Goal: Task Accomplishment & Management: Manage account settings

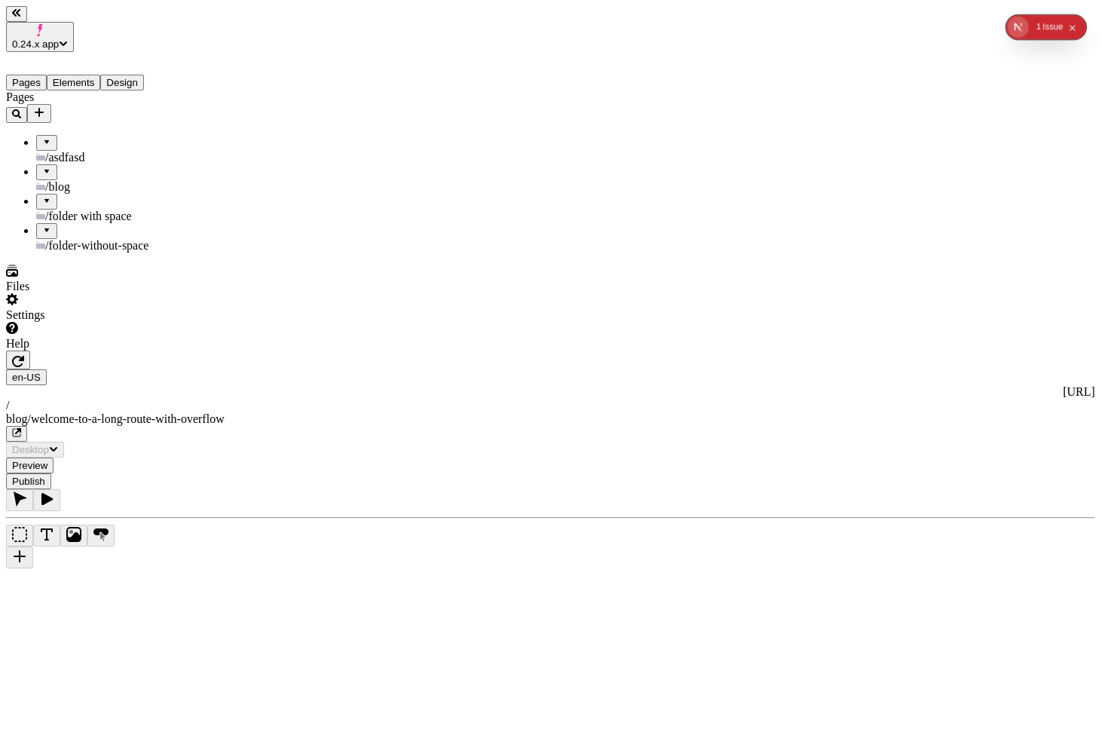
click at [24, 356] on icon "button" at bounding box center [18, 361] width 12 height 11
click at [137, 209] on div "/folder with space" at bounding box center [111, 216] width 150 height 14
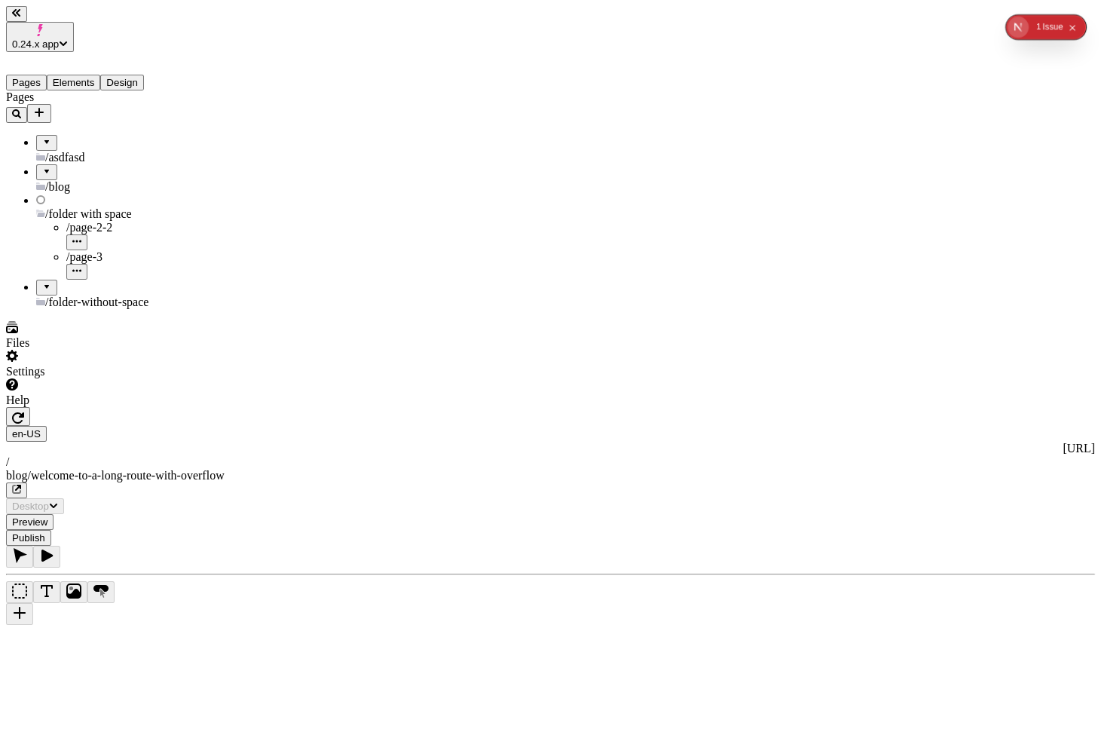
click at [93, 221] on div "/page-2-2" at bounding box center [126, 228] width 120 height 14
click at [87, 298] on span "/folder-without-space" at bounding box center [96, 304] width 103 height 13
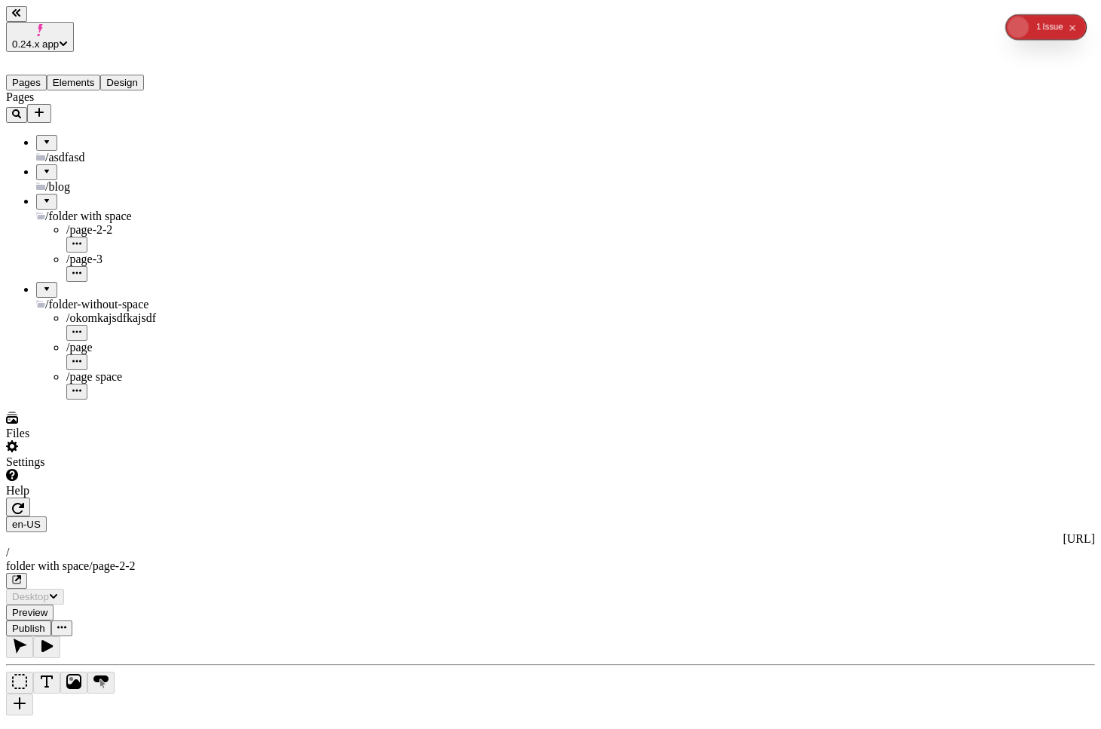
click at [70, 151] on span "/asdfasd" at bounding box center [64, 157] width 39 height 13
type input "/folder%20with%20space/page-2-2"
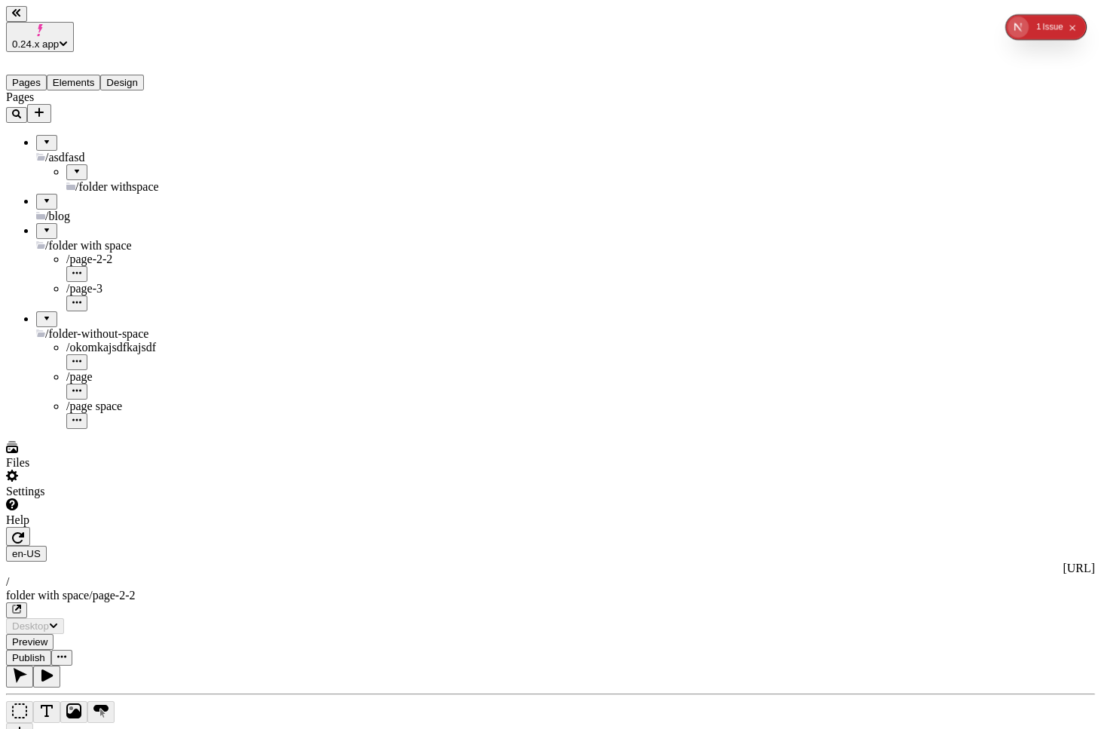
click at [89, 180] on span "/folder withspace" at bounding box center [117, 186] width 84 height 13
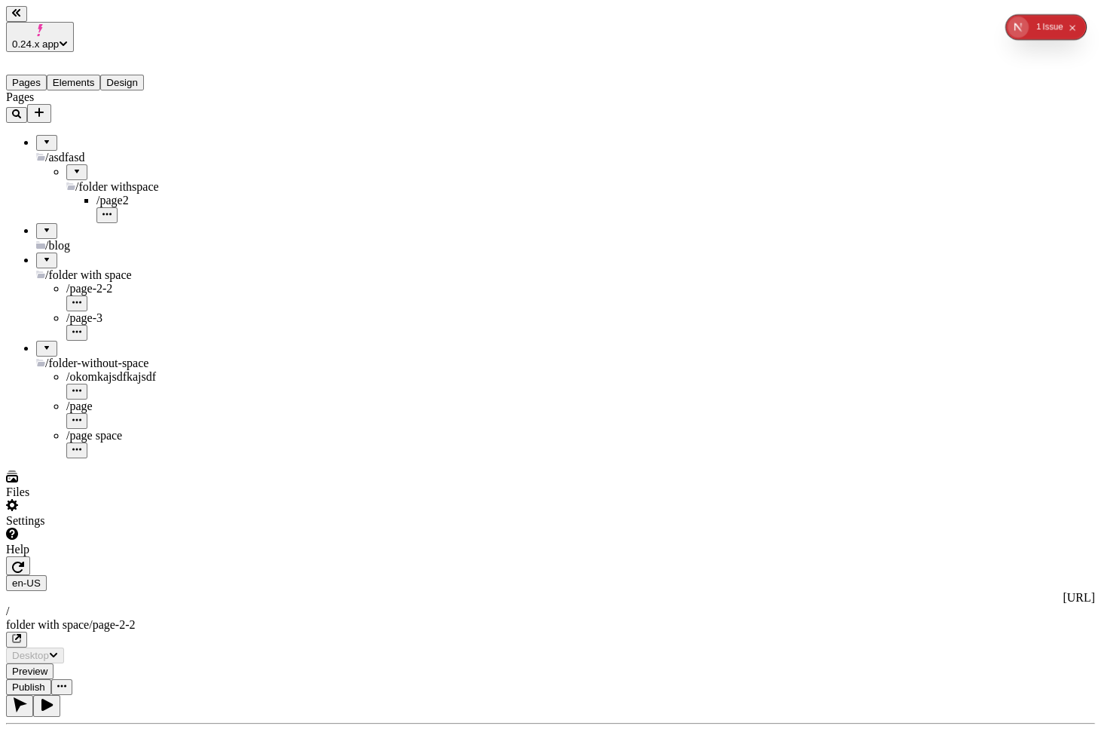
click at [99, 194] on div "/page2" at bounding box center [141, 201] width 90 height 14
type input "/asdfasd/folder%20withspace/page2"
click at [45, 106] on icon "Add new" at bounding box center [39, 112] width 12 height 12
click at [229, 94] on span "Blank page" at bounding box center [202, 100] width 54 height 13
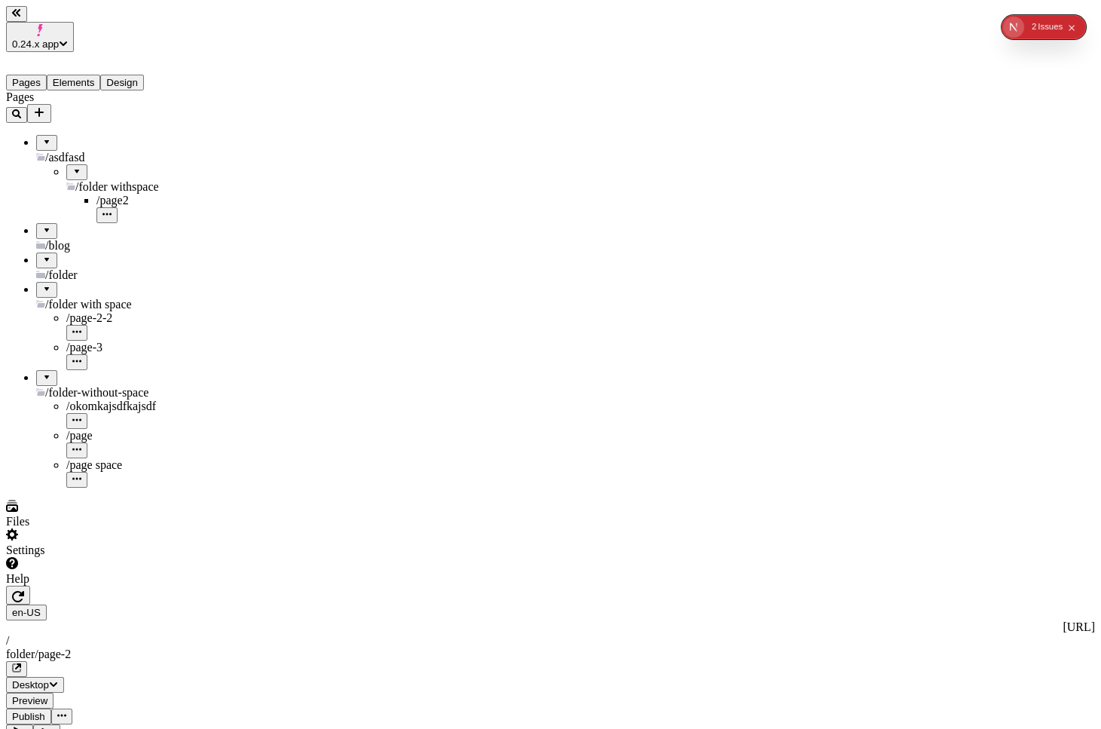
click at [42, 255] on div at bounding box center [46, 255] width 9 height 0
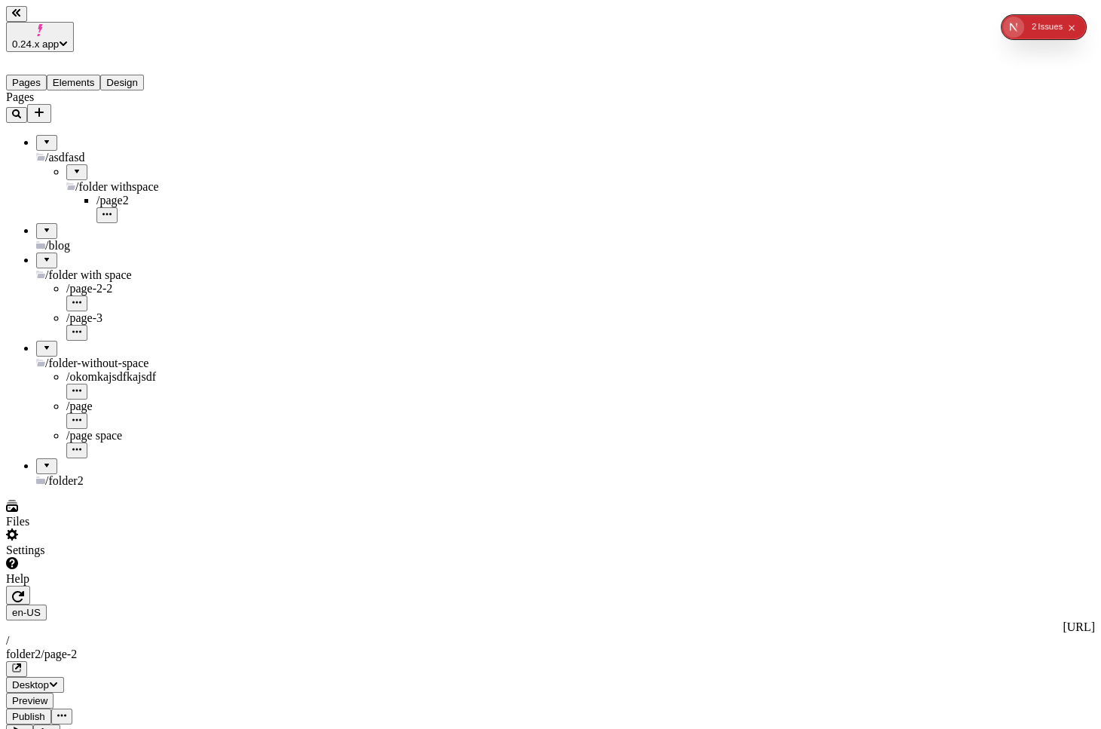
click at [42, 460] on div at bounding box center [46, 460] width 9 height 0
type input "/fold%20er2/page-2"
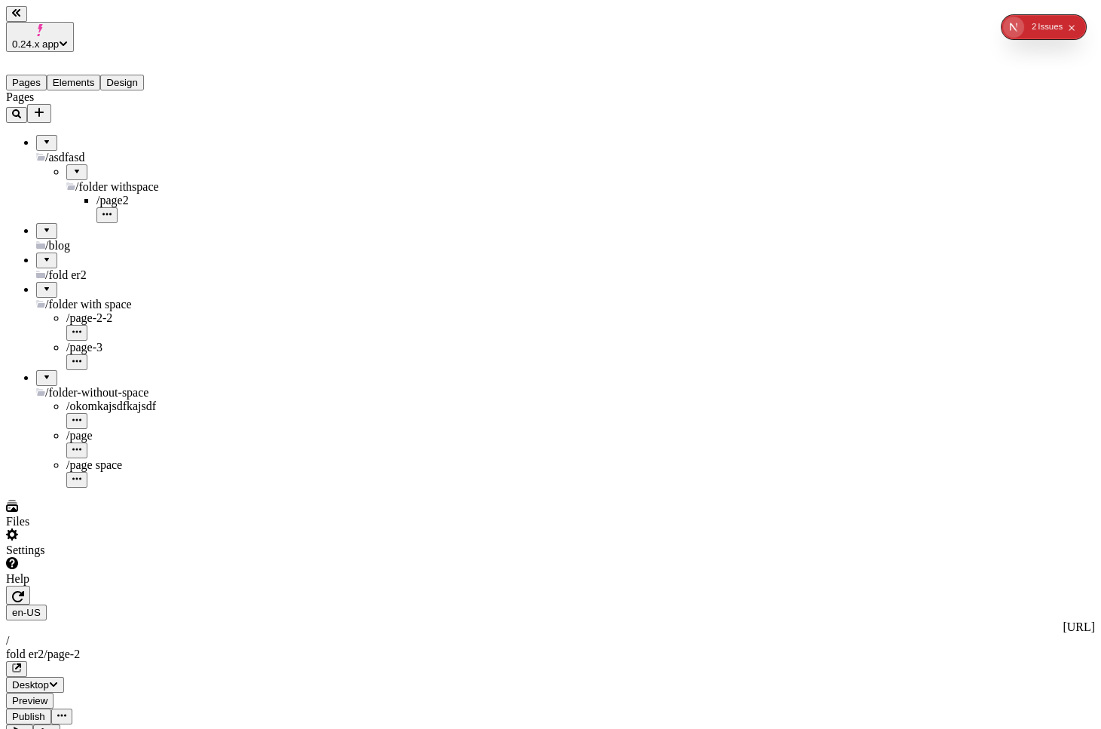
click at [56, 268] on span "/fold er2" at bounding box center [65, 274] width 41 height 13
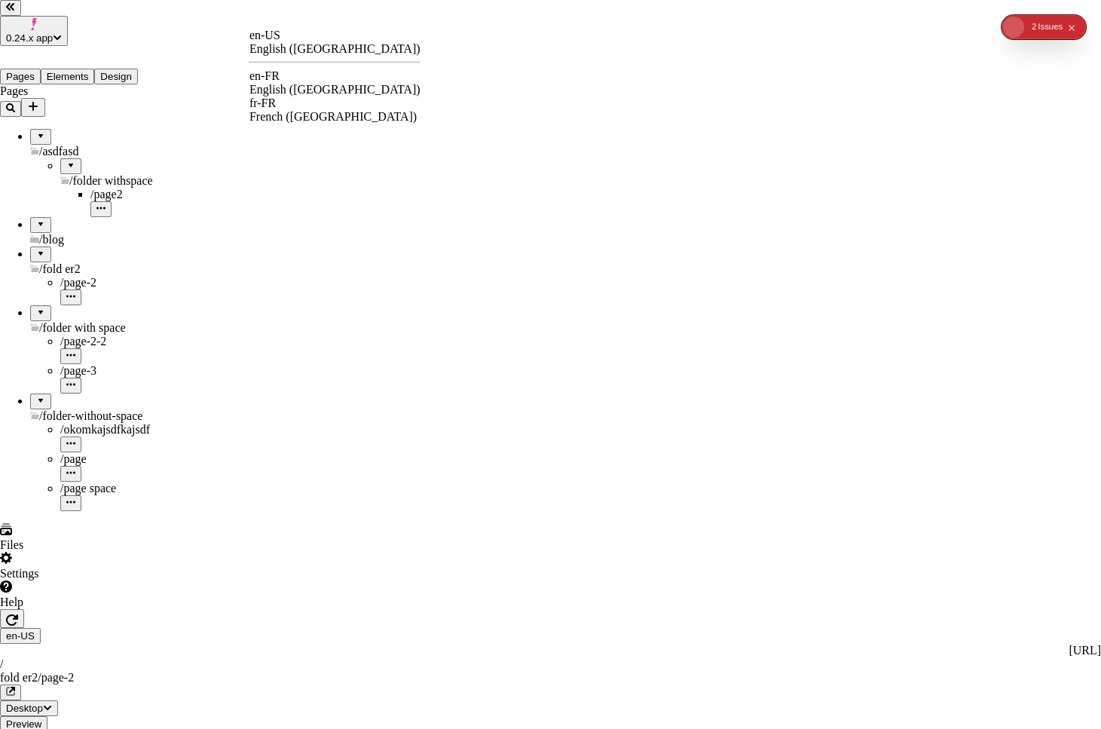
click at [323, 84] on div "English (France)" at bounding box center [334, 90] width 171 height 14
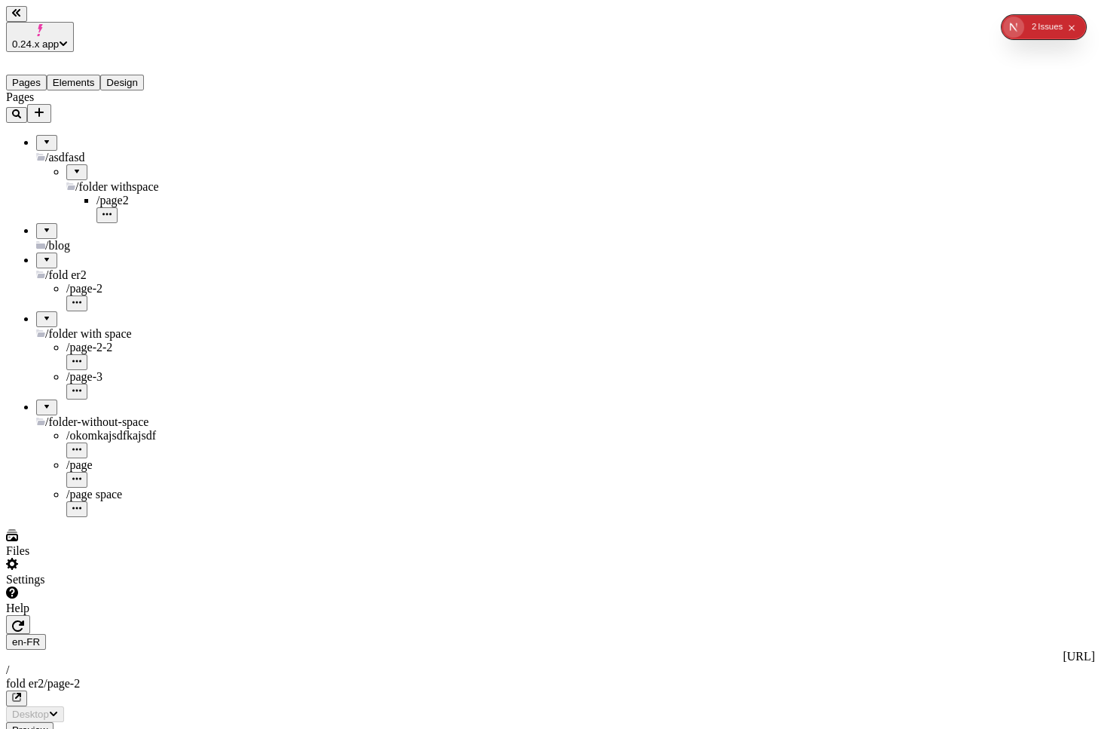
type input "/fold%20er2/page-23"
click at [24, 510] on icon "button" at bounding box center [18, 625] width 12 height 11
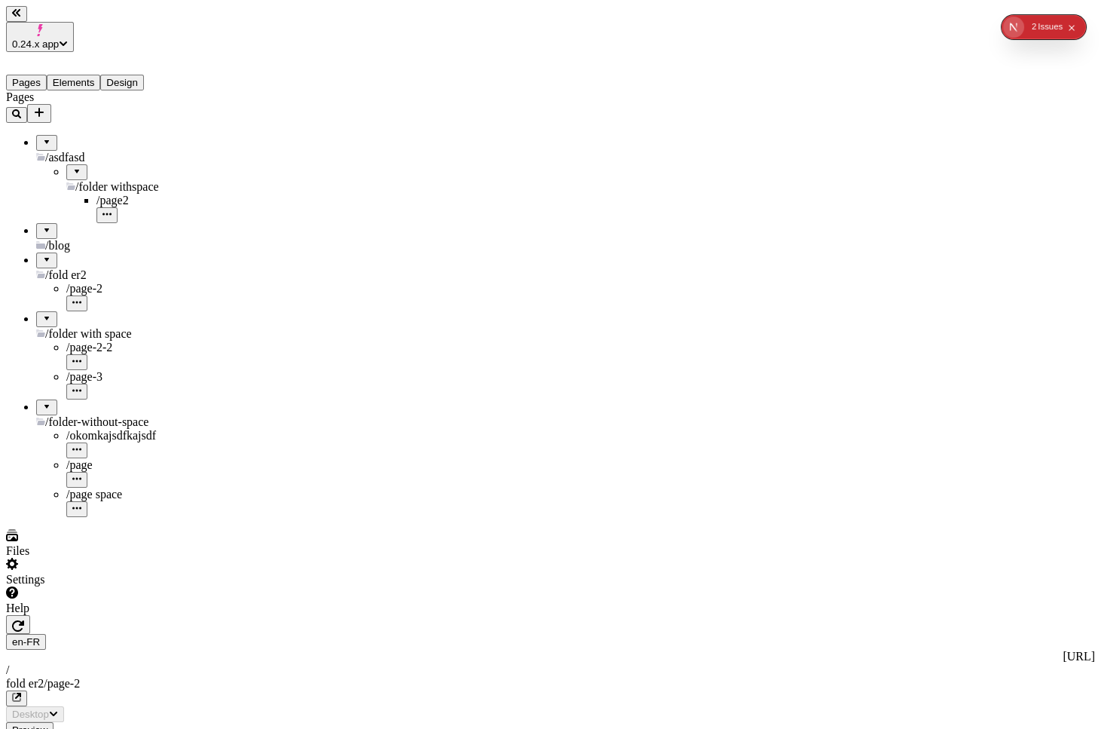
type input "/fold%20er2/page-23"
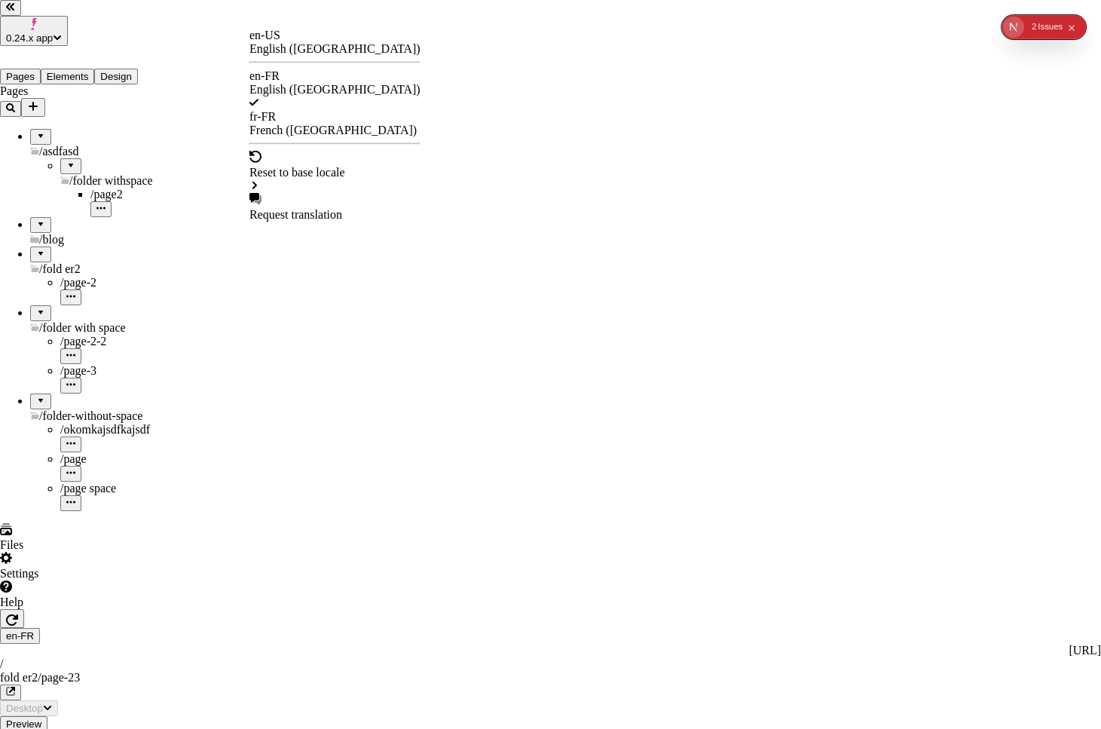
click at [362, 47] on div "English (United States)" at bounding box center [334, 49] width 171 height 14
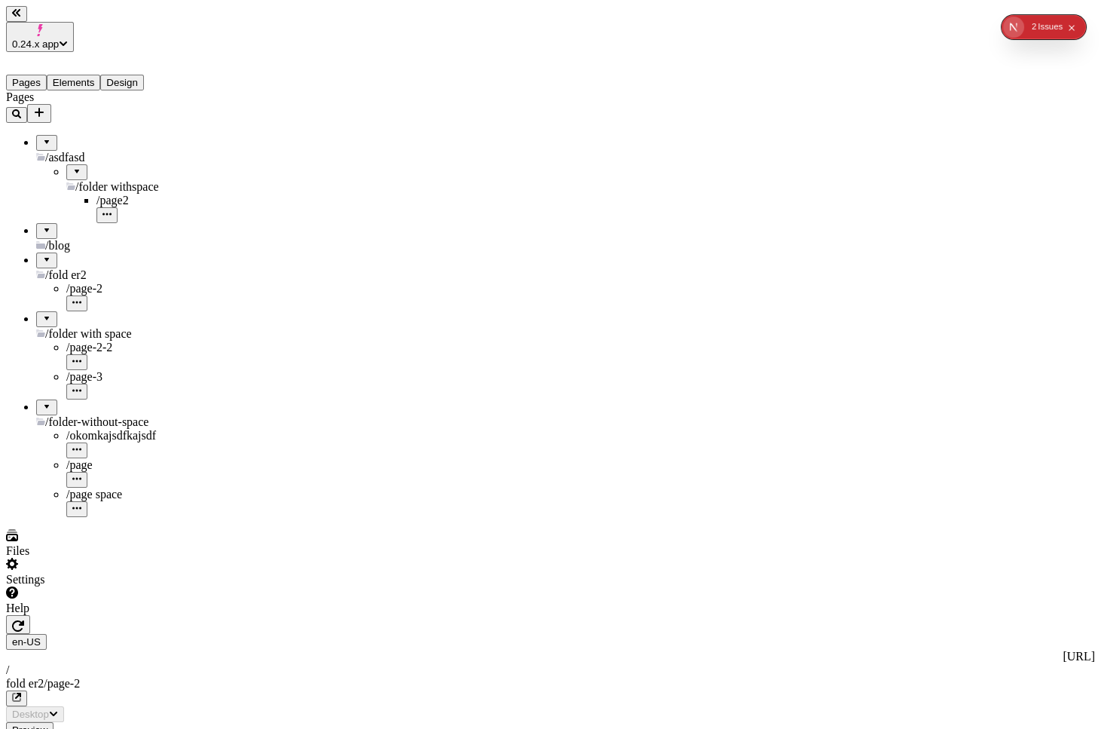
click at [24, 510] on icon "button" at bounding box center [18, 625] width 12 height 12
click at [59, 38] on span "0.24.x app" at bounding box center [35, 43] width 47 height 11
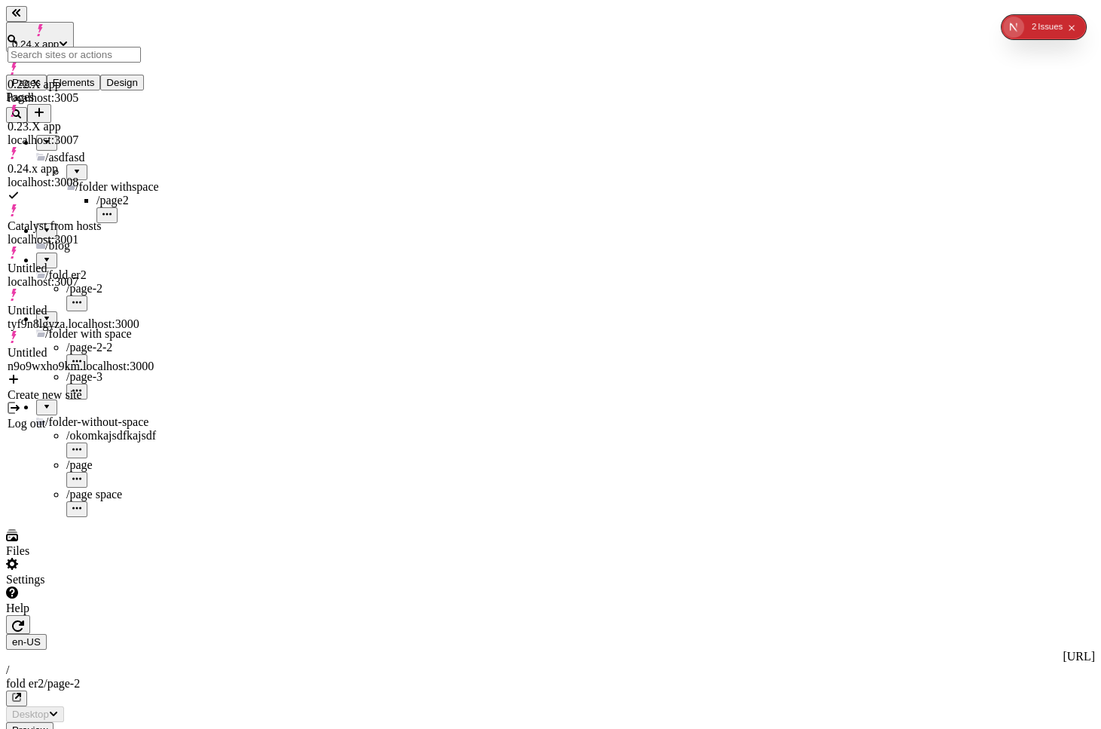
click at [117, 120] on div "0.23.X app localhost:3007" at bounding box center [81, 133] width 146 height 27
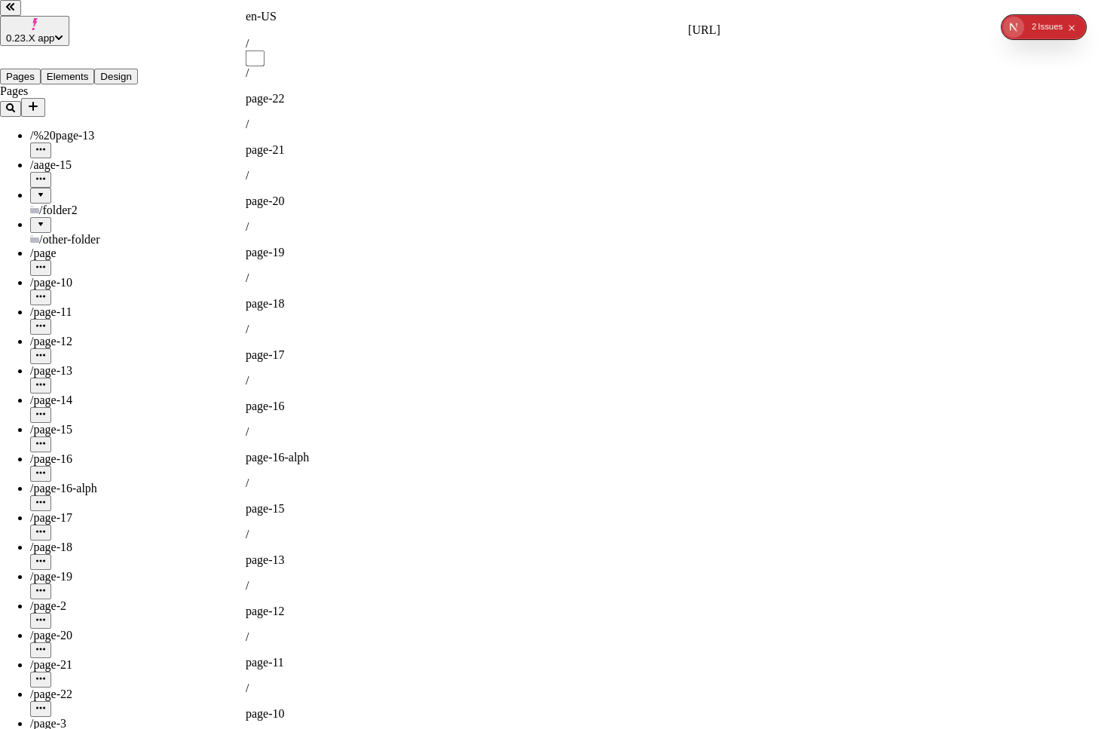
type input "m"
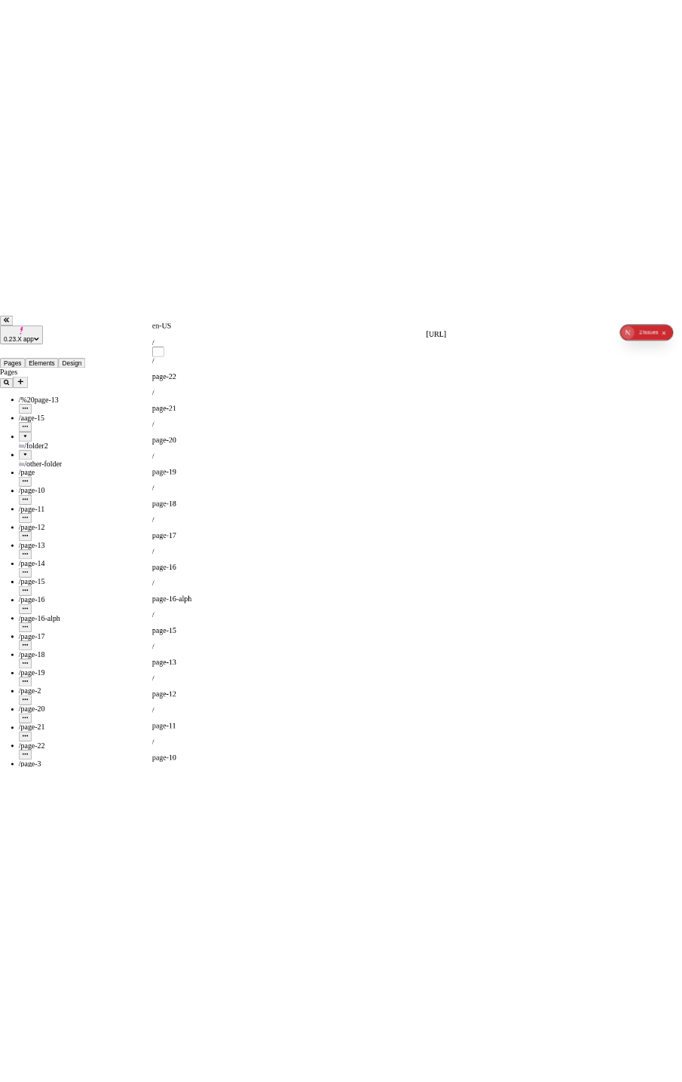
scroll to position [798, 0]
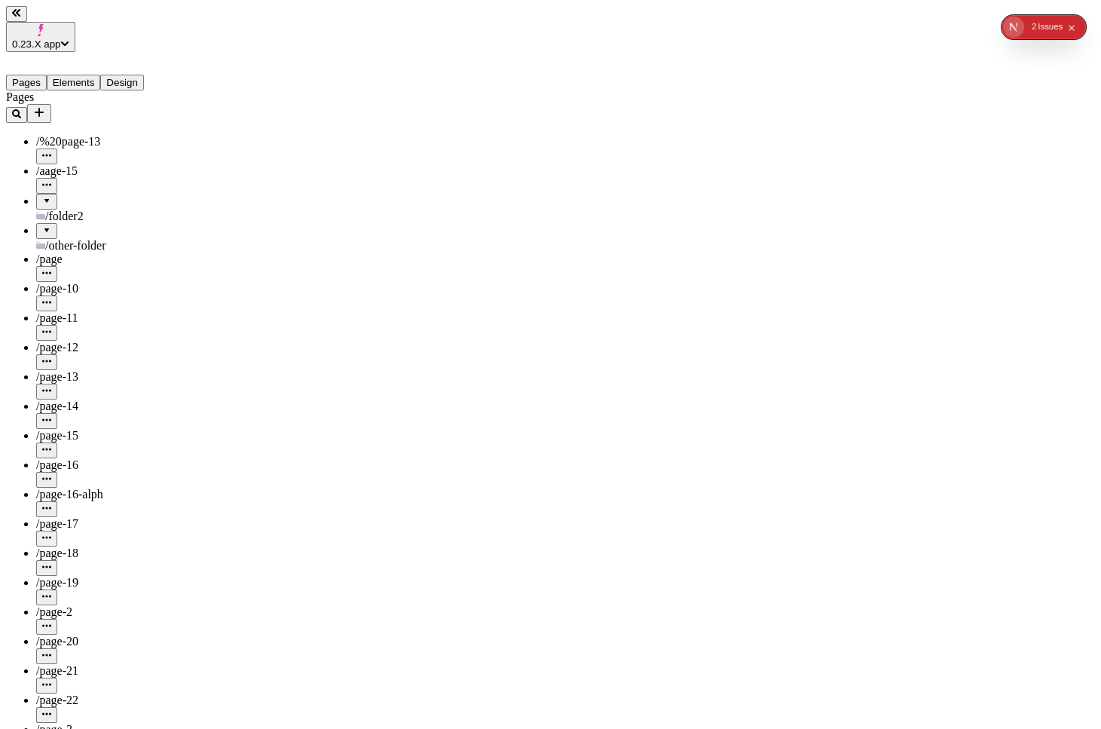
click at [119, 341] on div "/page-12" at bounding box center [111, 348] width 150 height 14
type input "/page-122"
click at [94, 239] on div "/other-folder" at bounding box center [111, 246] width 150 height 14
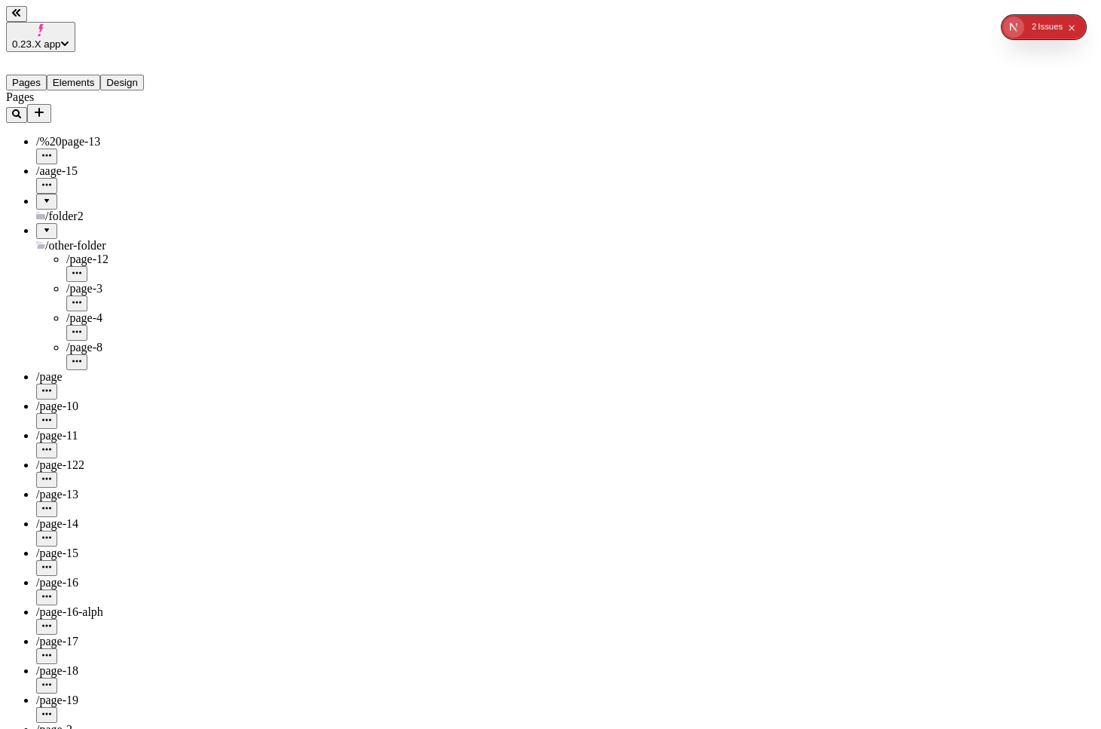
click at [93, 209] on div "/folder2" at bounding box center [111, 216] width 150 height 14
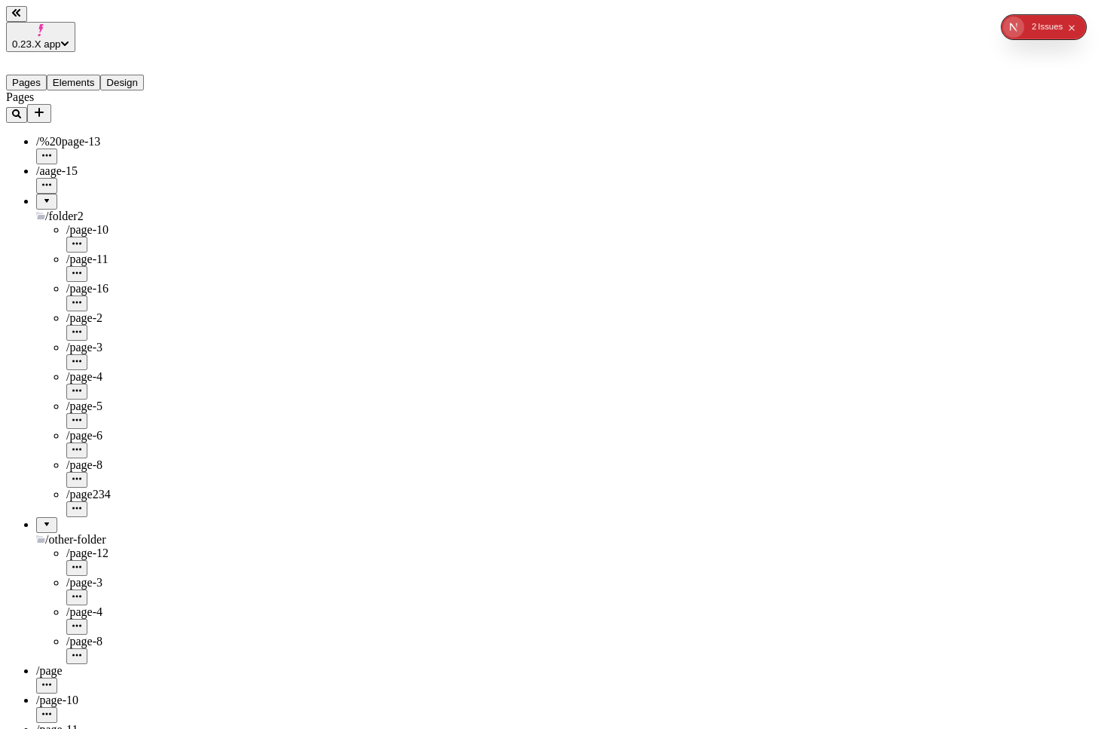
click at [120, 510] on div "/page-3" at bounding box center [126, 583] width 120 height 14
click at [95, 510] on div "/other-folder2" at bounding box center [111, 657] width 150 height 14
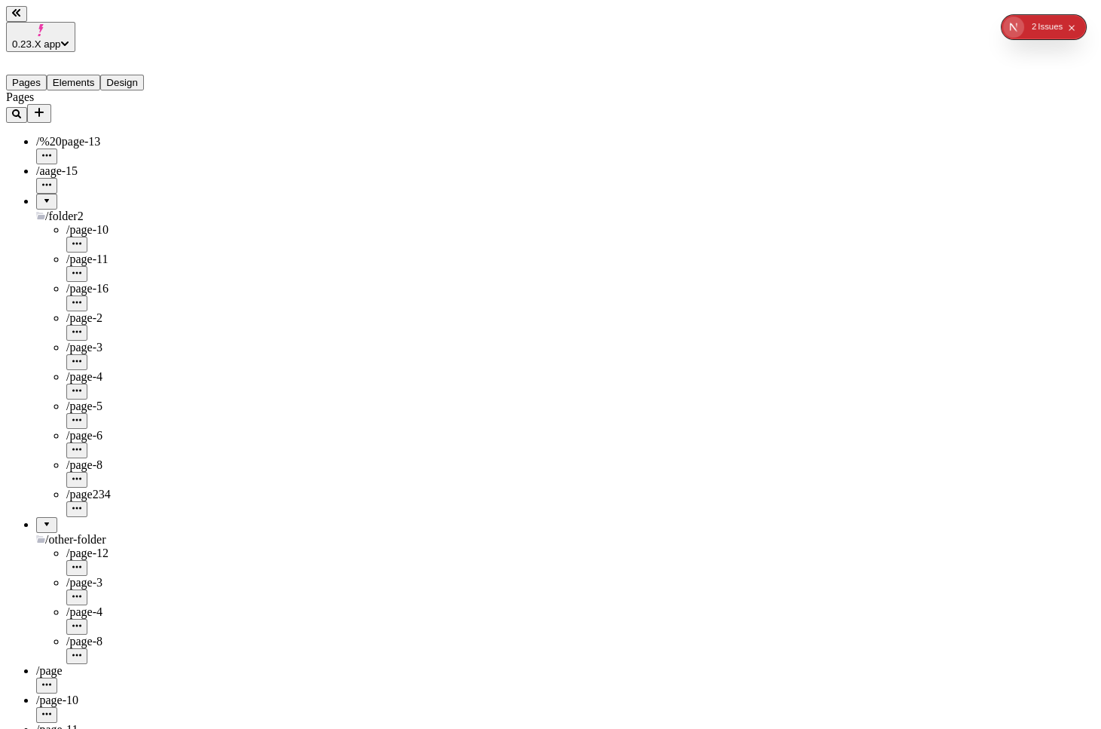
type input "/other-folder/page-3"
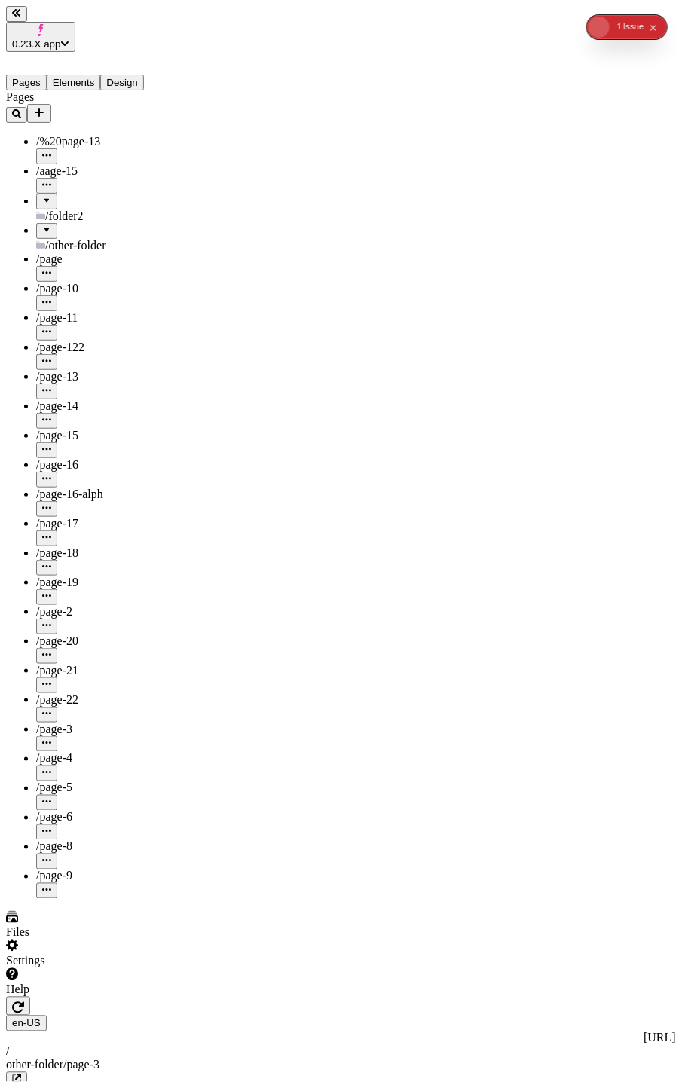
type input "/other-folder/page-3jaksldf"
click at [24, 1001] on icon "button" at bounding box center [18, 1007] width 12 height 12
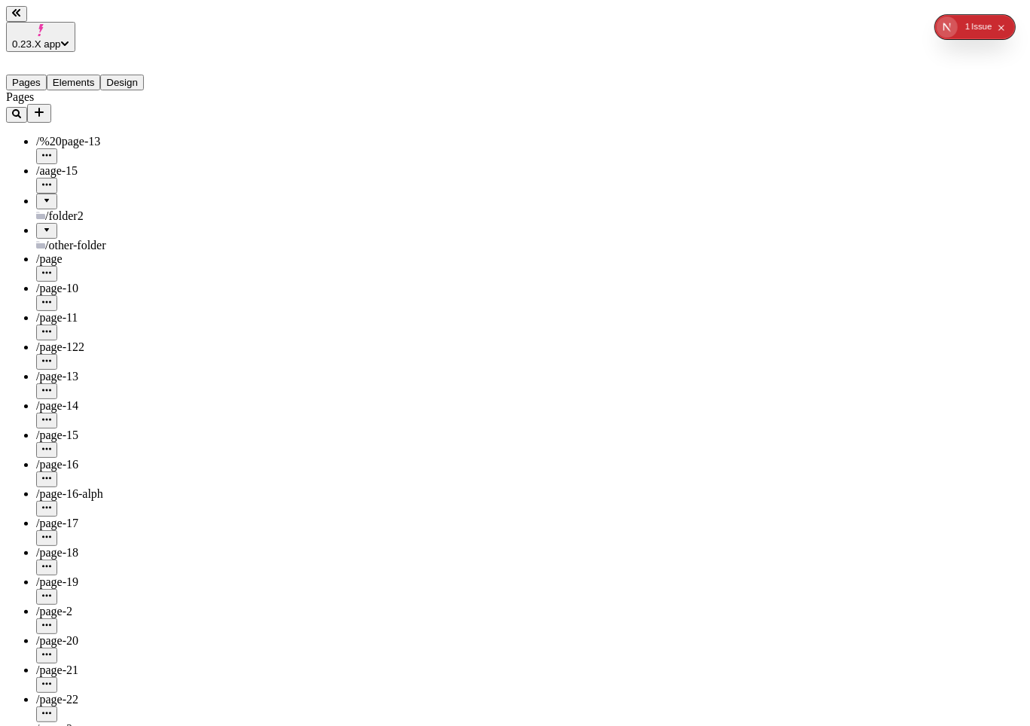
type input "/asjdflkasdj"
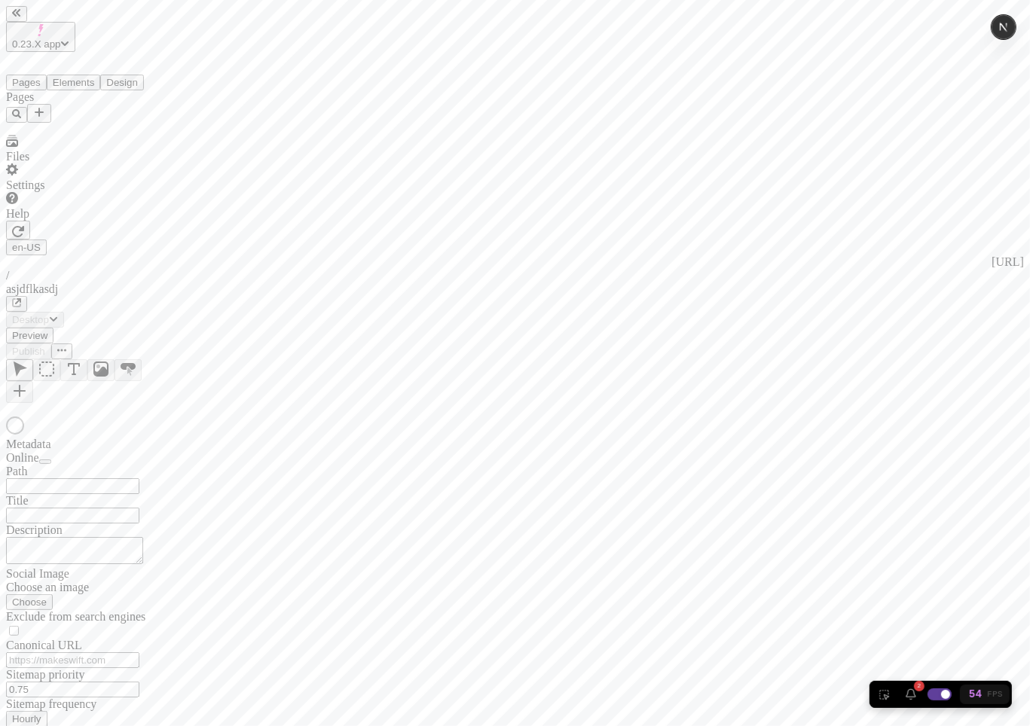
type input "/asjdflkasdj"
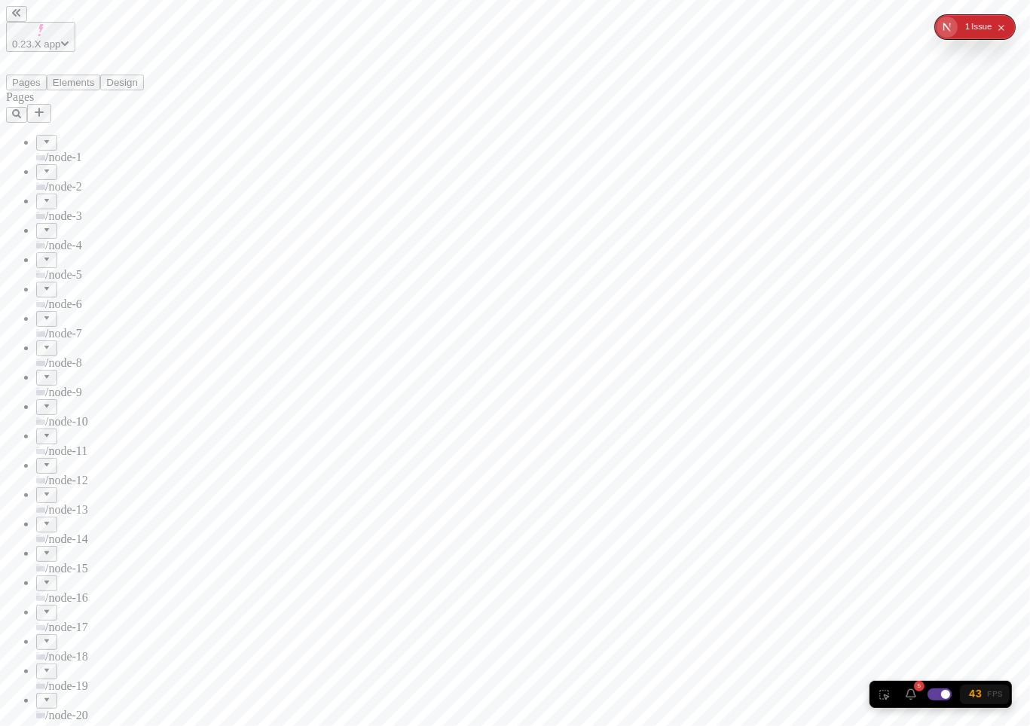
click at [41, 135] on ul "/node-1 /node-2 /node-3 /node-4 /node-5 /node-6 /node-7 /node-8 /node-9 /node-1…" at bounding box center [96, 429] width 181 height 588
click at [42, 137] on div at bounding box center [46, 137] width 9 height 0
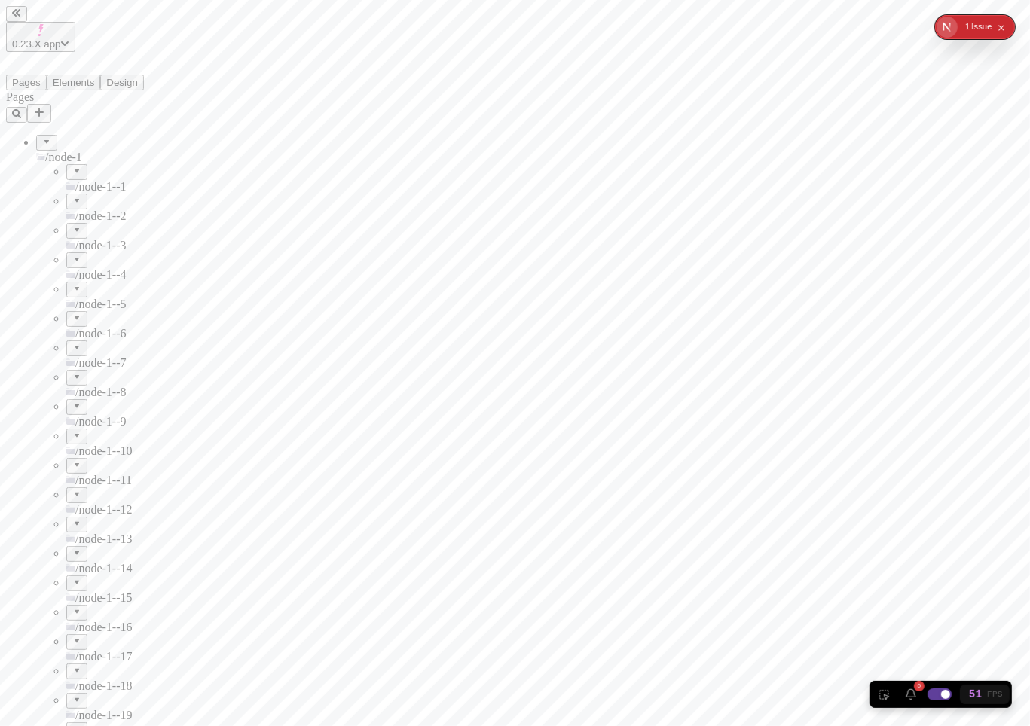
click at [42, 137] on div at bounding box center [46, 137] width 9 height 0
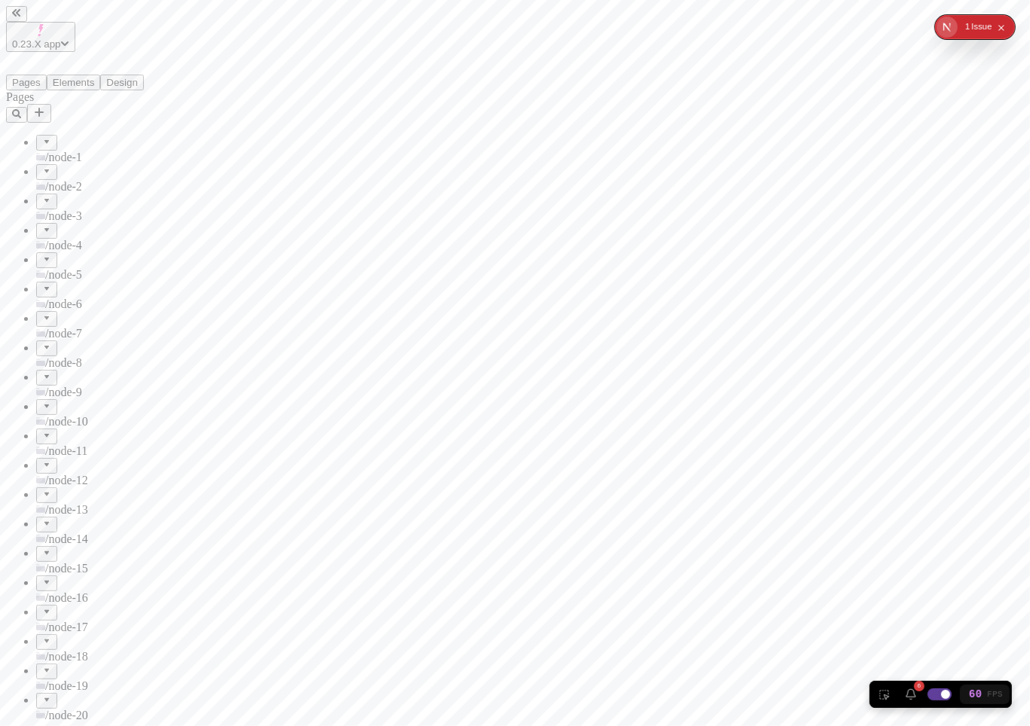
click at [42, 137] on div at bounding box center [46, 137] width 9 height 0
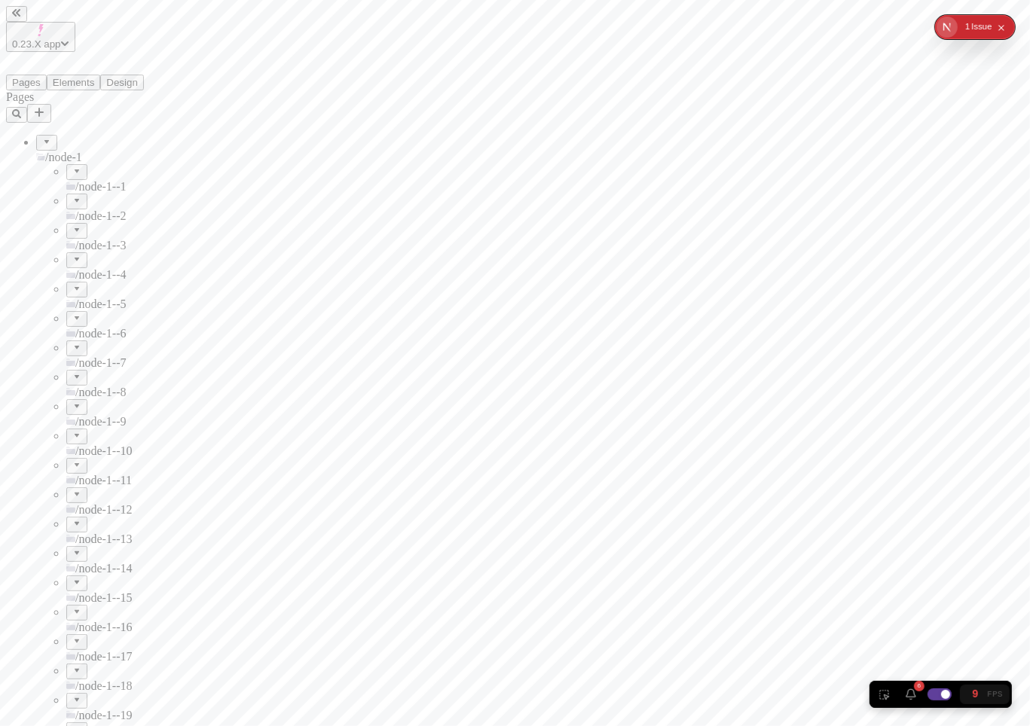
click at [940, 690] on input "checkbox" at bounding box center [940, 695] width 30 height 18
click at [42, 137] on div at bounding box center [46, 137] width 9 height 0
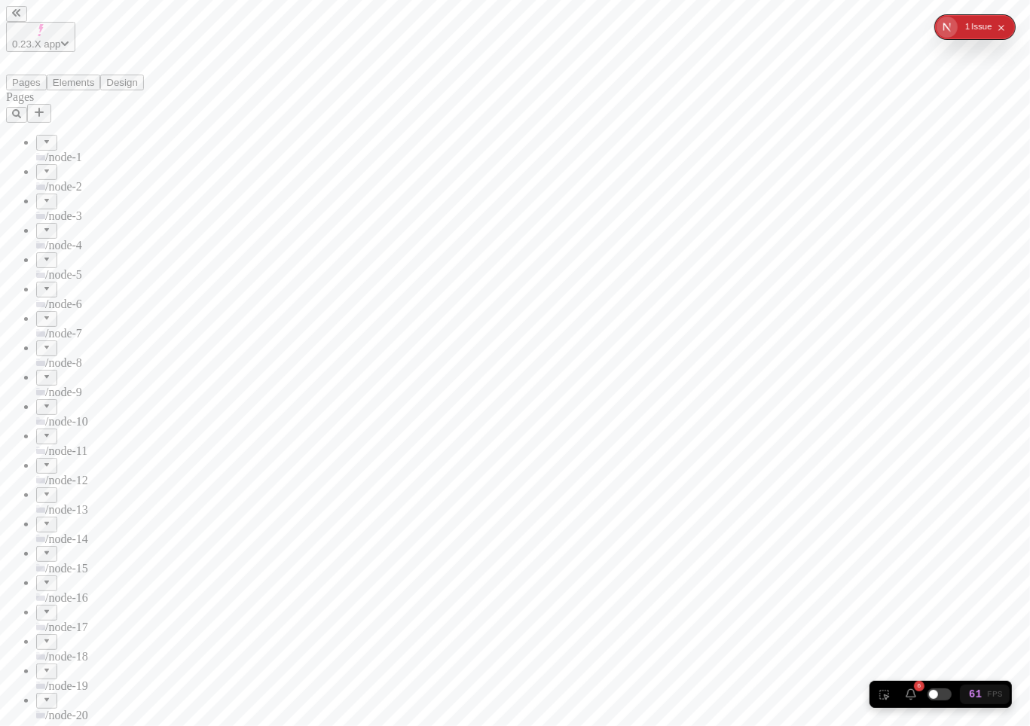
click at [42, 137] on div at bounding box center [46, 137] width 9 height 0
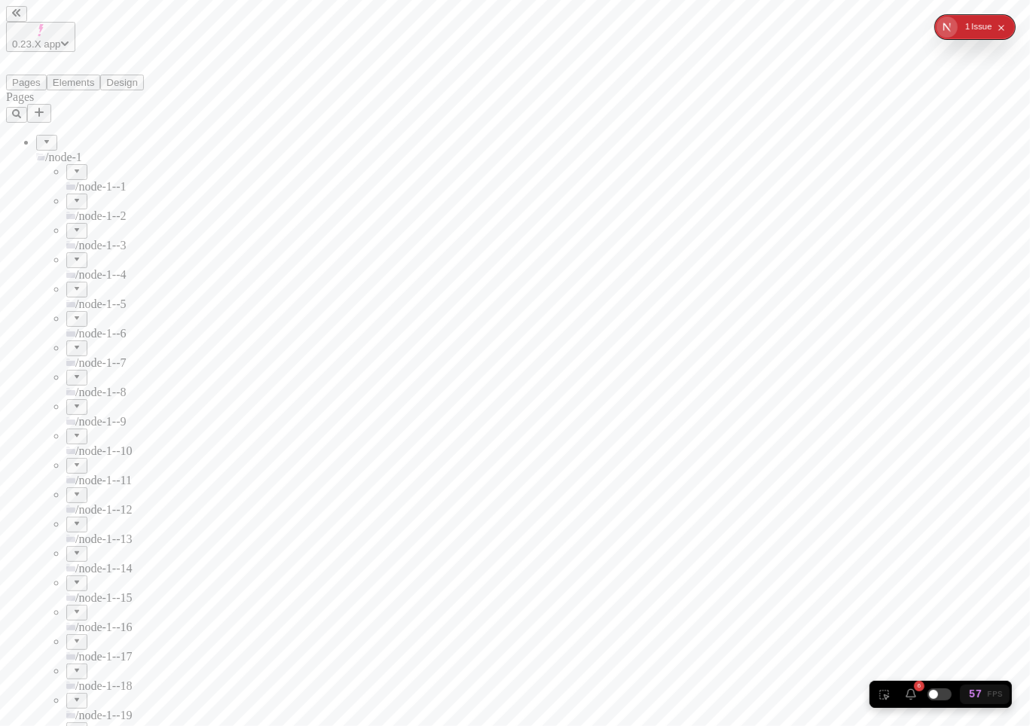
click at [42, 137] on div at bounding box center [46, 137] width 9 height 0
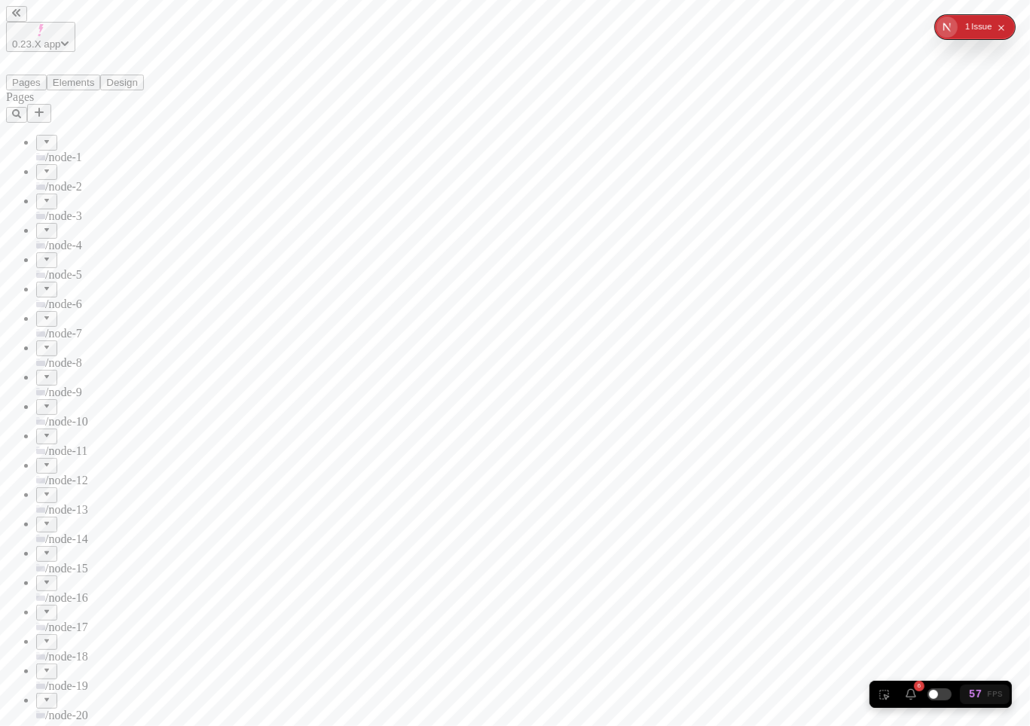
click at [42, 167] on div at bounding box center [46, 167] width 9 height 0
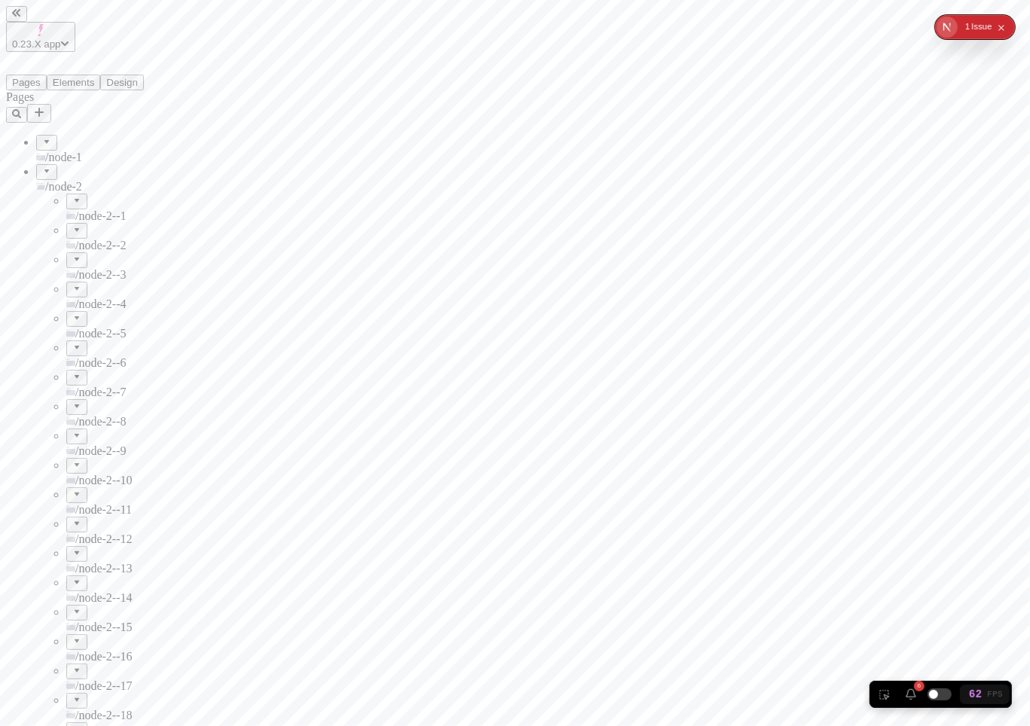
click at [42, 167] on div at bounding box center [46, 167] width 9 height 0
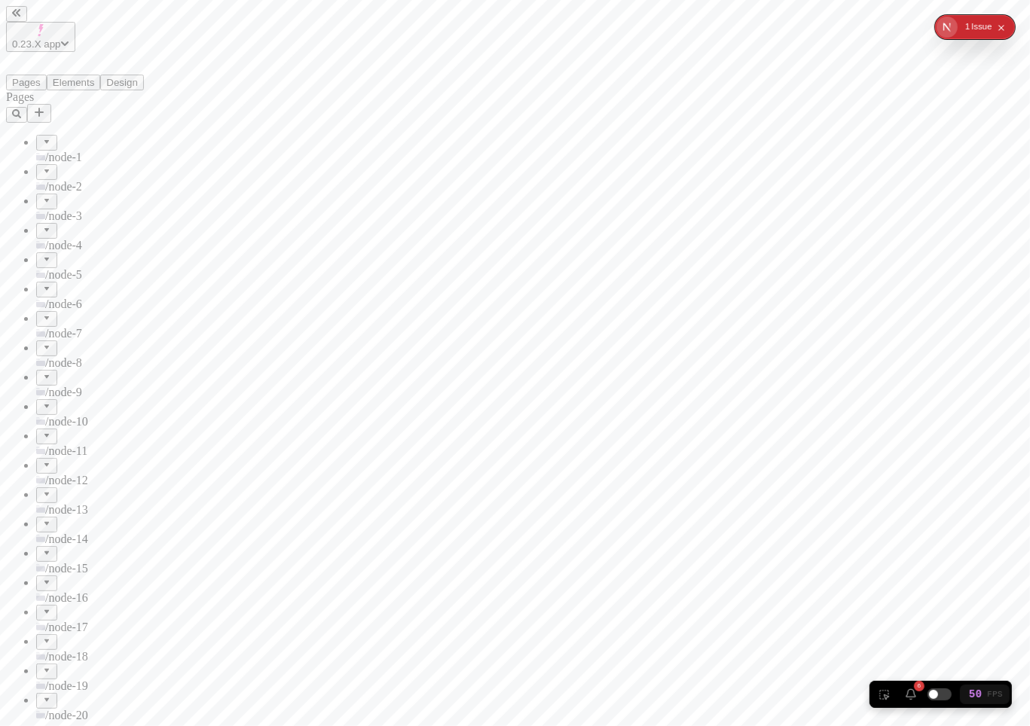
click at [42, 167] on div at bounding box center [46, 167] width 9 height 0
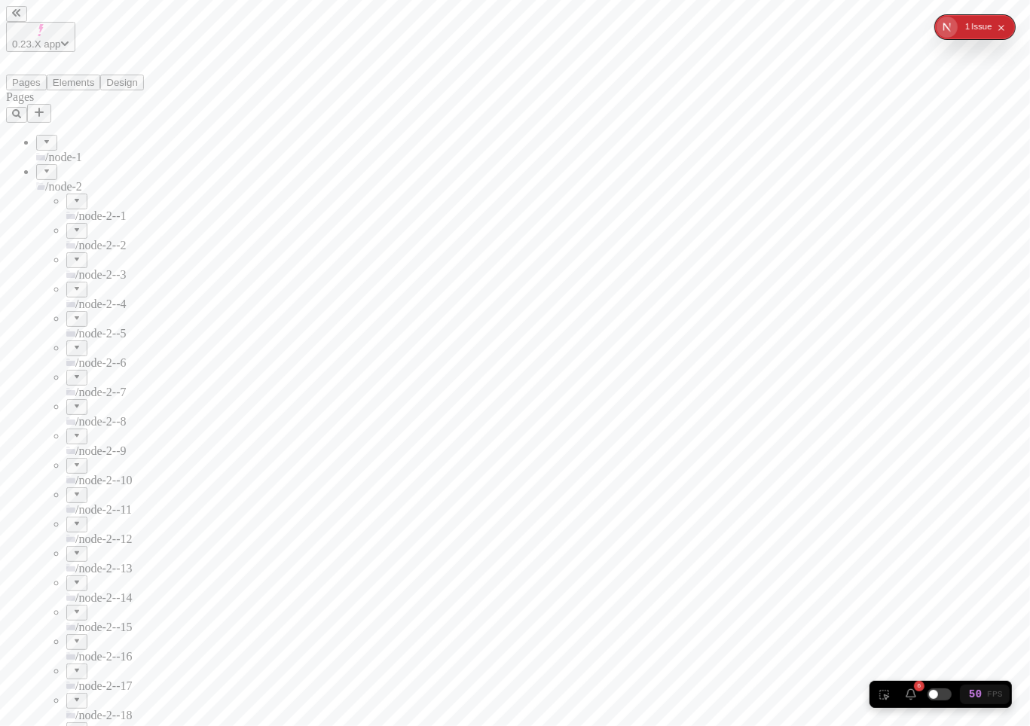
click at [42, 167] on div at bounding box center [46, 167] width 9 height 0
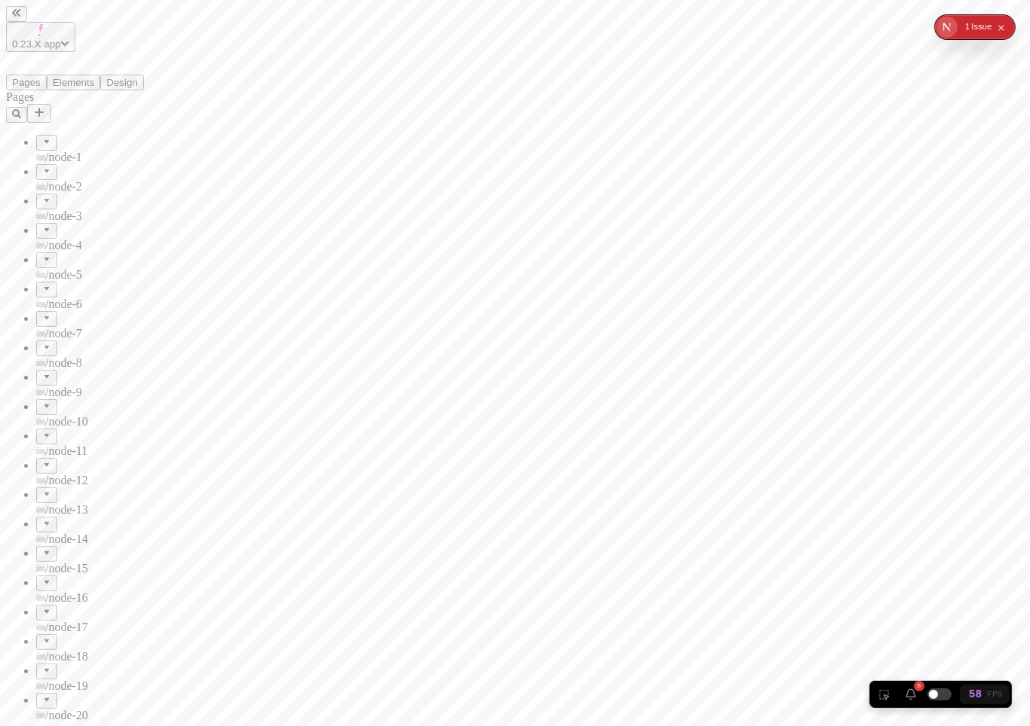
click at [42, 196] on div at bounding box center [46, 196] width 9 height 0
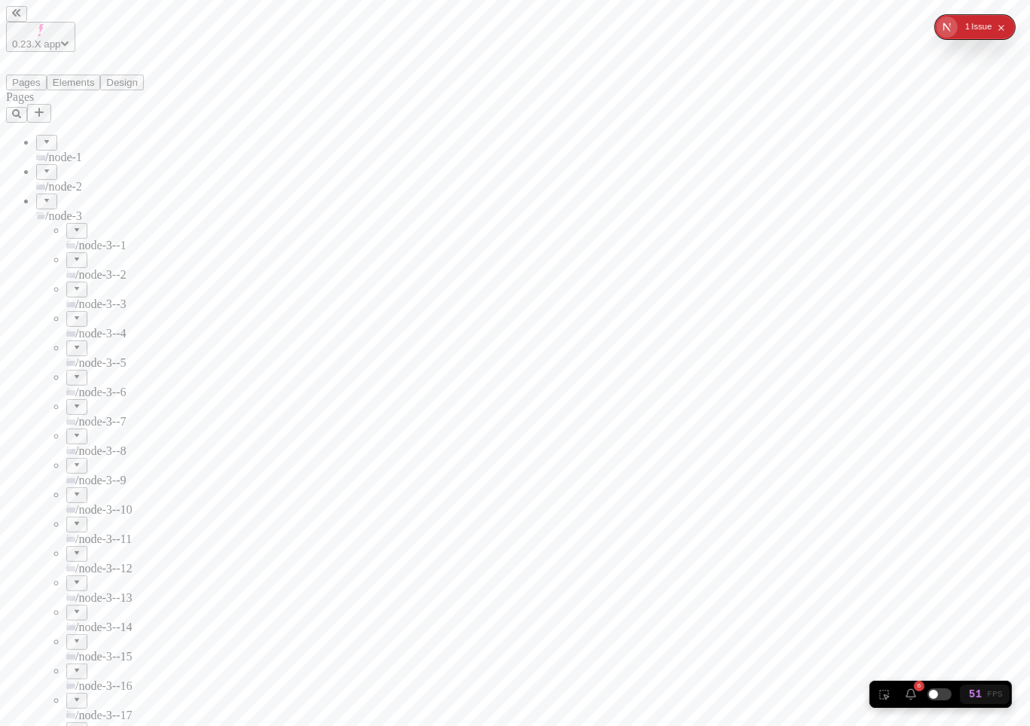
click at [72, 225] on div at bounding box center [76, 225] width 9 height 0
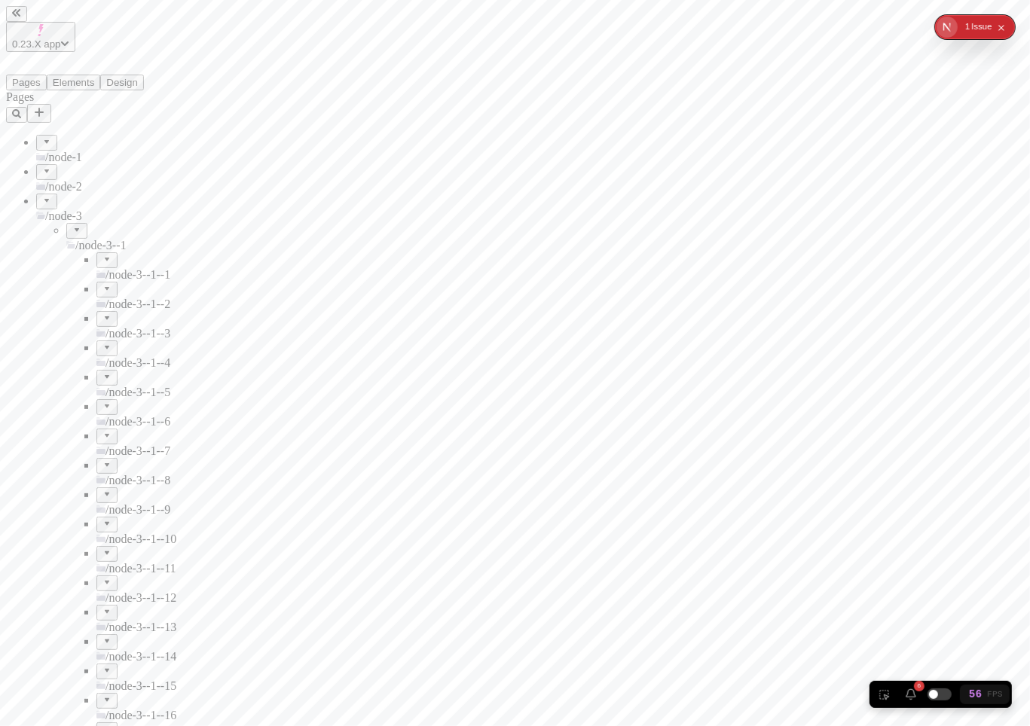
click at [102, 255] on div at bounding box center [106, 255] width 9 height 0
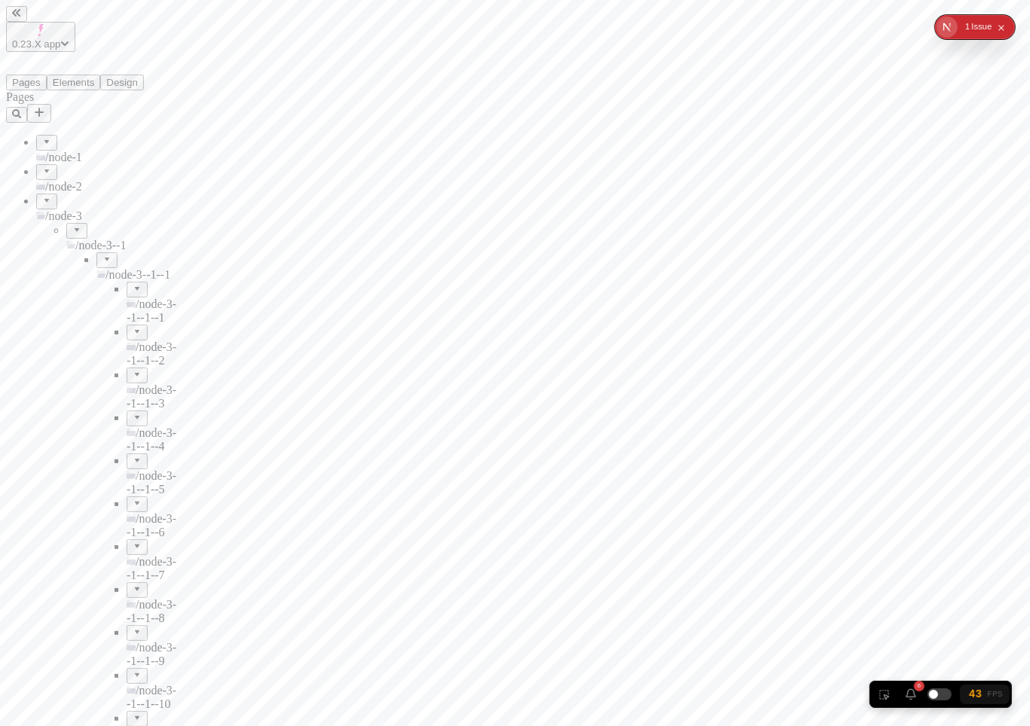
click at [133, 284] on div at bounding box center [137, 284] width 9 height 0
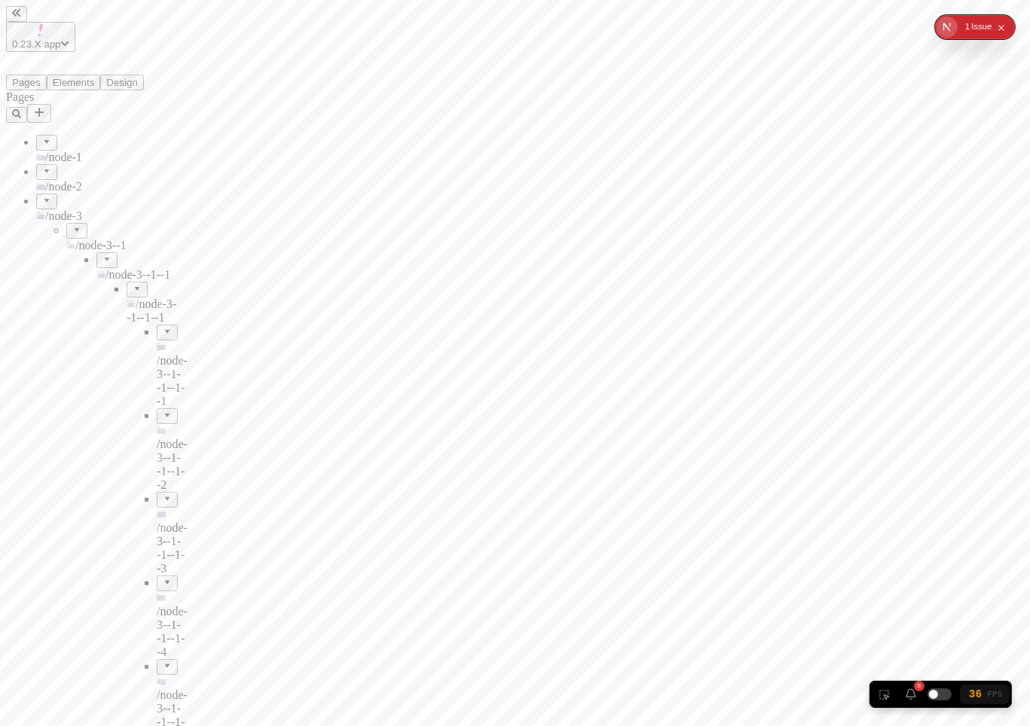
click at [133, 284] on div at bounding box center [137, 284] width 9 height 0
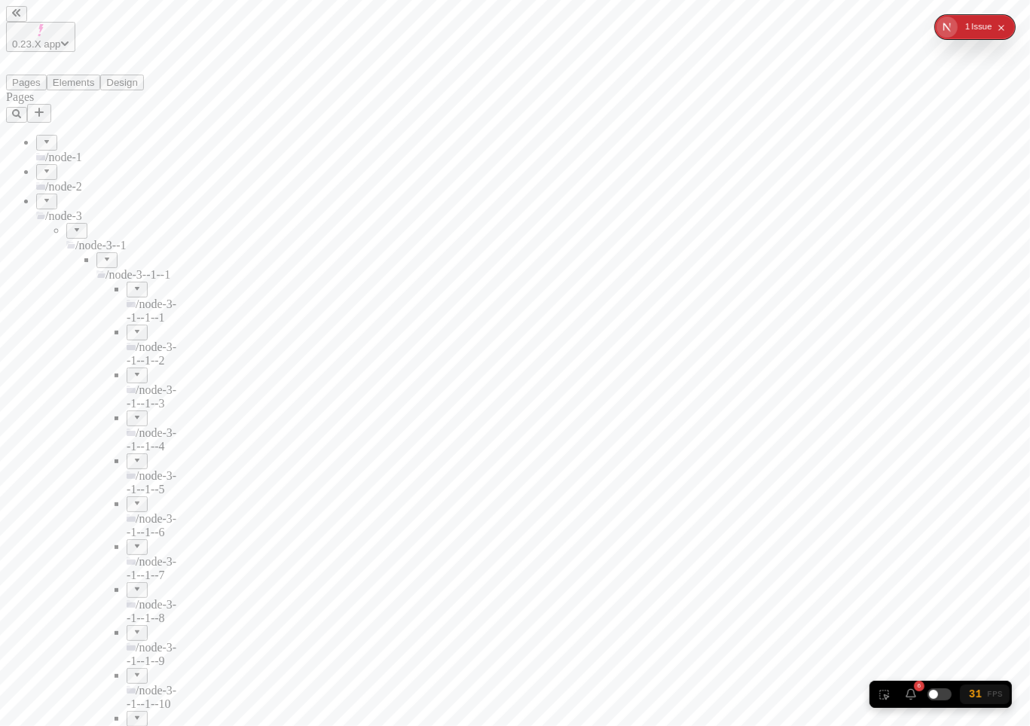
click at [133, 284] on div at bounding box center [137, 284] width 9 height 0
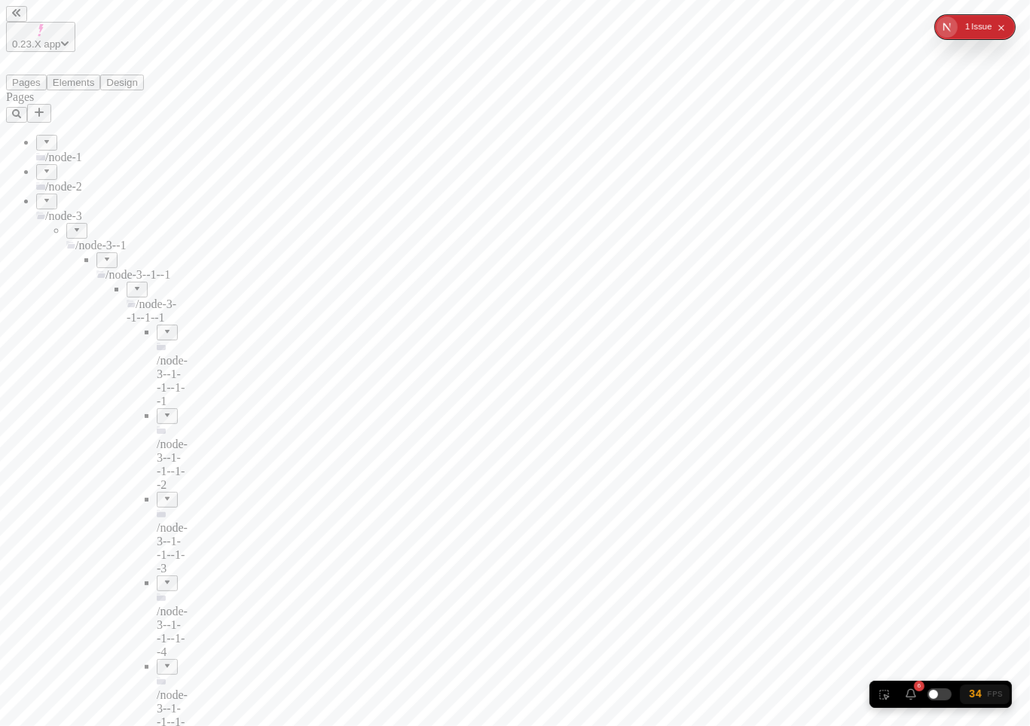
click at [133, 284] on div at bounding box center [137, 284] width 9 height 0
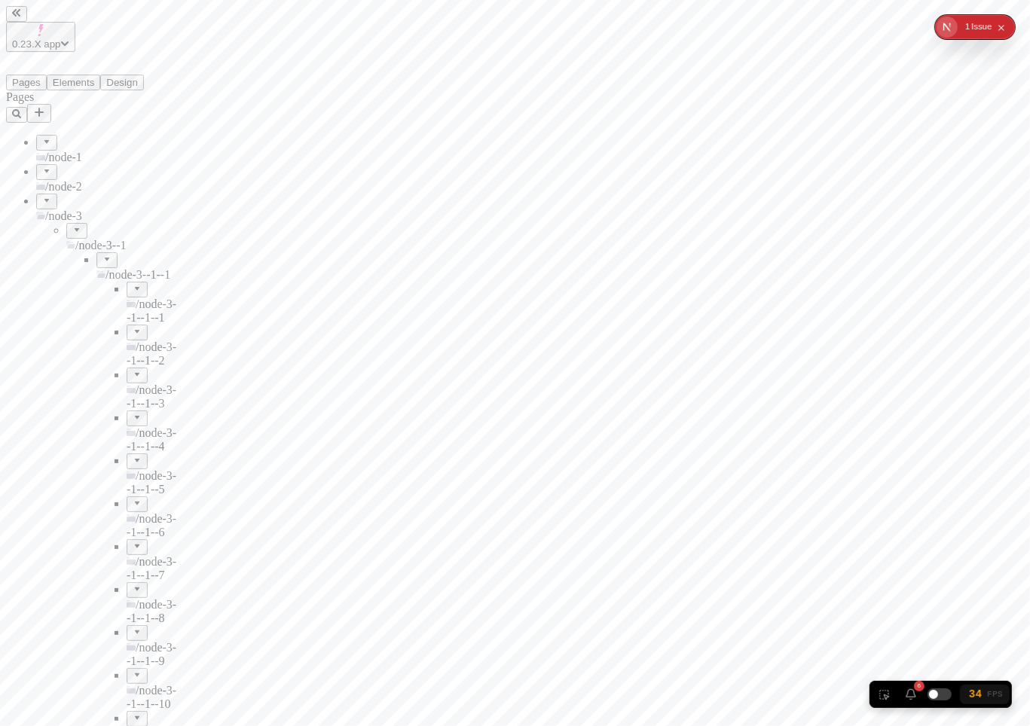
scroll to position [570, 0]
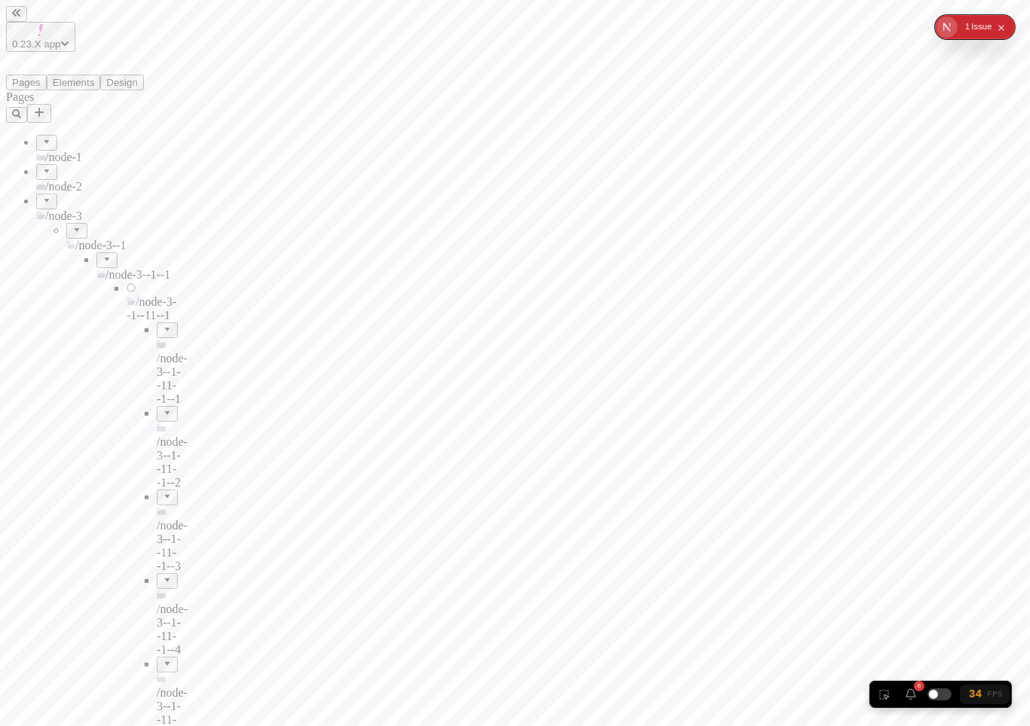
scroll to position [1022, 0]
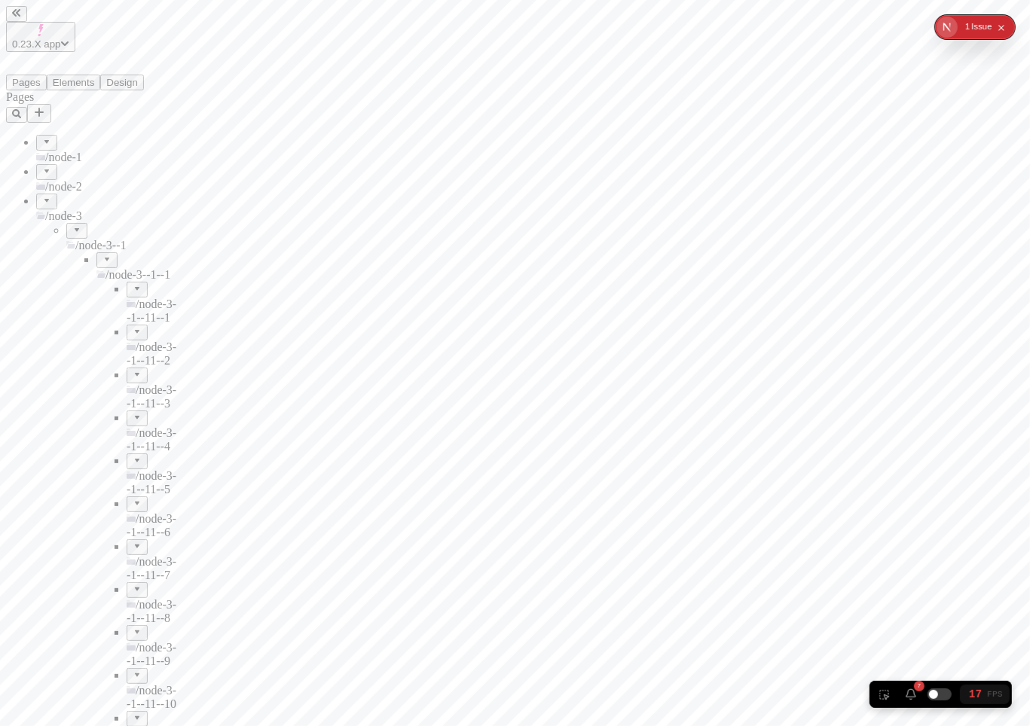
scroll to position [570, 0]
click at [941, 700] on input "checkbox" at bounding box center [940, 695] width 30 height 18
checkbox input "true"
type textarea "Conveniently target interactive portals, to competently restore backward-compat…"
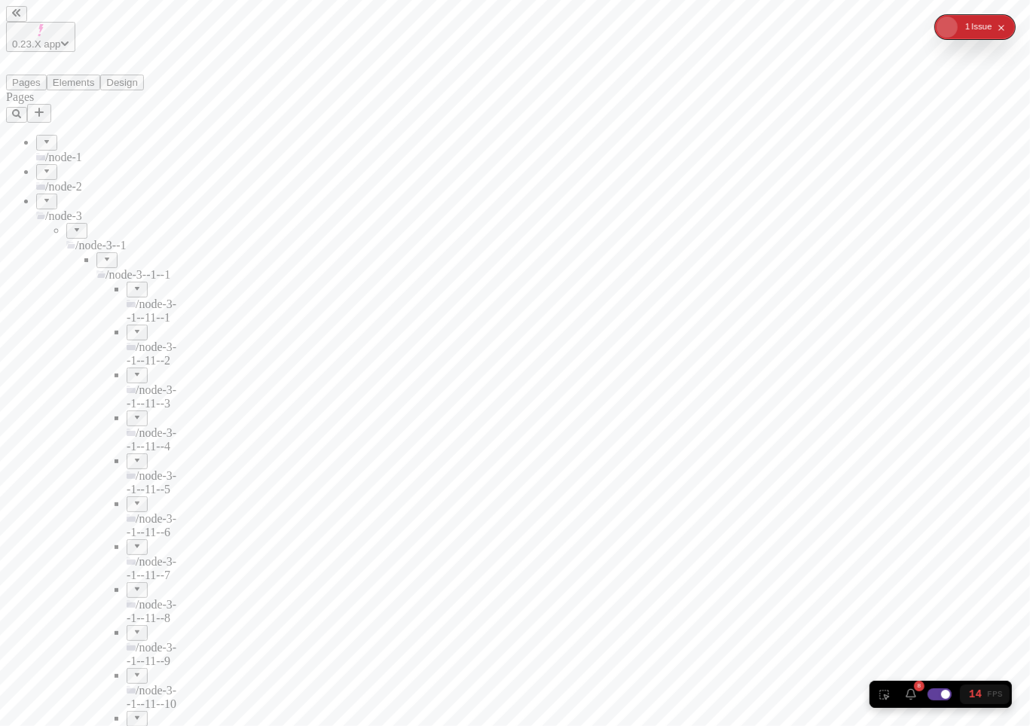
type input "18"
type input "1.5"
type input "100"
click at [941, 697] on input "checkbox" at bounding box center [940, 695] width 30 height 18
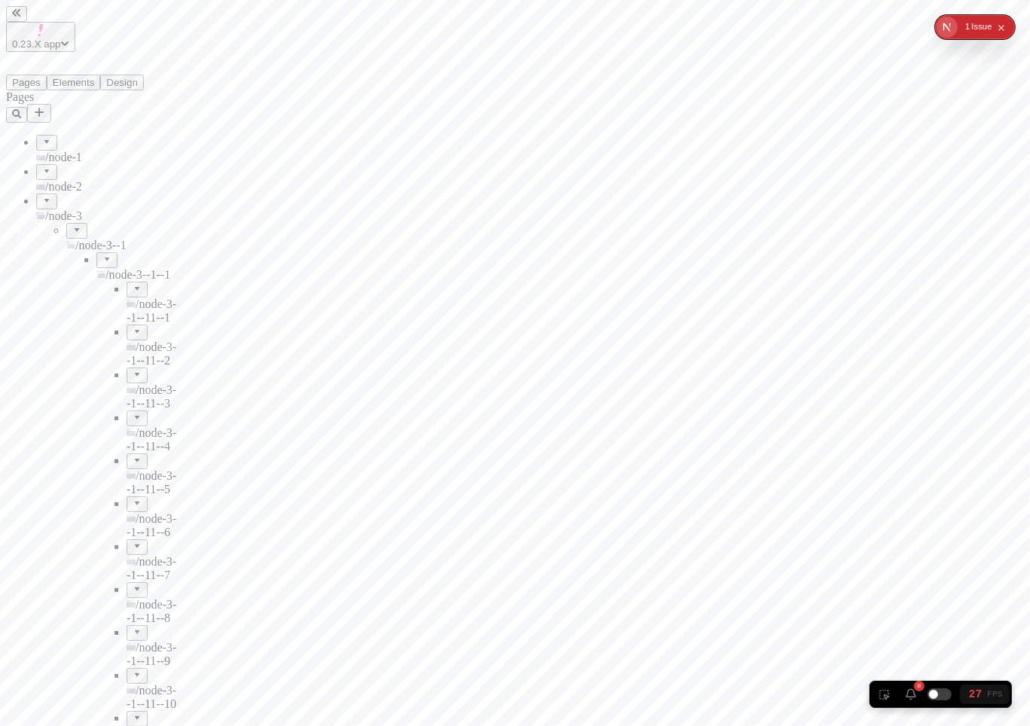
click at [42, 196] on div at bounding box center [46, 196] width 9 height 0
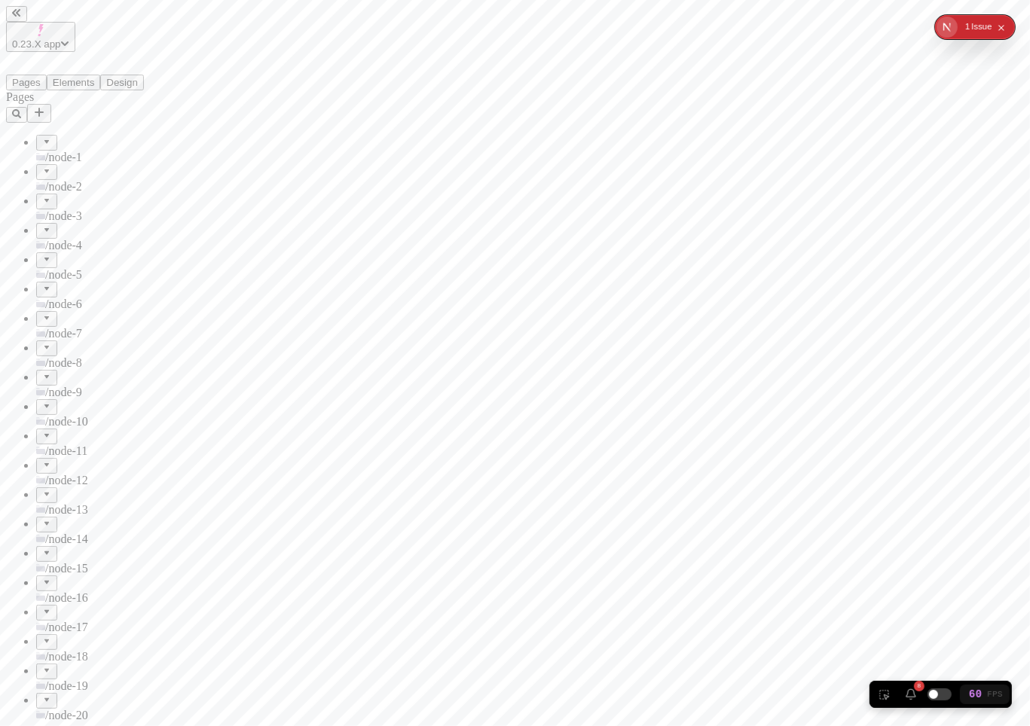
click at [42, 313] on div at bounding box center [46, 313] width 9 height 0
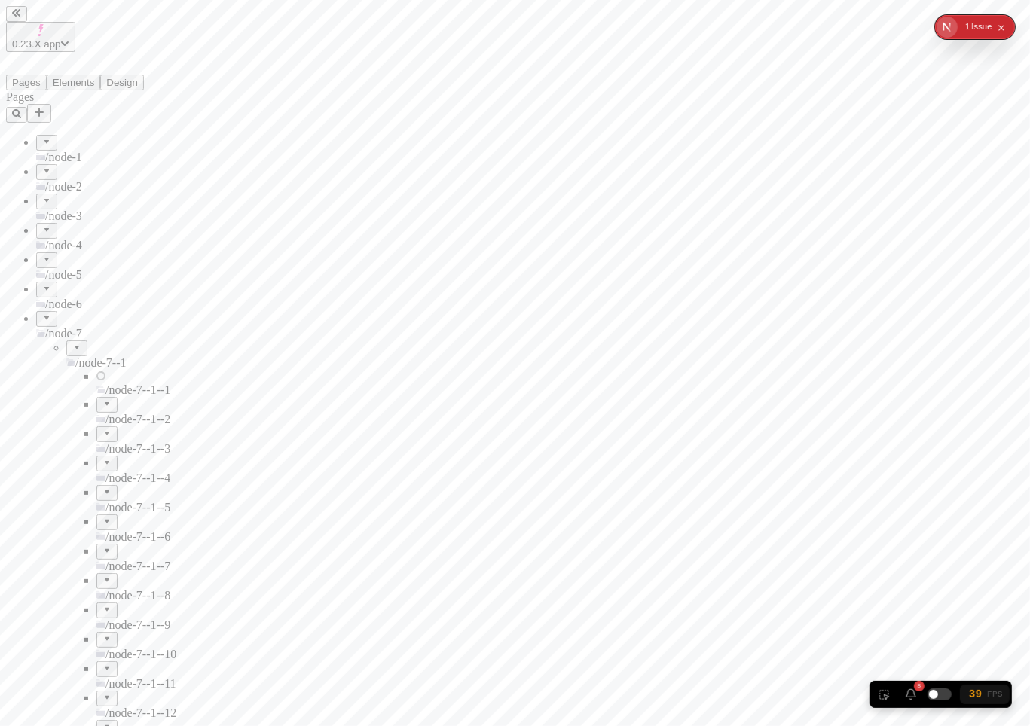
click at [42, 284] on div at bounding box center [46, 284] width 9 height 0
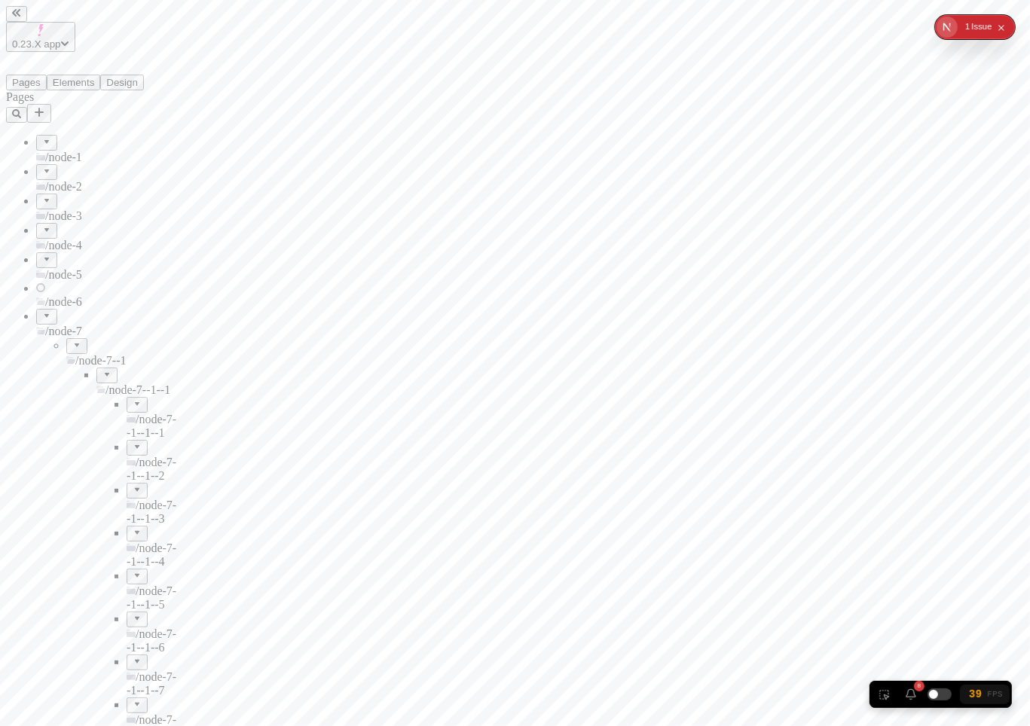
click at [42, 255] on div at bounding box center [46, 255] width 9 height 0
click at [946, 701] on input "checkbox" at bounding box center [940, 695] width 30 height 18
checkbox input "true"
click at [42, 255] on div at bounding box center [46, 255] width 9 height 0
click at [42, 284] on div at bounding box center [46, 284] width 9 height 0
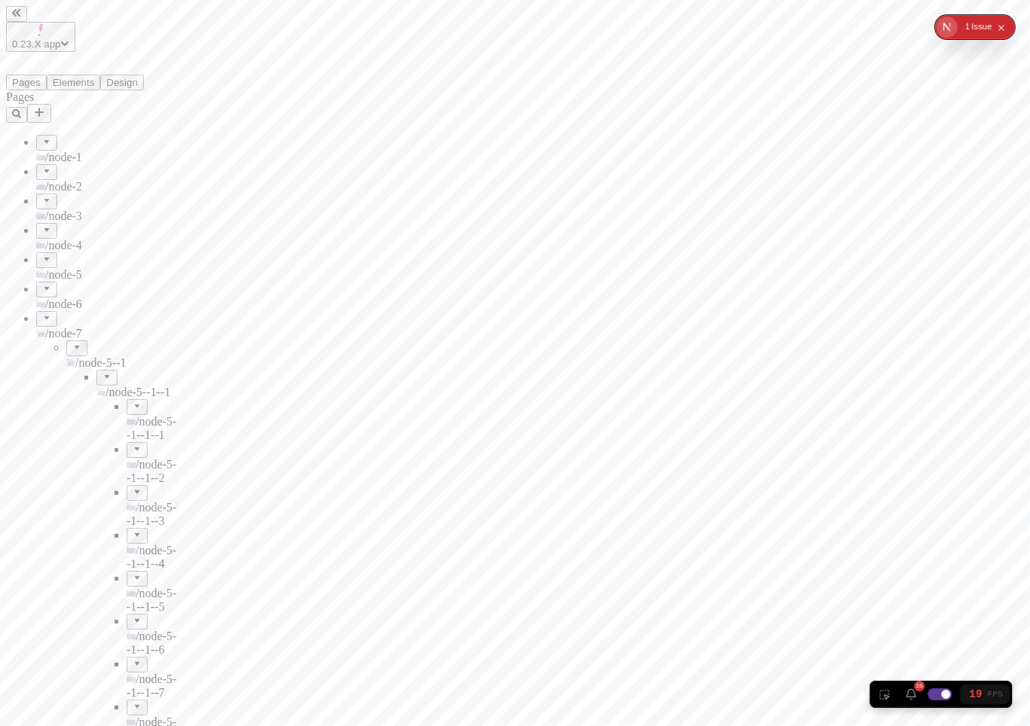
click at [42, 313] on div at bounding box center [46, 313] width 9 height 0
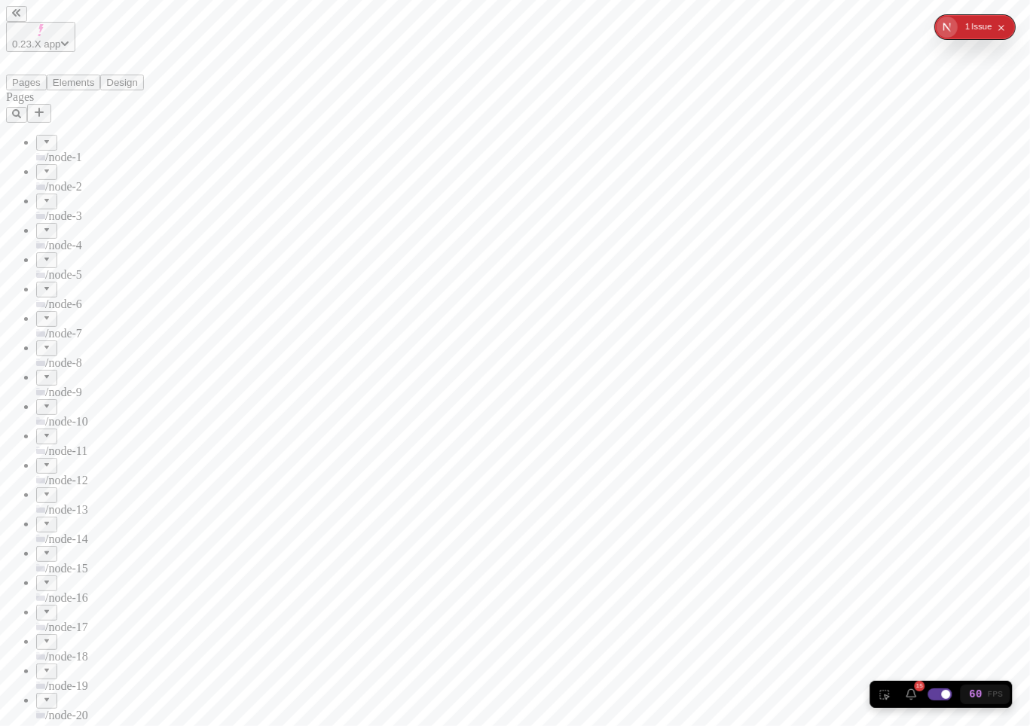
click at [42, 284] on div at bounding box center [46, 284] width 9 height 0
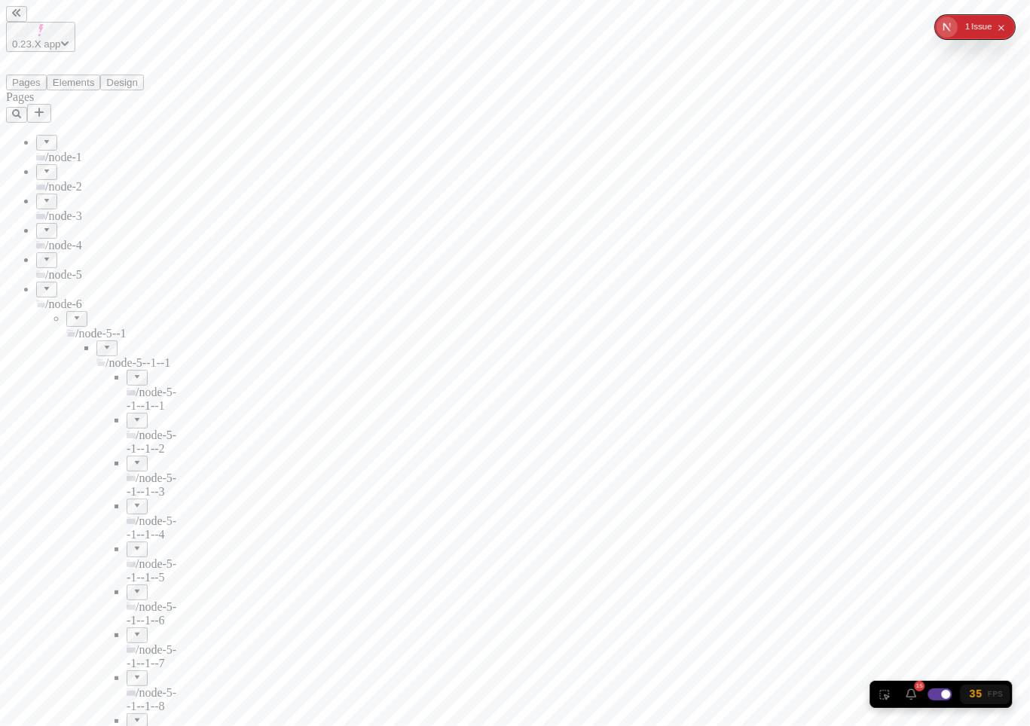
click at [42, 284] on div at bounding box center [46, 284] width 9 height 0
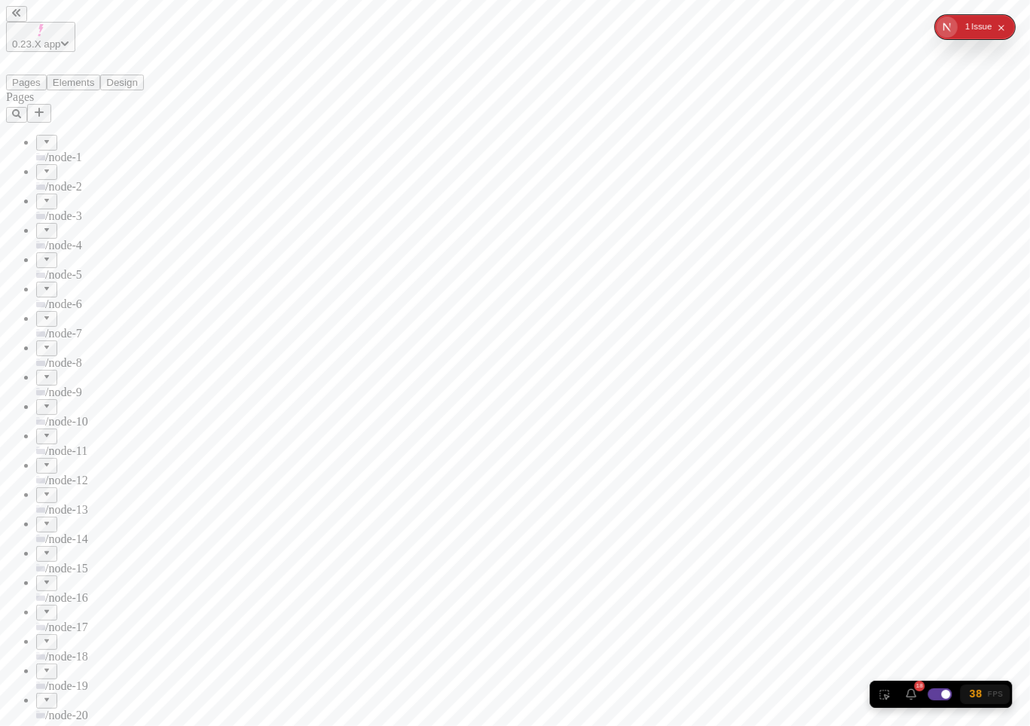
click at [42, 167] on div at bounding box center [46, 167] width 9 height 0
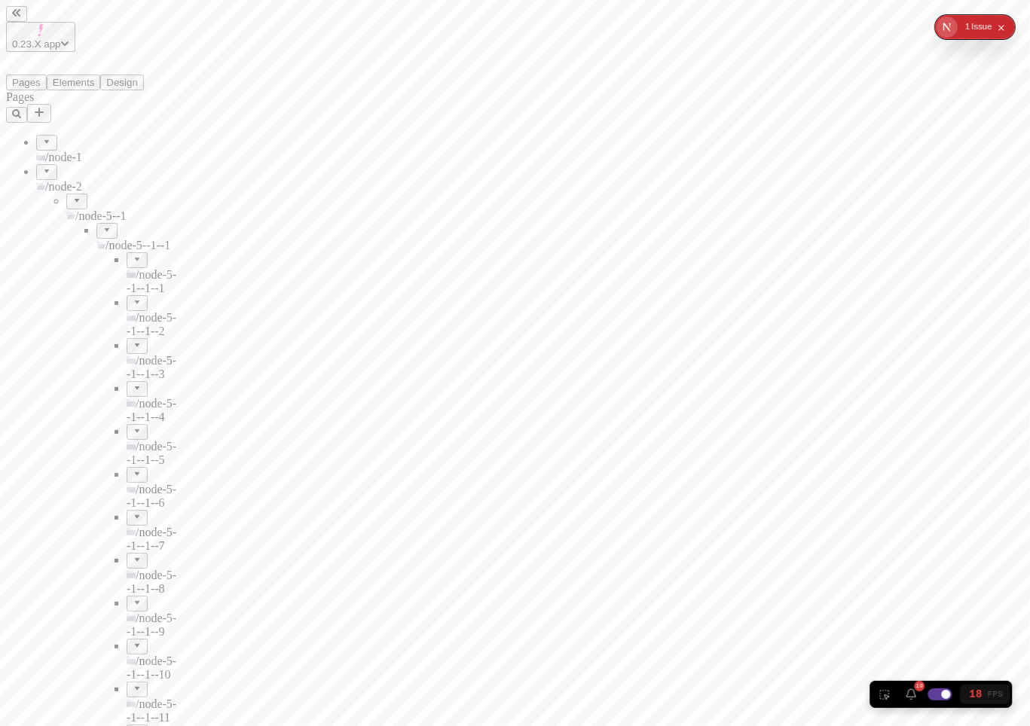
click at [72, 196] on div at bounding box center [76, 196] width 9 height 0
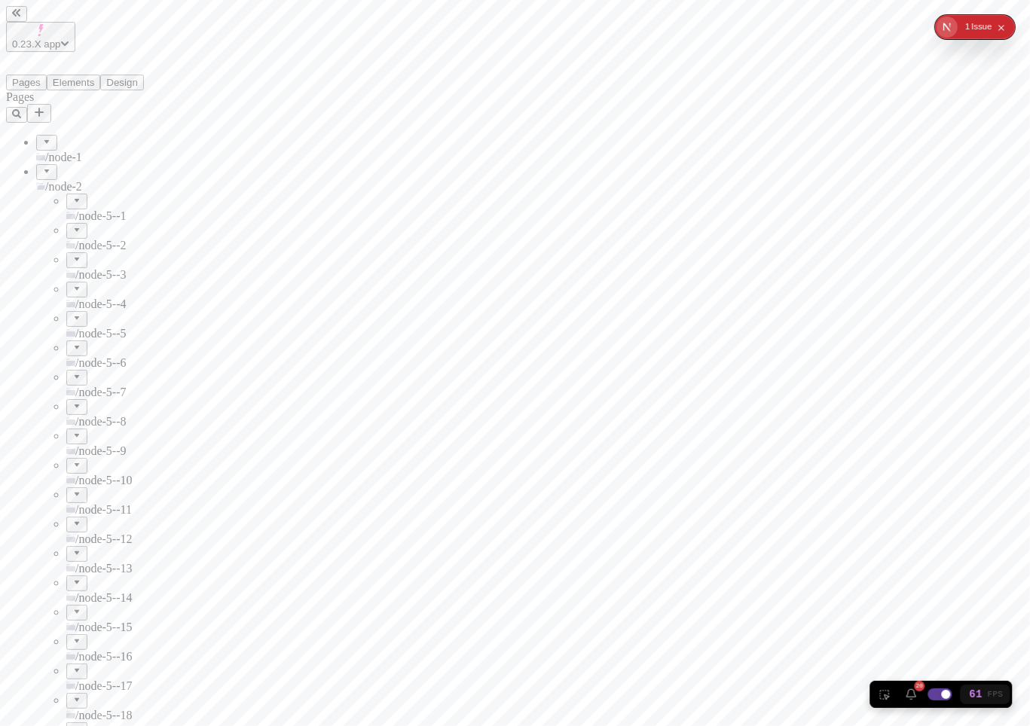
click at [72, 255] on div at bounding box center [76, 255] width 9 height 0
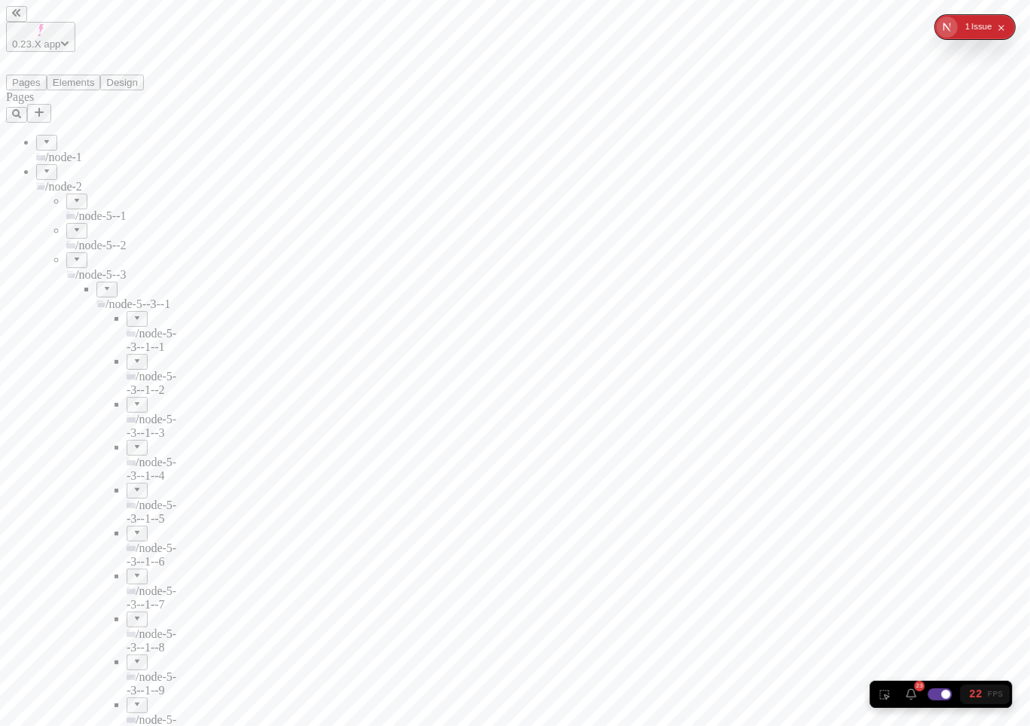
click at [72, 255] on div at bounding box center [76, 255] width 9 height 0
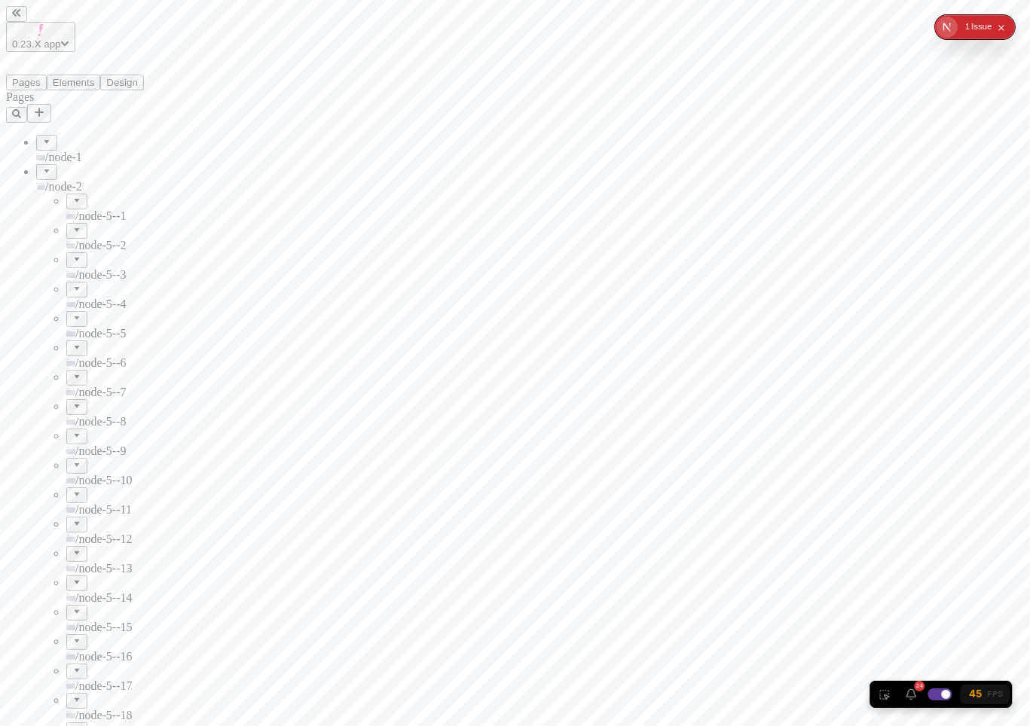
click at [42, 167] on div at bounding box center [46, 167] width 9 height 0
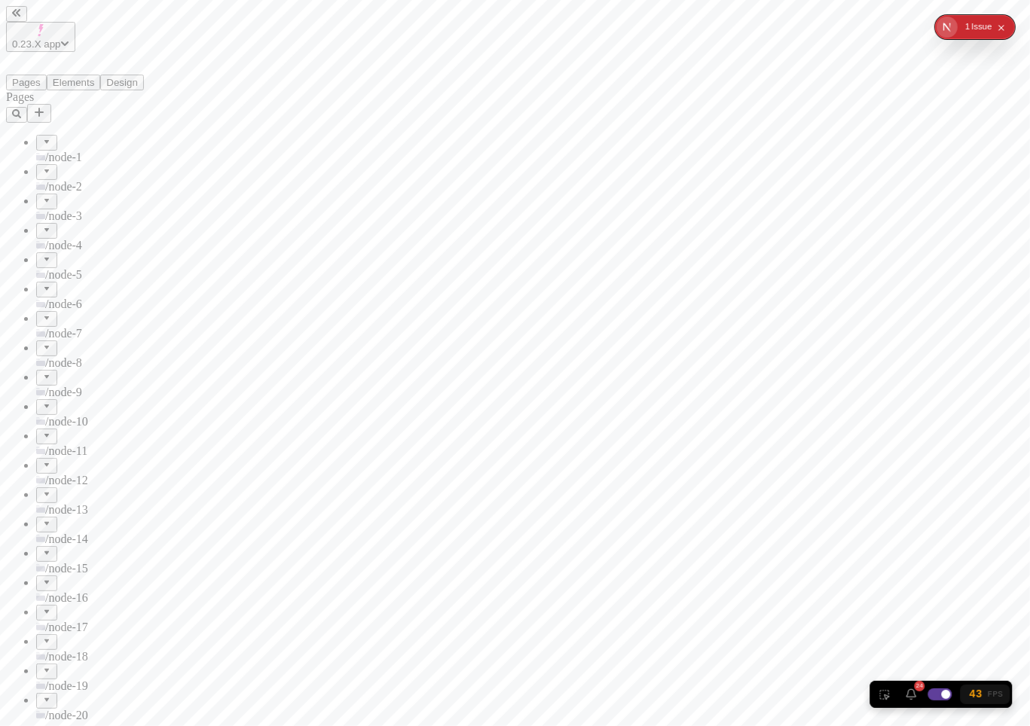
click at [42, 167] on div at bounding box center [46, 167] width 9 height 0
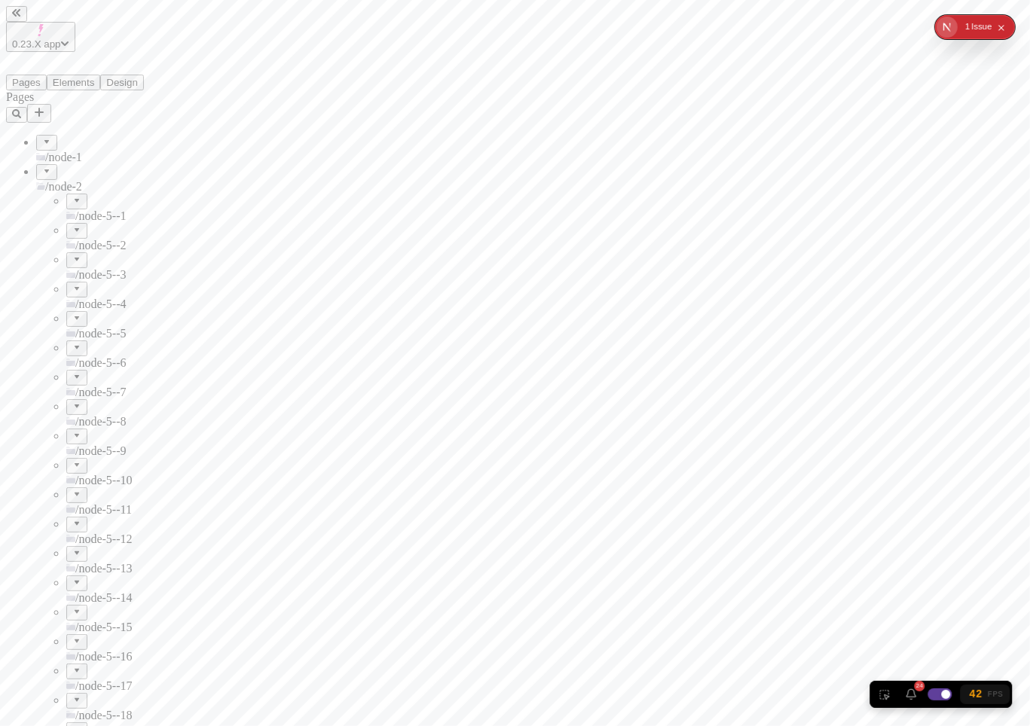
click at [42, 167] on div at bounding box center [46, 167] width 9 height 0
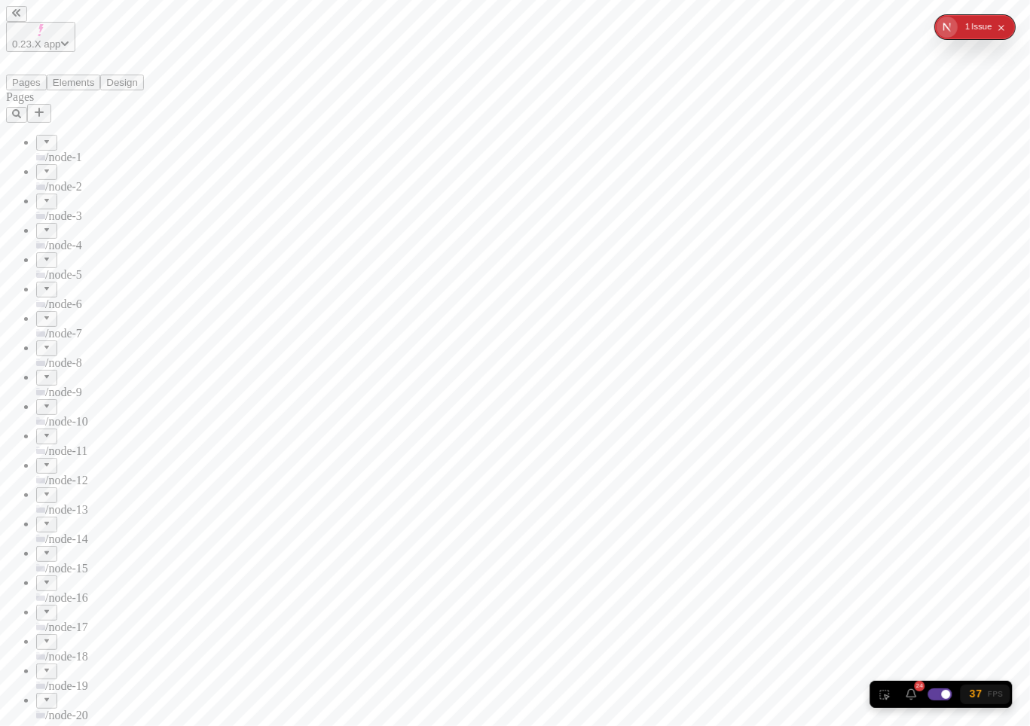
click at [42, 167] on div at bounding box center [46, 167] width 9 height 0
type input "/asjdflkasdj"
click at [61, 239] on span "/node-4" at bounding box center [63, 245] width 37 height 13
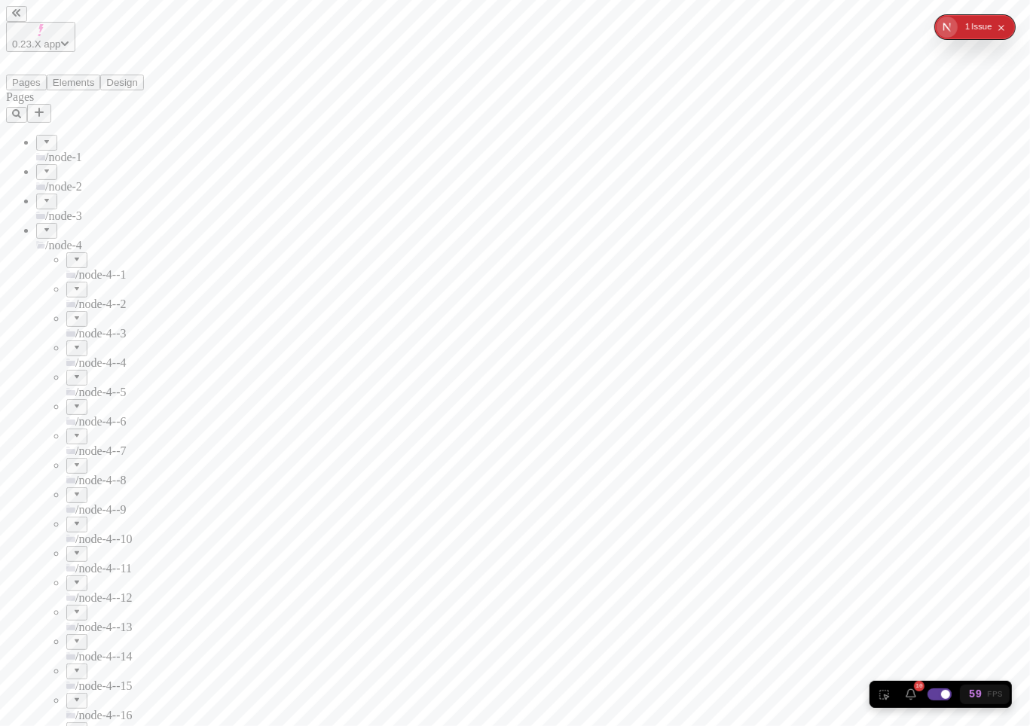
click at [52, 239] on span "/node-4" at bounding box center [63, 245] width 37 height 13
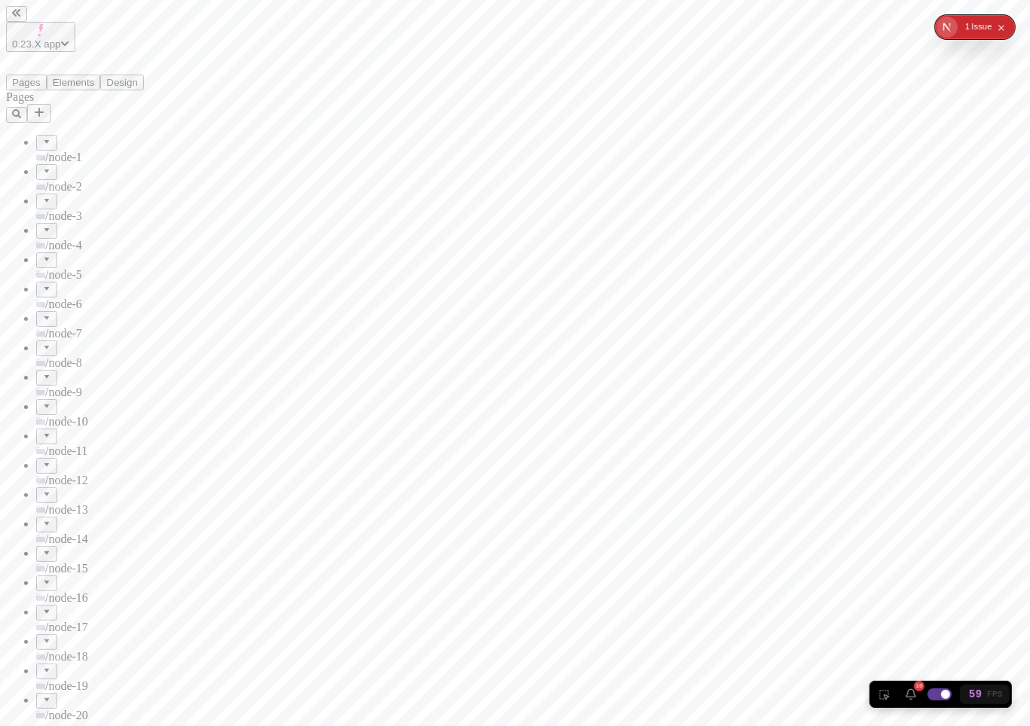
click at [42, 225] on div at bounding box center [46, 225] width 9 height 0
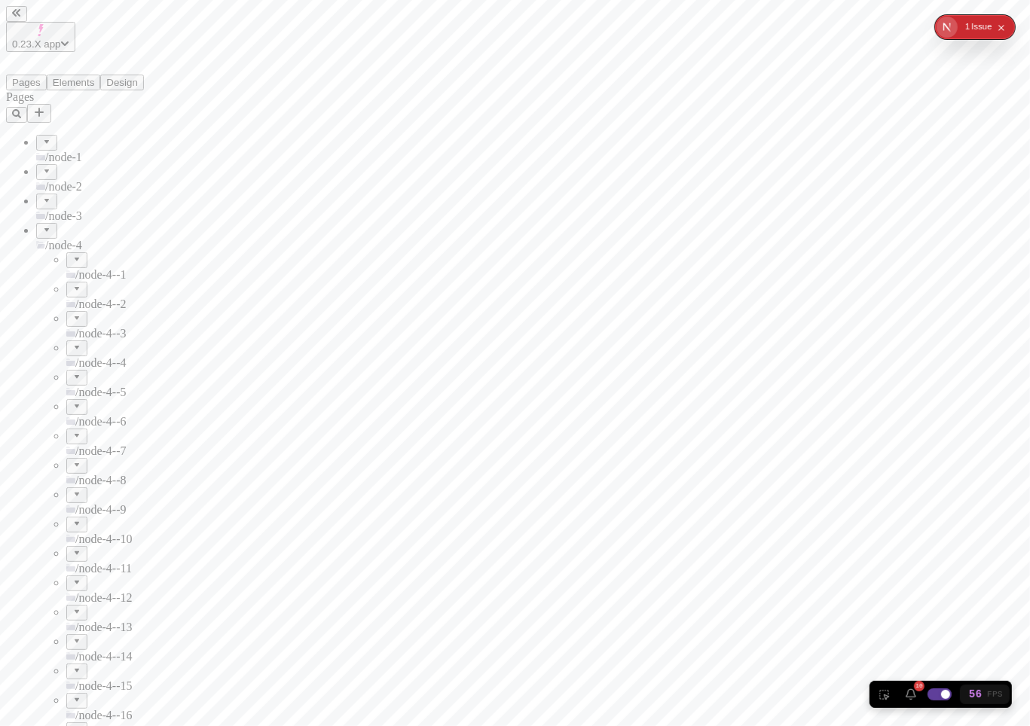
click at [42, 225] on div at bounding box center [46, 225] width 9 height 0
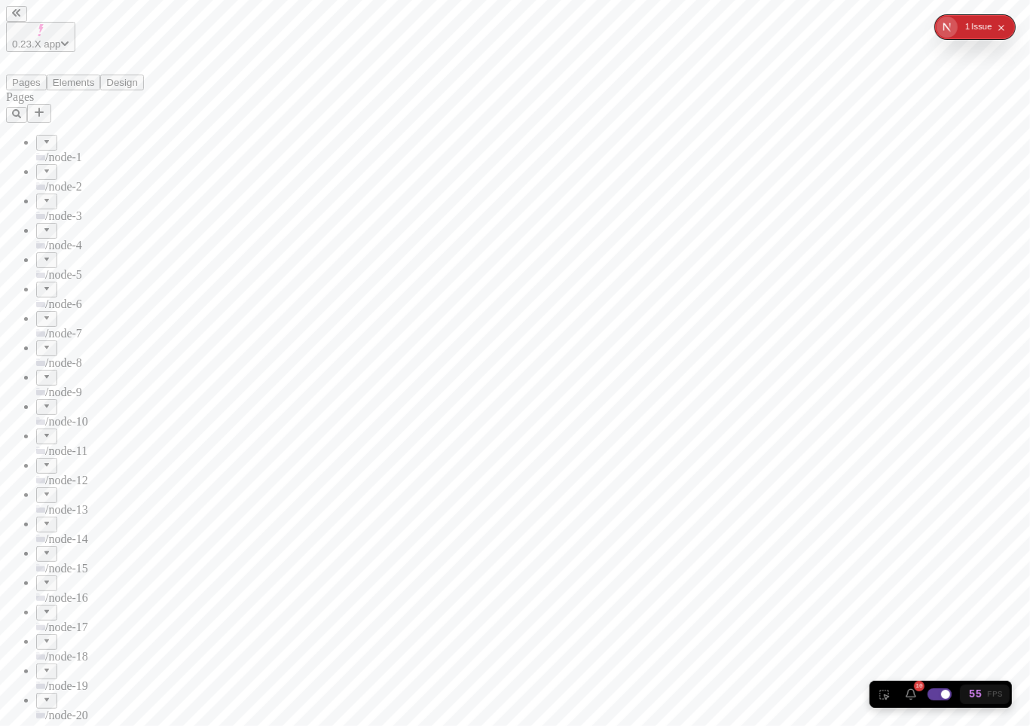
click at [42, 225] on div at bounding box center [46, 225] width 9 height 0
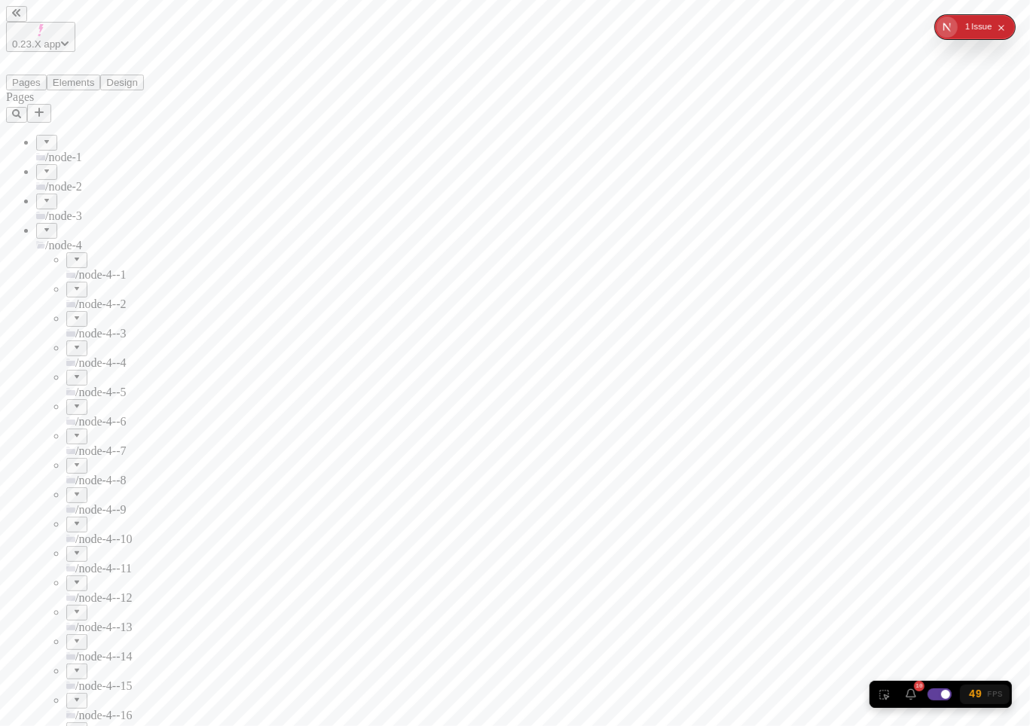
click at [42, 225] on div at bounding box center [46, 225] width 9 height 0
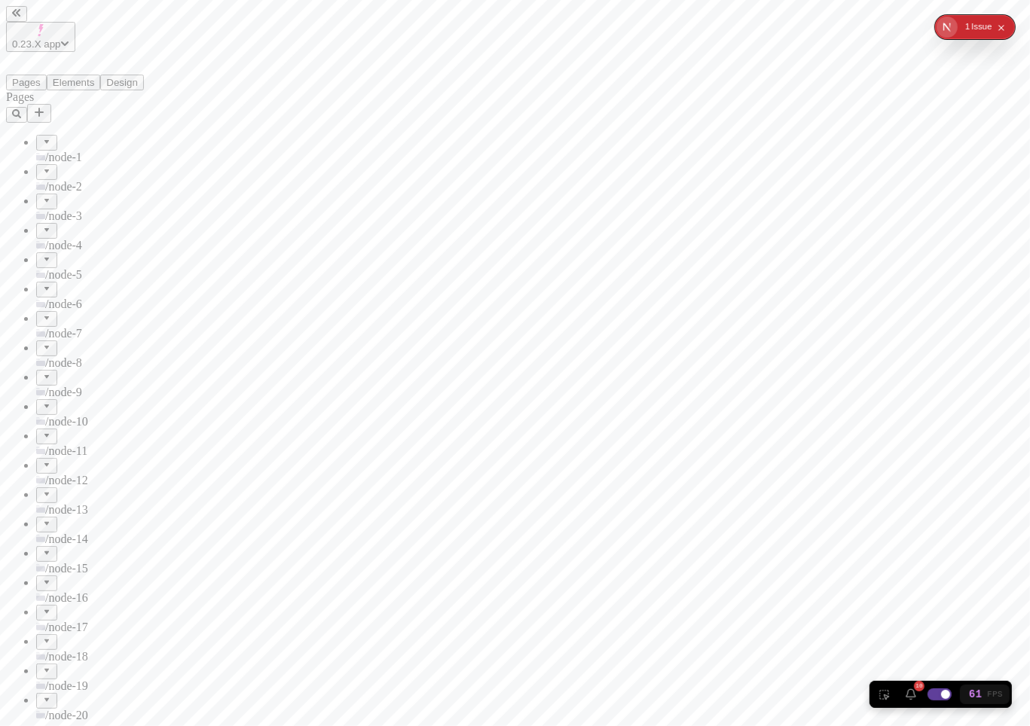
click at [42, 225] on div at bounding box center [46, 225] width 9 height 0
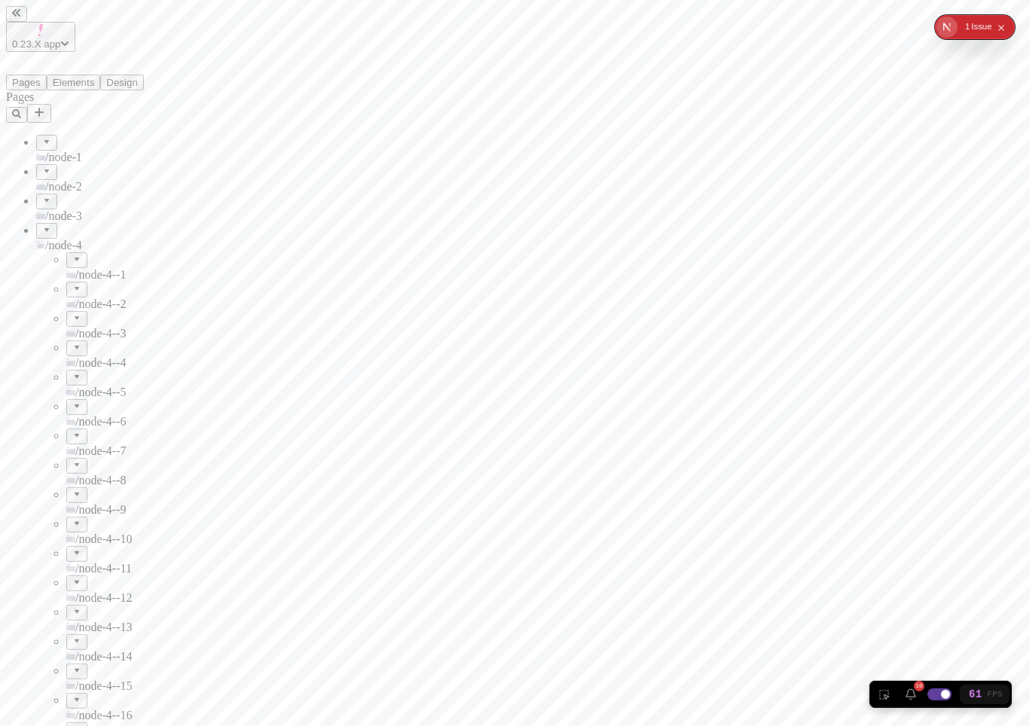
click at [72, 255] on div at bounding box center [76, 255] width 9 height 0
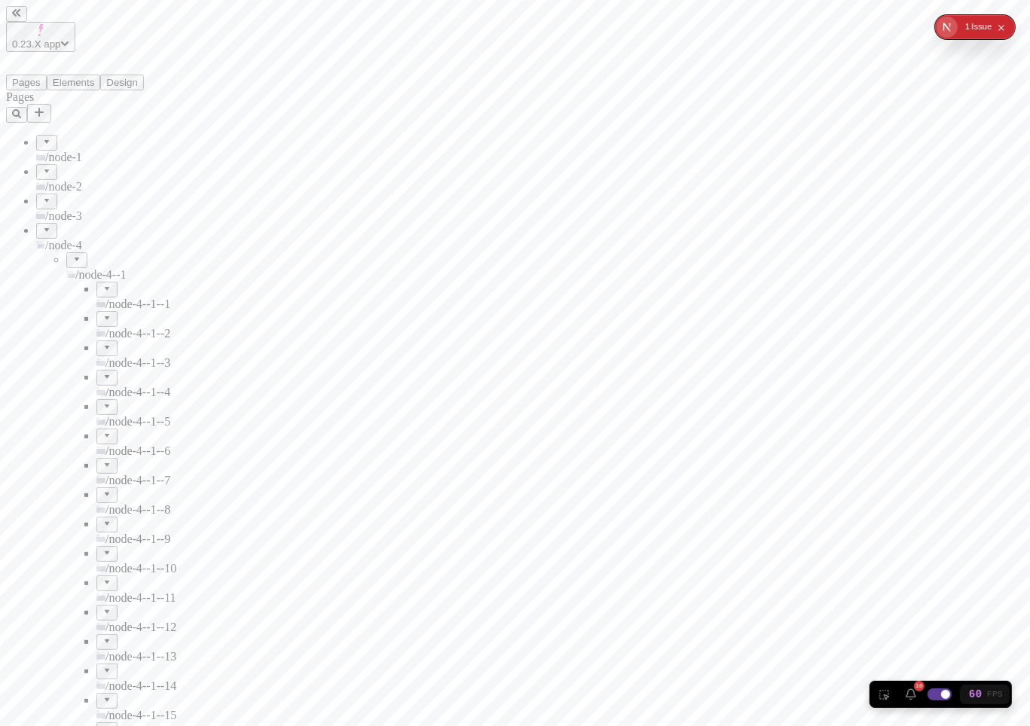
click at [102, 284] on div at bounding box center [106, 284] width 9 height 0
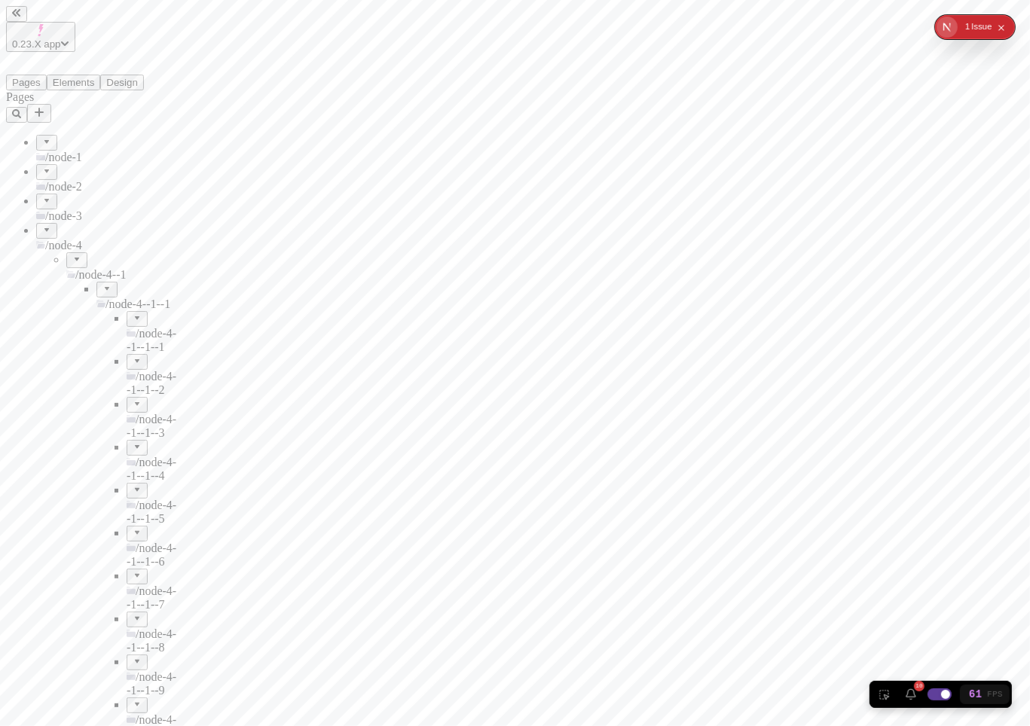
click at [133, 313] on div at bounding box center [137, 313] width 9 height 0
click at [937, 698] on input "checkbox" at bounding box center [940, 695] width 30 height 18
checkbox input "false"
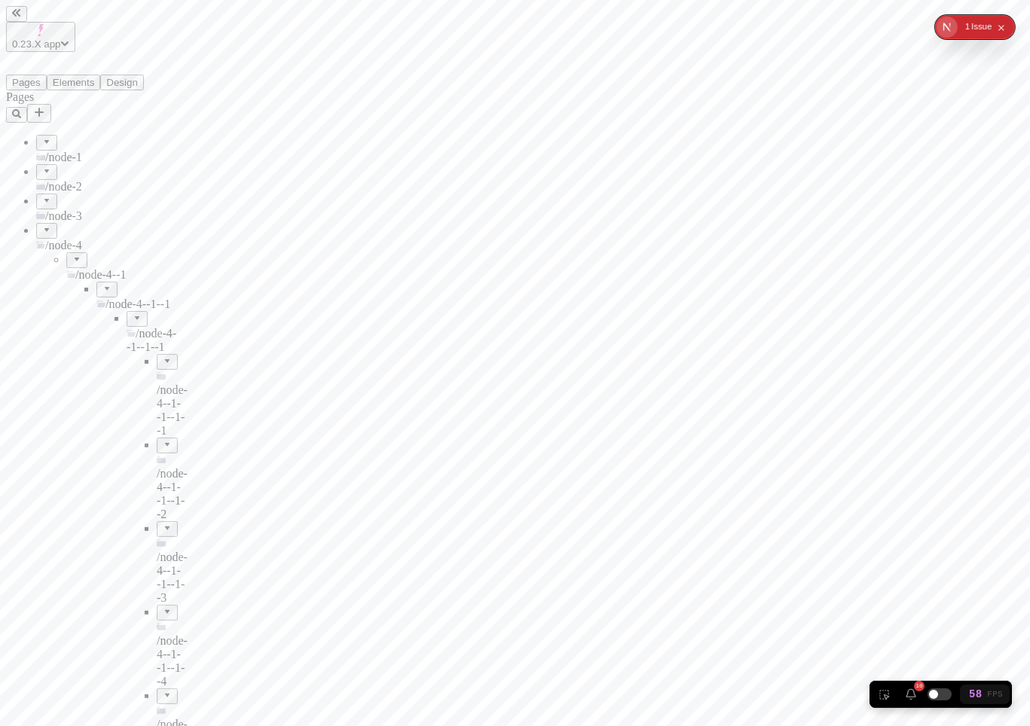
click at [133, 313] on div at bounding box center [137, 313] width 9 height 0
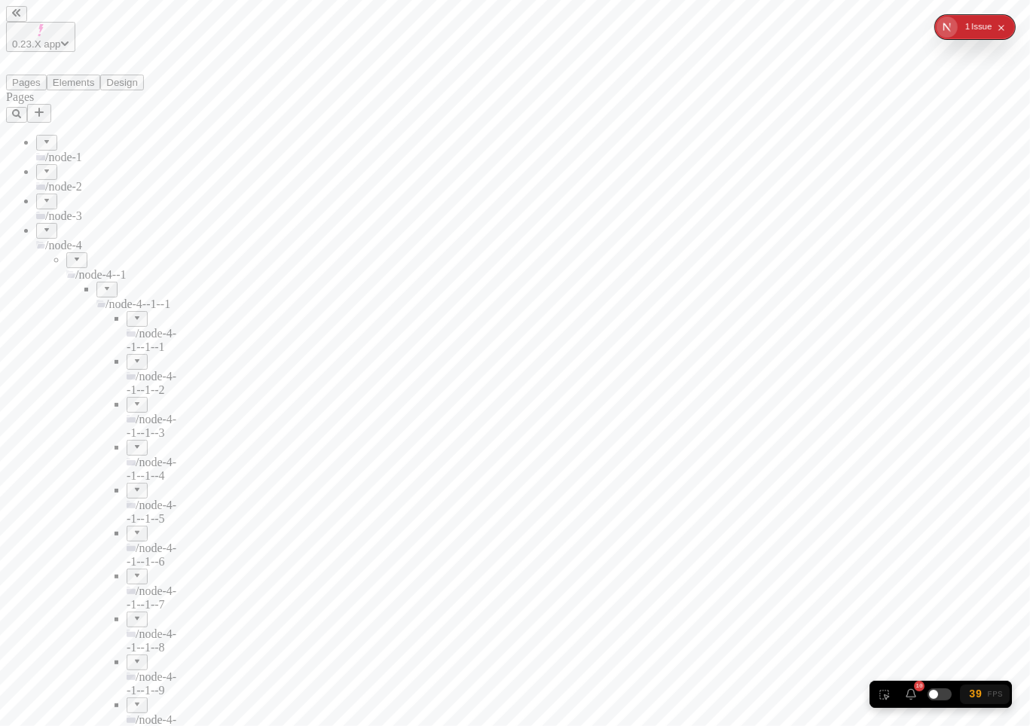
click at [133, 399] on div at bounding box center [137, 399] width 9 height 0
click at [133, 485] on div at bounding box center [137, 485] width 9 height 0
click at [133, 614] on div at bounding box center [137, 614] width 9 height 0
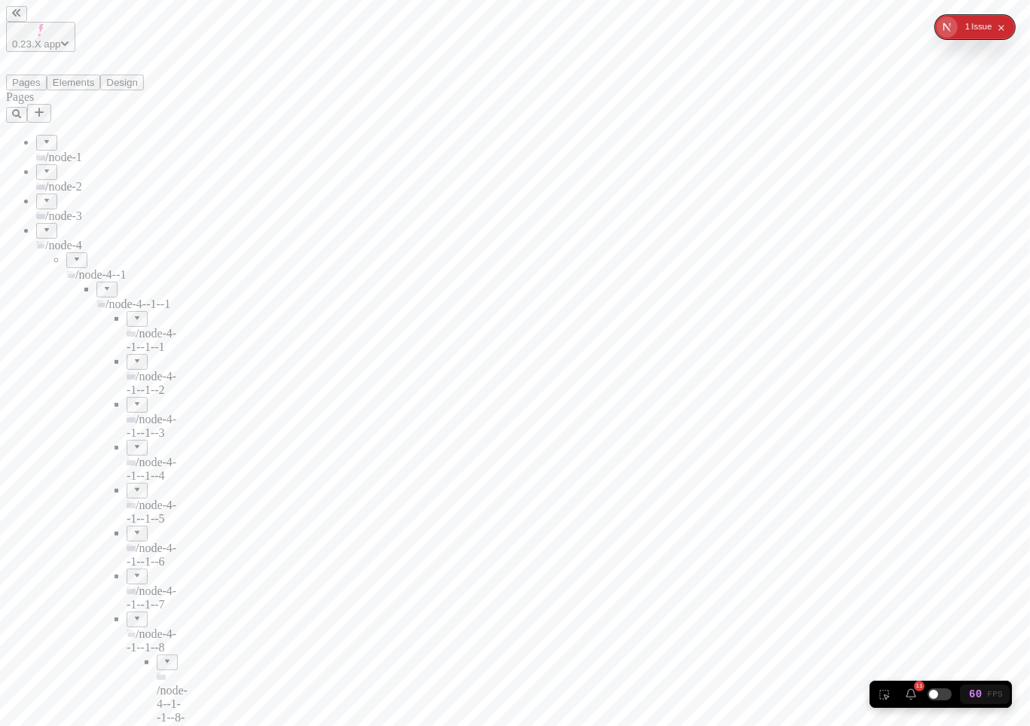
click at [133, 614] on div at bounding box center [137, 614] width 9 height 0
click at [42, 225] on div at bounding box center [46, 225] width 9 height 0
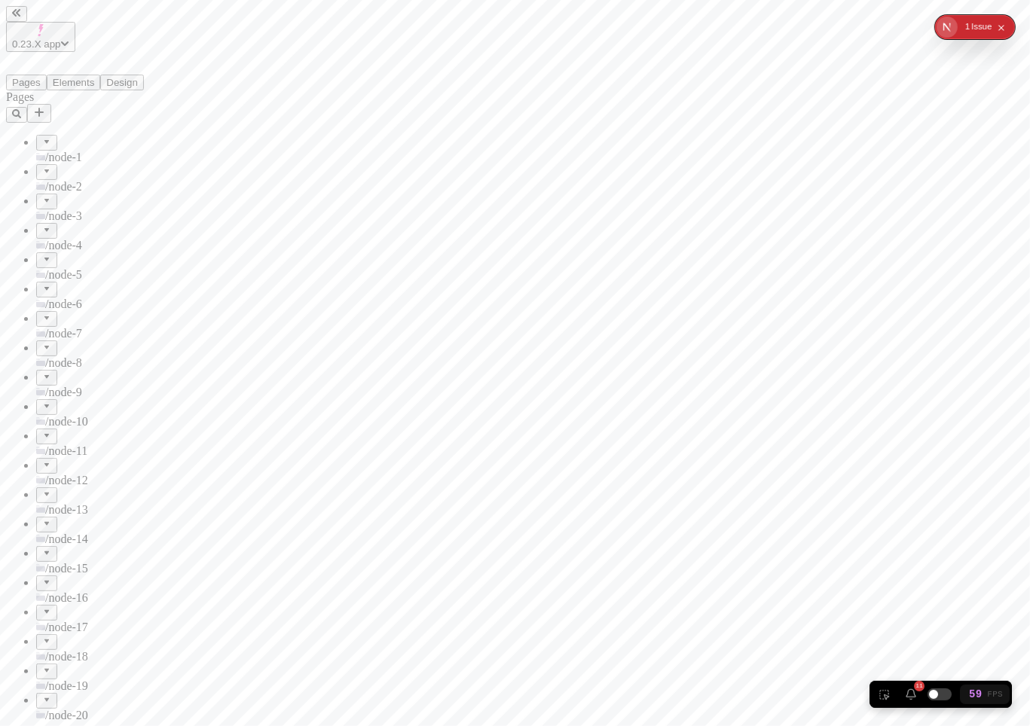
click at [42, 137] on div at bounding box center [46, 137] width 9 height 0
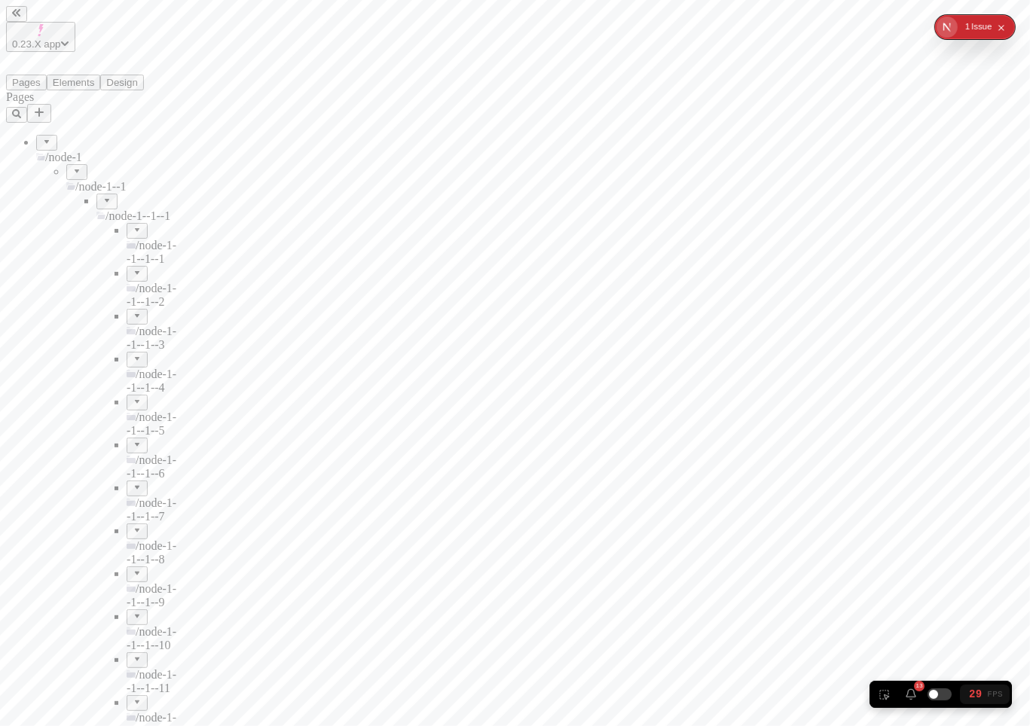
click at [42, 137] on div at bounding box center [46, 137] width 9 height 0
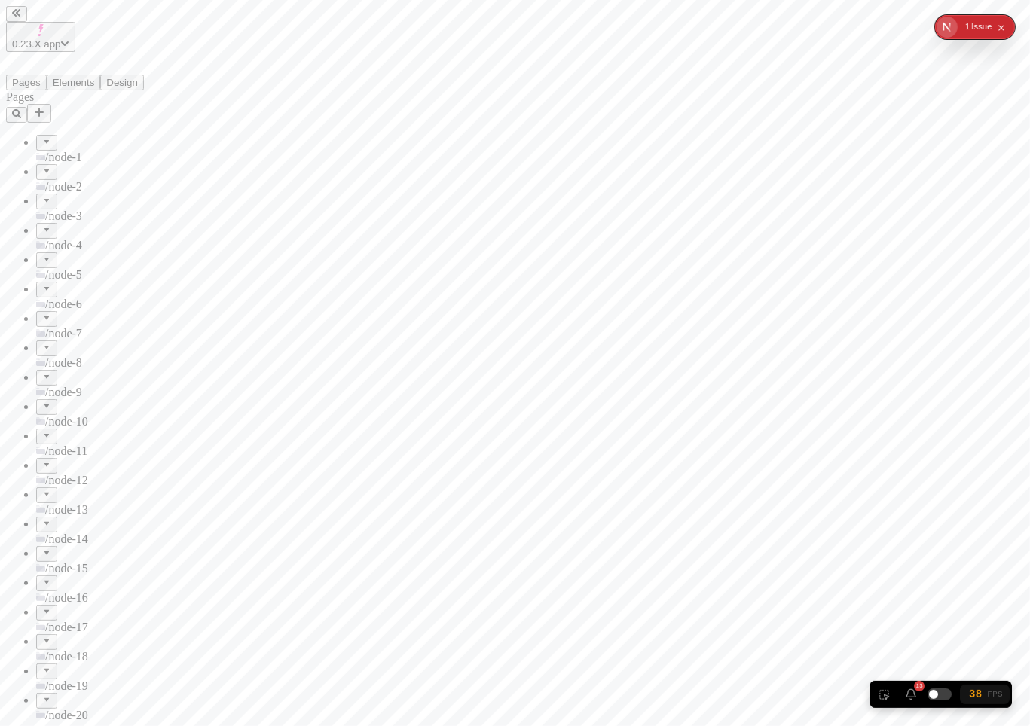
click at [42, 137] on div at bounding box center [46, 137] width 9 height 0
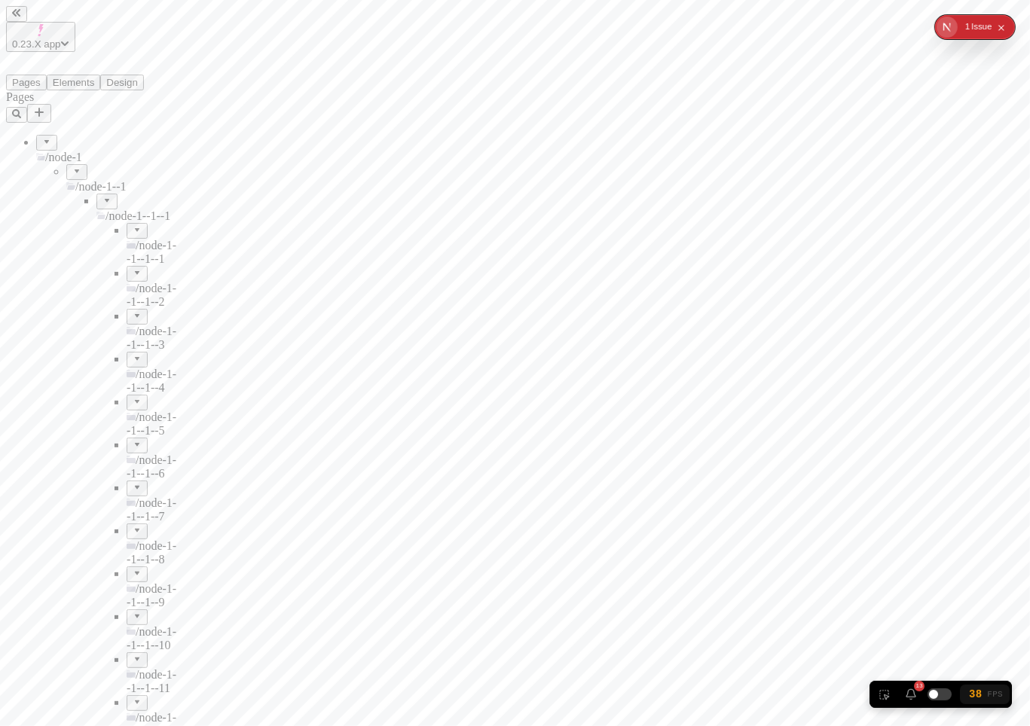
click at [42, 137] on div at bounding box center [46, 137] width 9 height 0
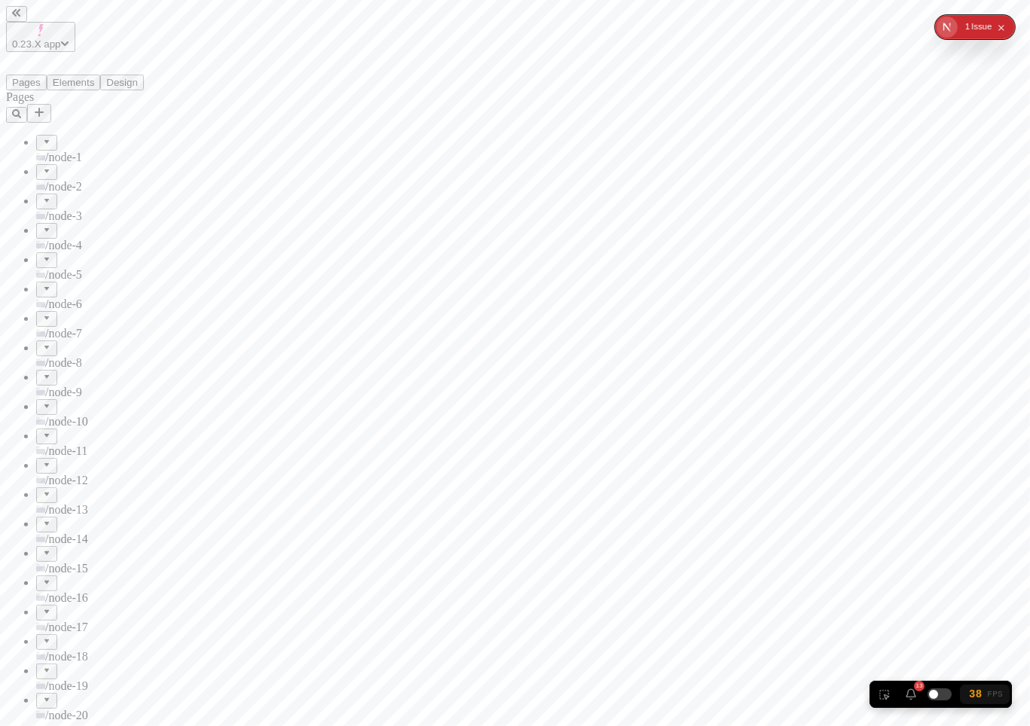
click at [42, 167] on div at bounding box center [46, 167] width 9 height 0
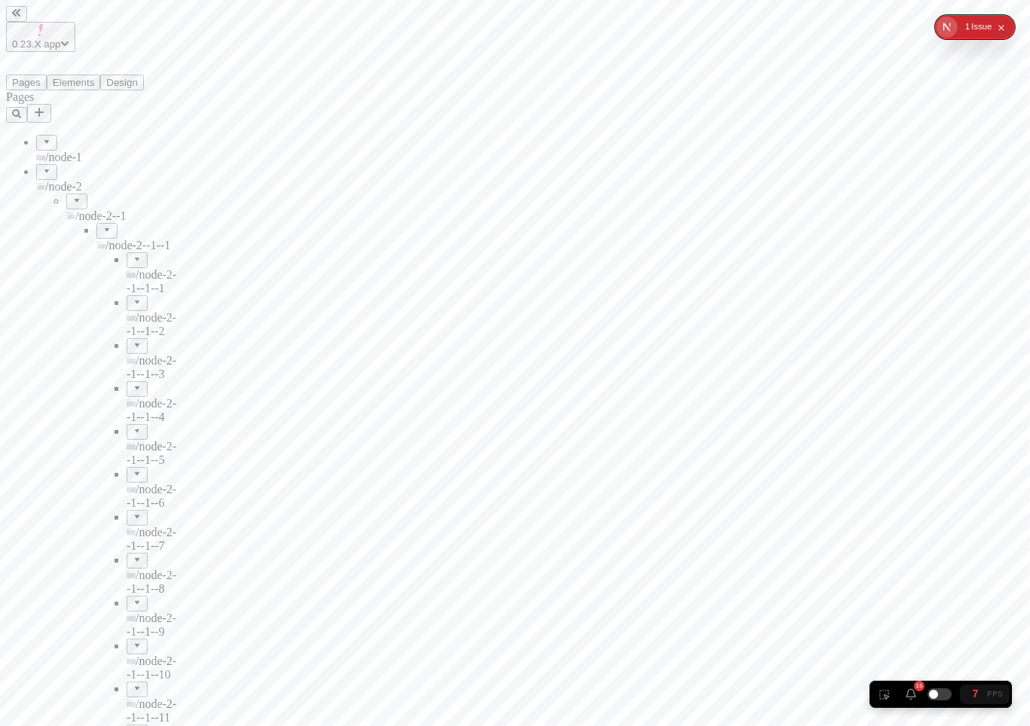
click at [133, 255] on div at bounding box center [137, 255] width 9 height 0
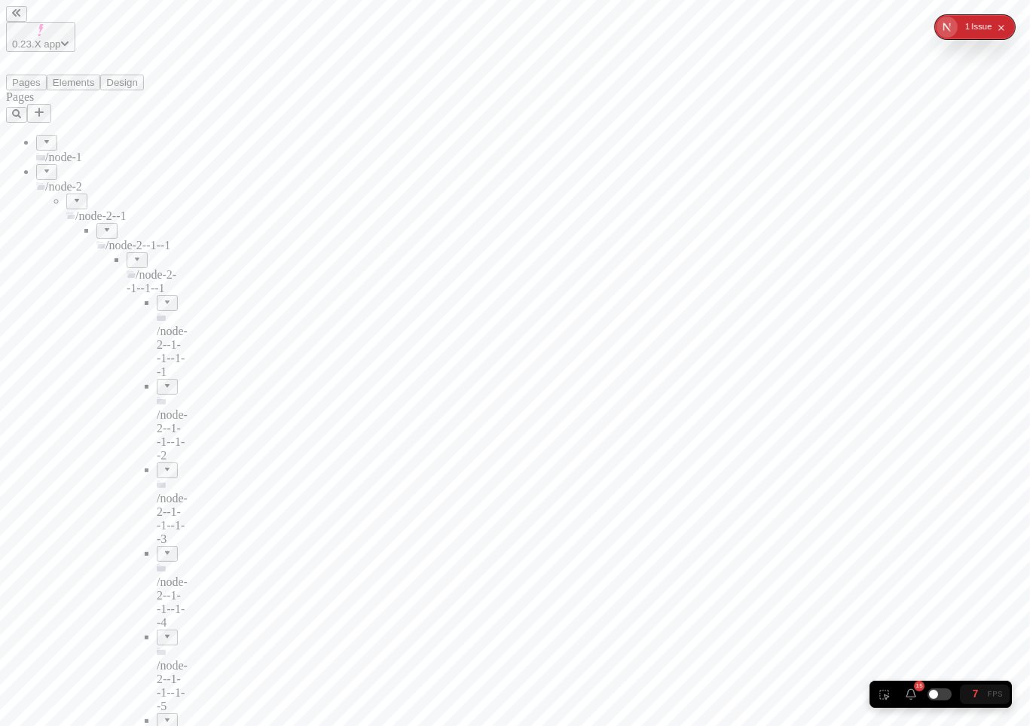
click at [133, 255] on div at bounding box center [137, 255] width 9 height 0
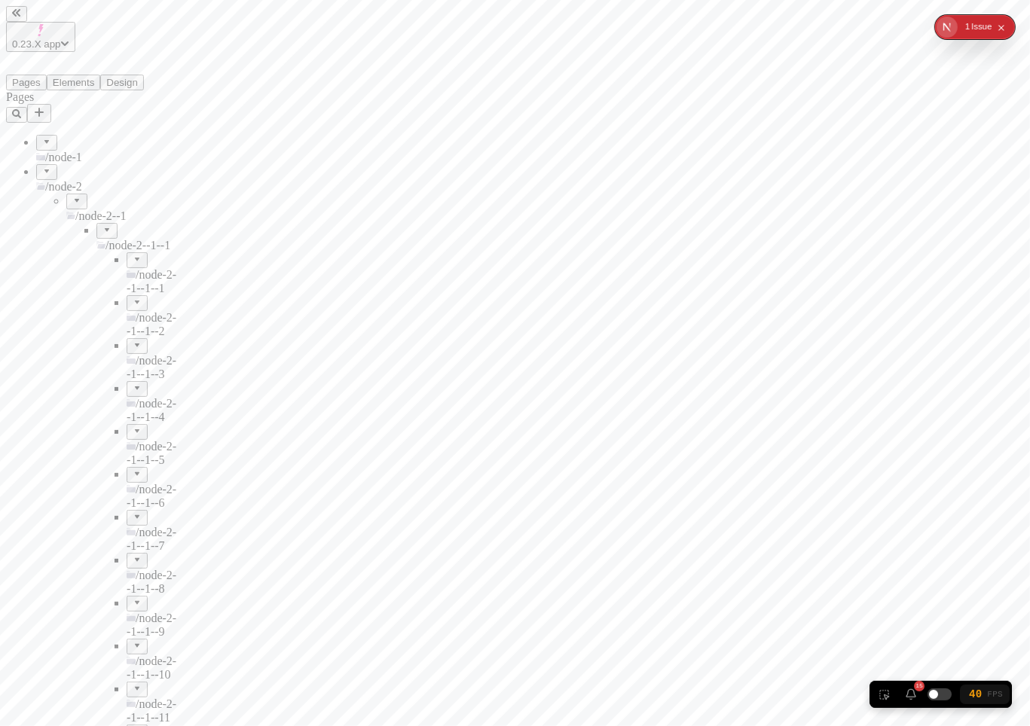
click at [72, 196] on div at bounding box center [76, 196] width 9 height 0
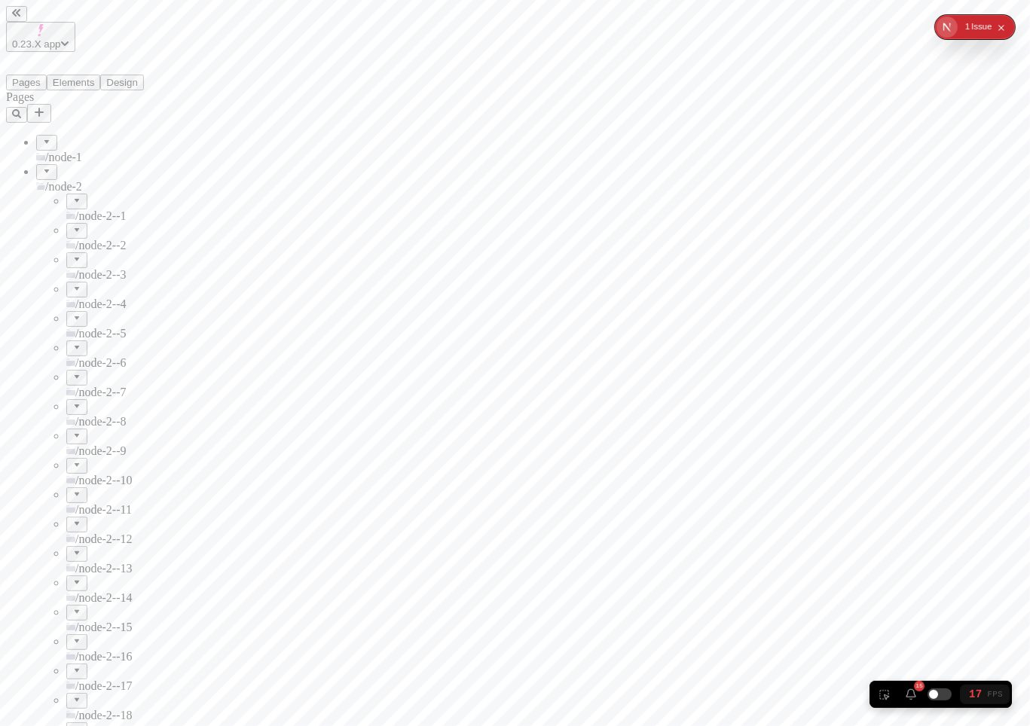
click at [42, 167] on div at bounding box center [46, 167] width 9 height 0
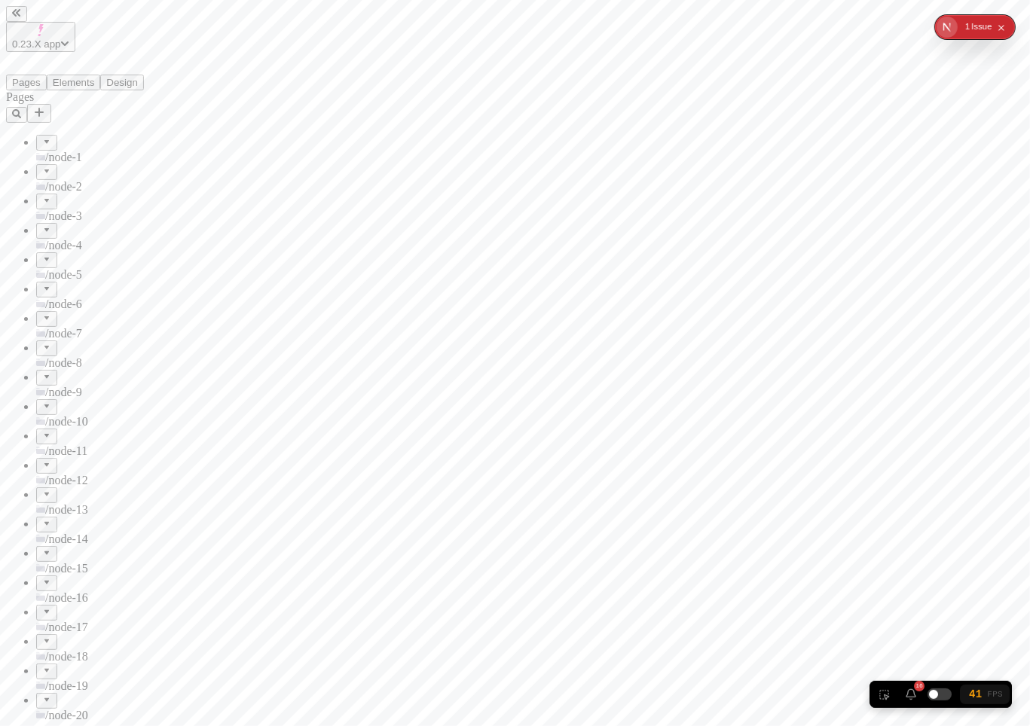
click at [42, 167] on div at bounding box center [46, 167] width 9 height 0
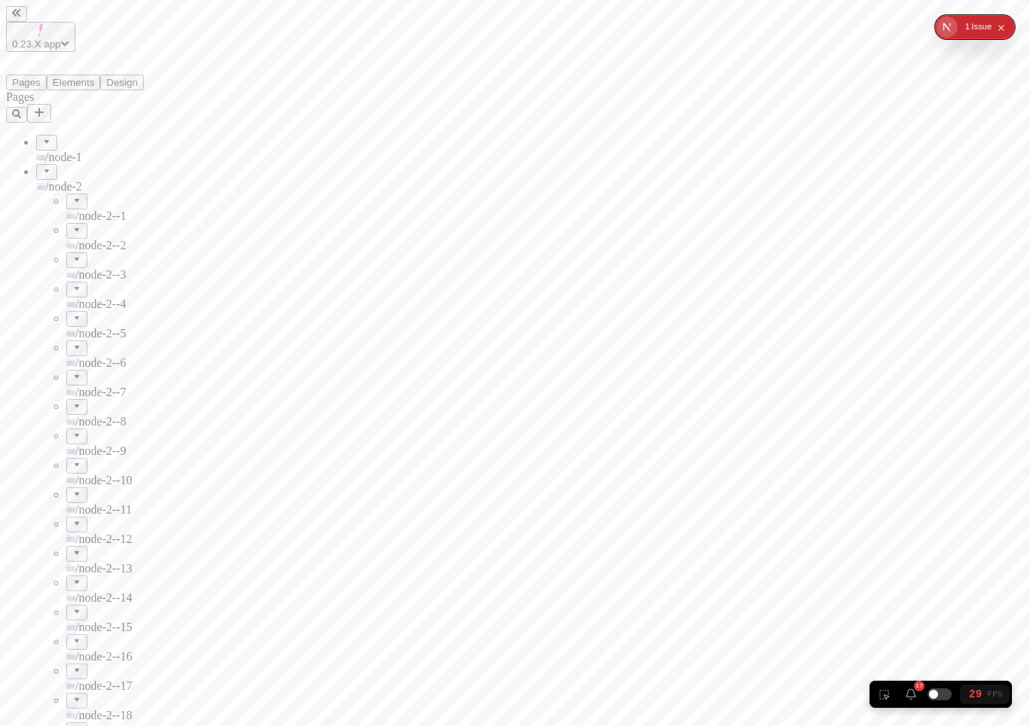
click at [42, 167] on div at bounding box center [46, 167] width 9 height 0
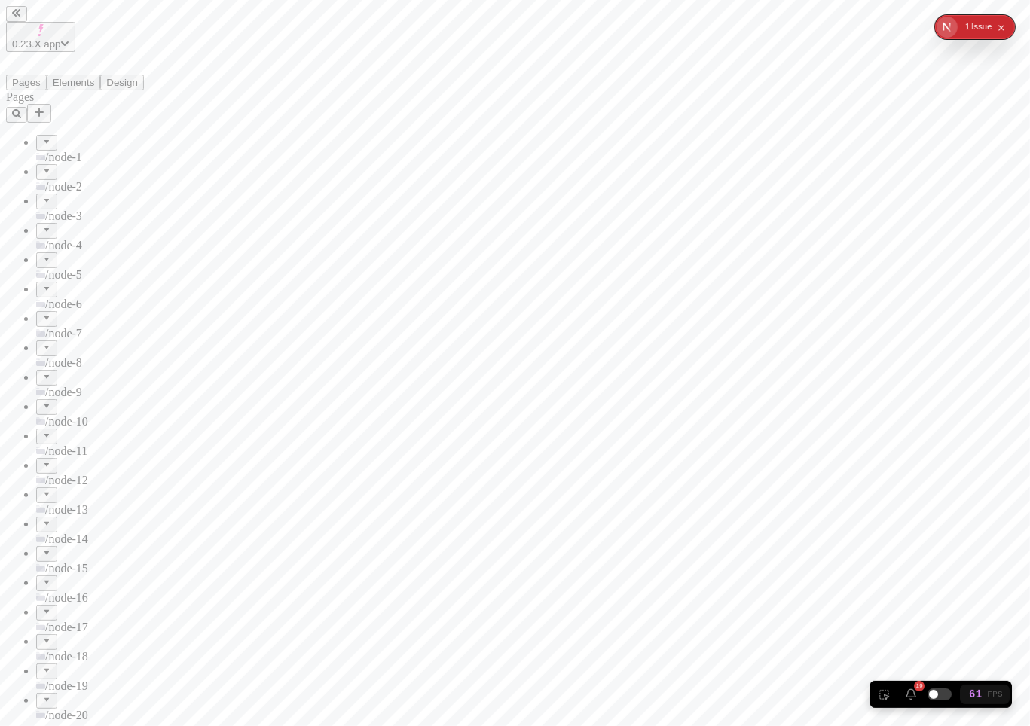
click at [42, 167] on div at bounding box center [46, 167] width 9 height 0
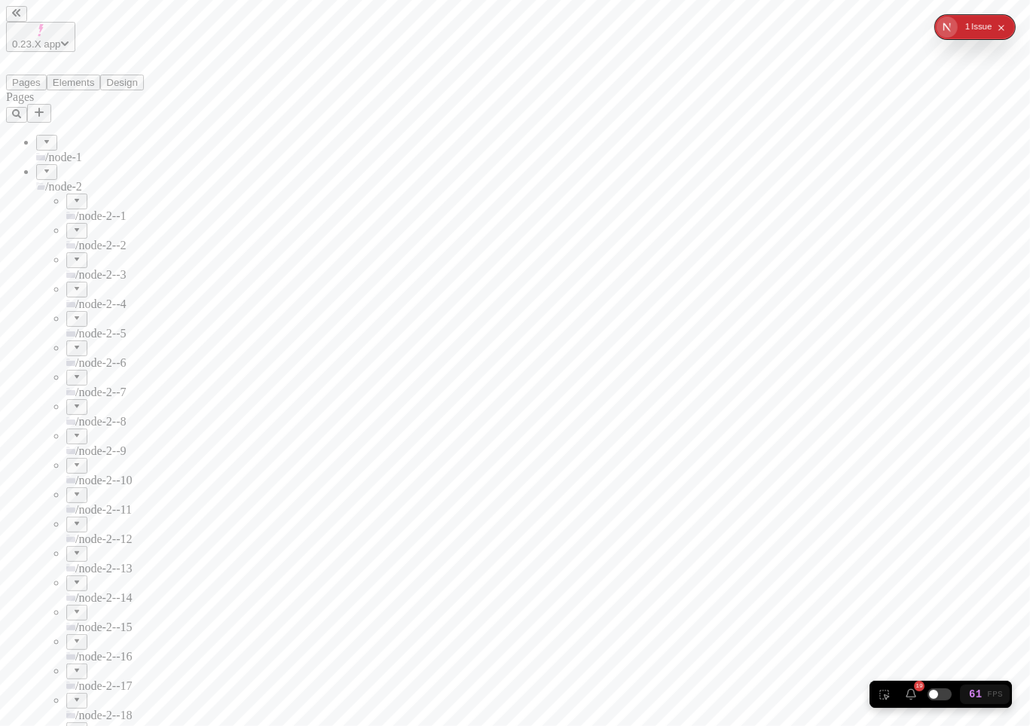
click at [42, 167] on div at bounding box center [46, 167] width 9 height 0
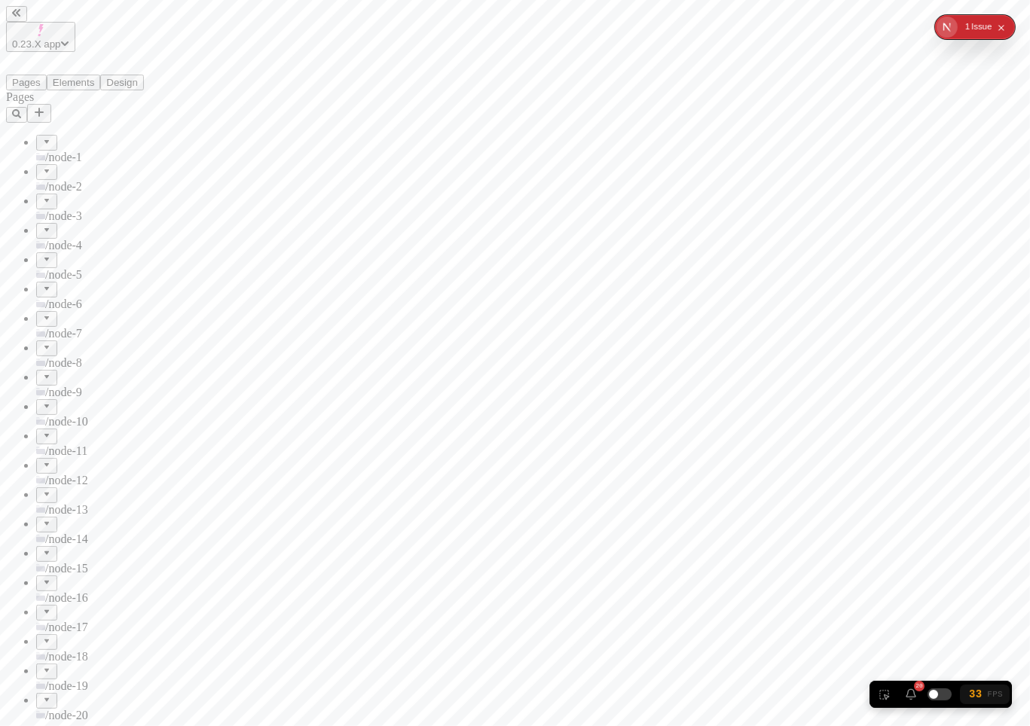
click at [107, 90] on div "Pages" at bounding box center [96, 97] width 181 height 14
click at [21, 109] on icon "button" at bounding box center [16, 113] width 9 height 9
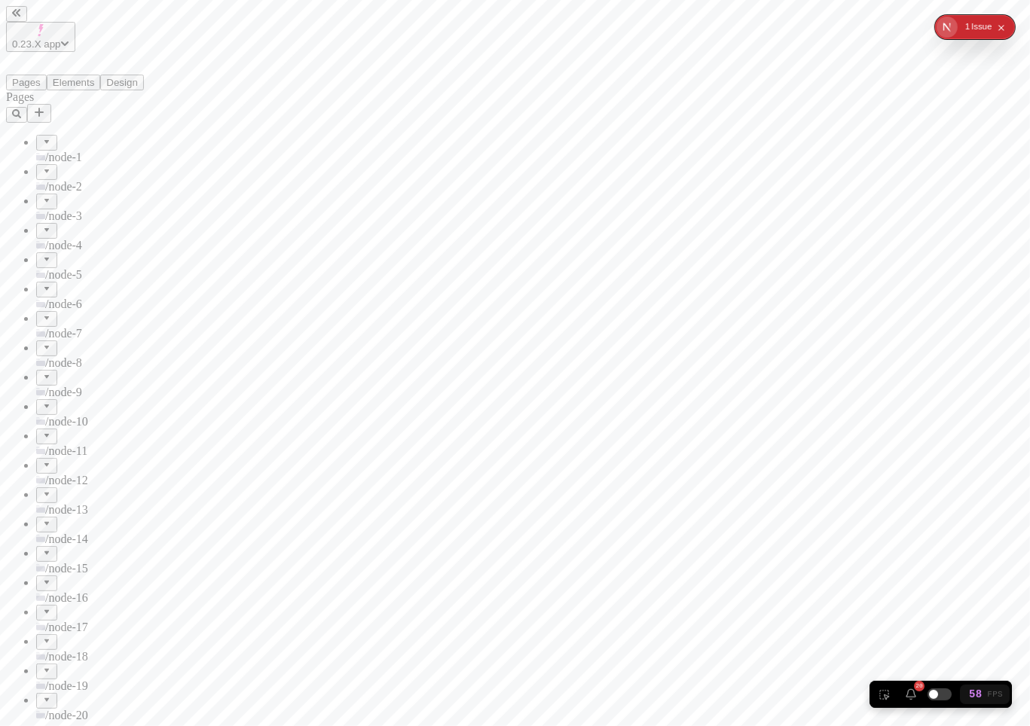
click at [42, 167] on div at bounding box center [46, 167] width 9 height 0
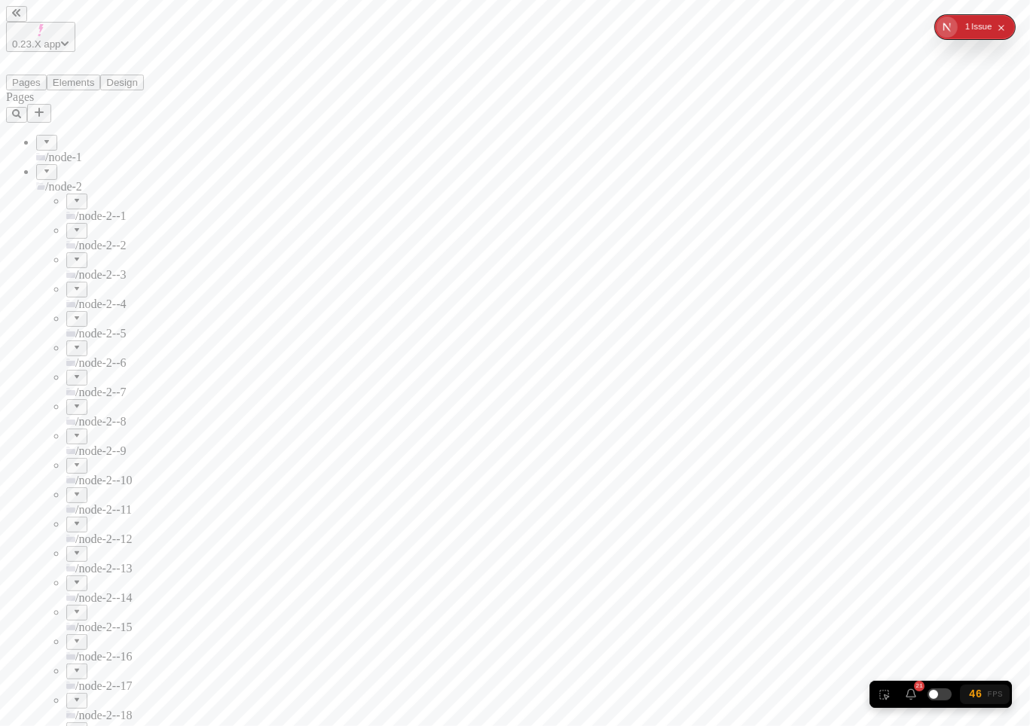
click at [42, 167] on div at bounding box center [46, 167] width 9 height 0
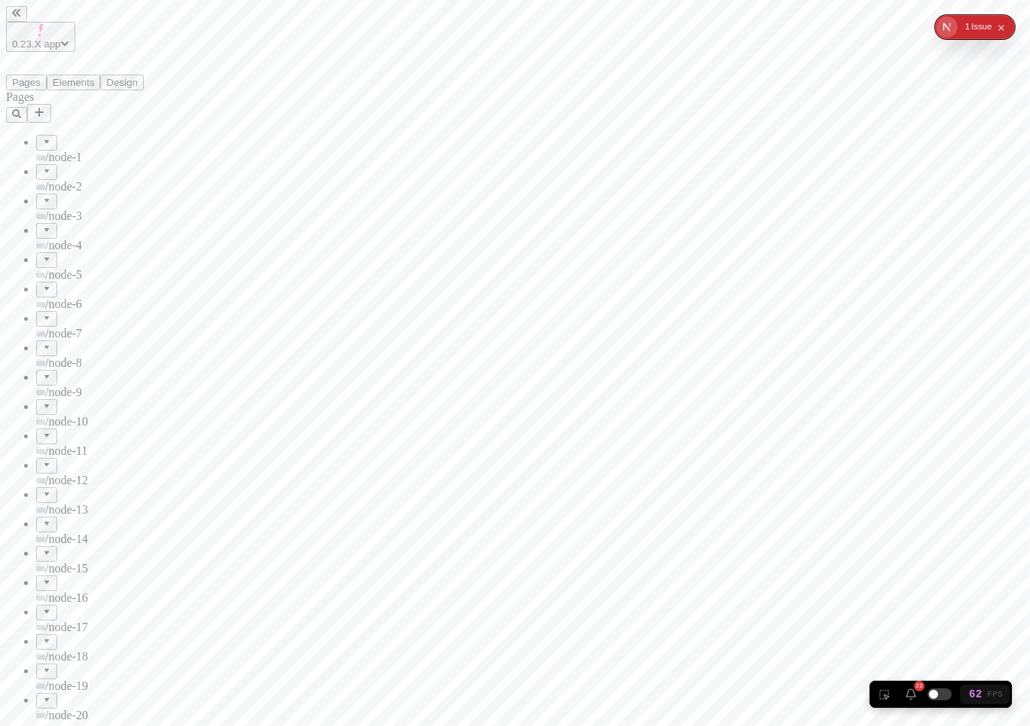
click at [38, 180] on div "/node-2" at bounding box center [111, 187] width 151 height 14
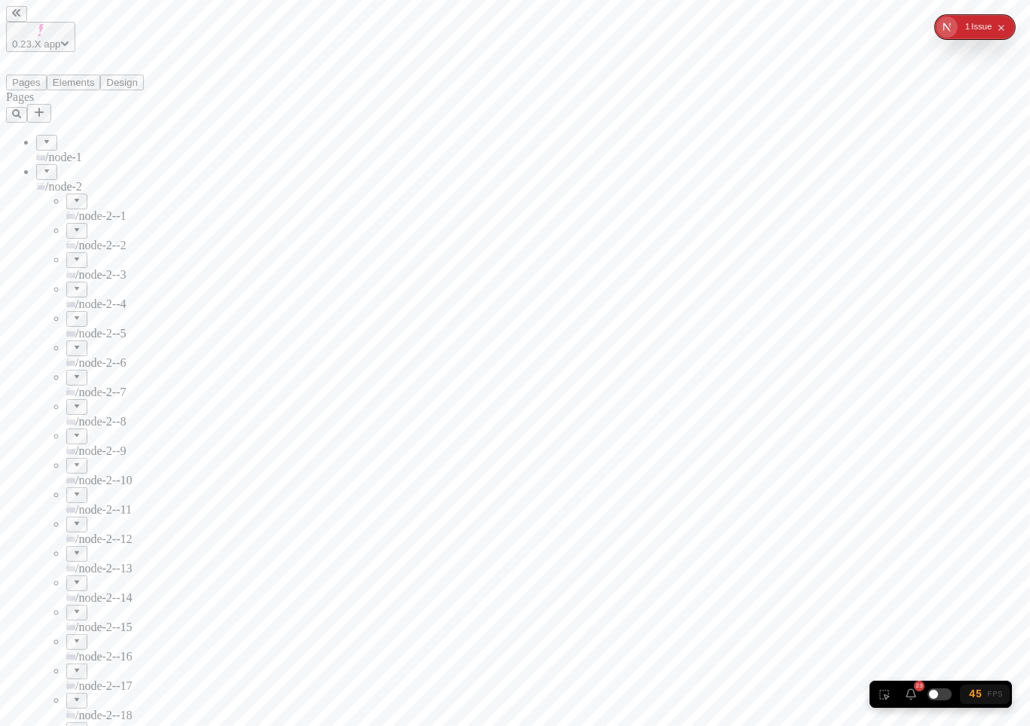
click at [50, 180] on span "/node-2" at bounding box center [63, 186] width 37 height 13
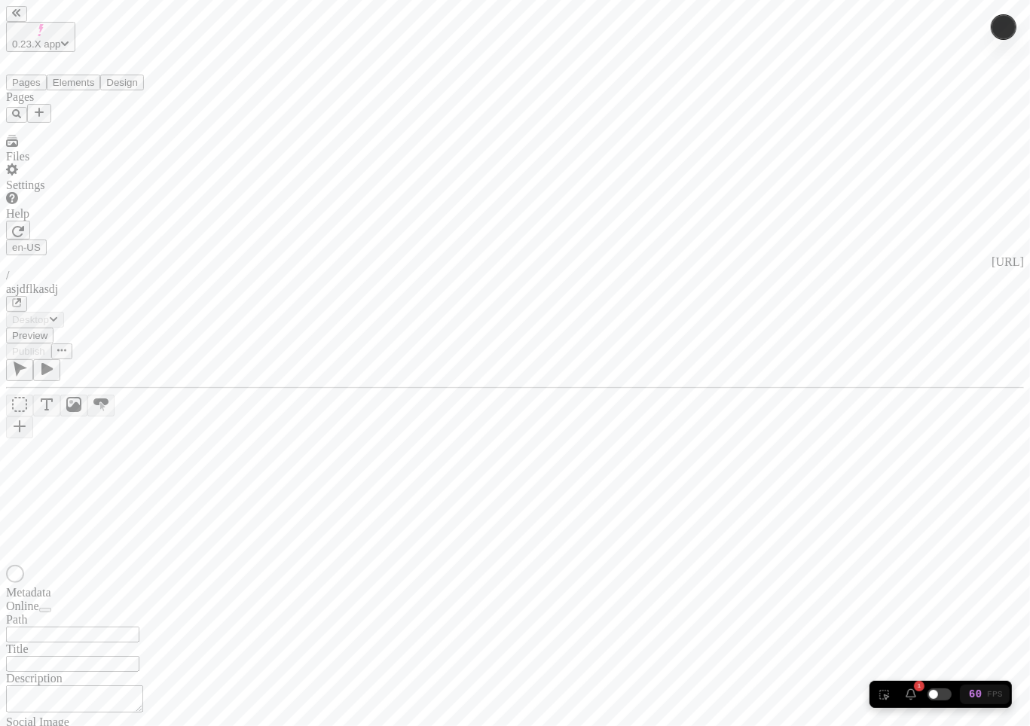
type input "/asjdflkasdj"
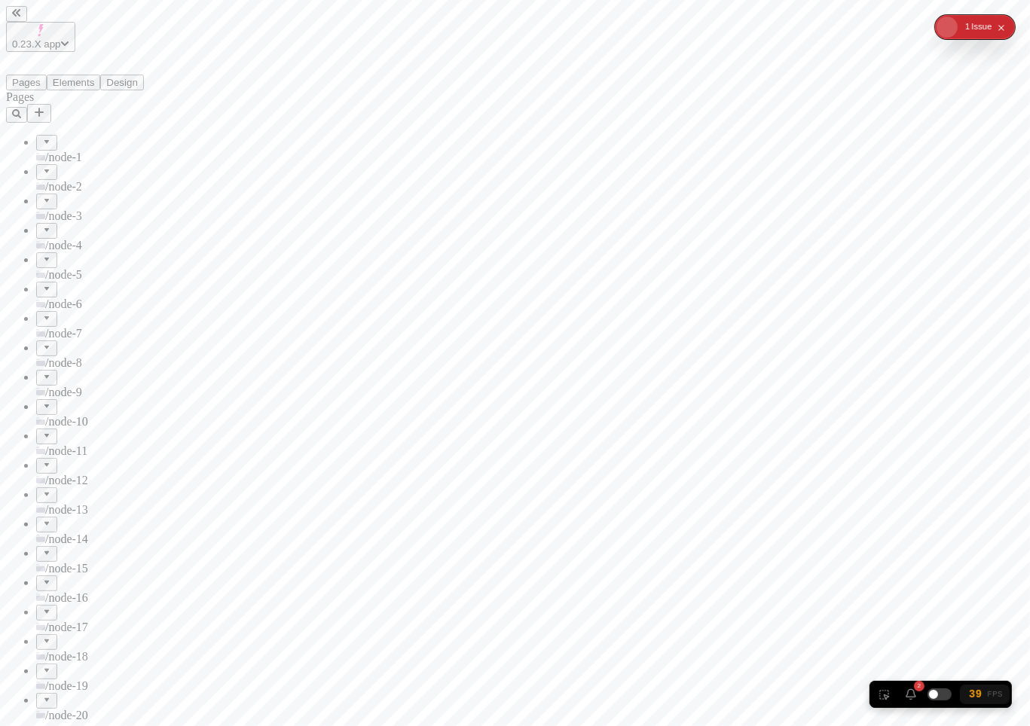
click at [45, 209] on span "/node-3" at bounding box center [63, 215] width 37 height 13
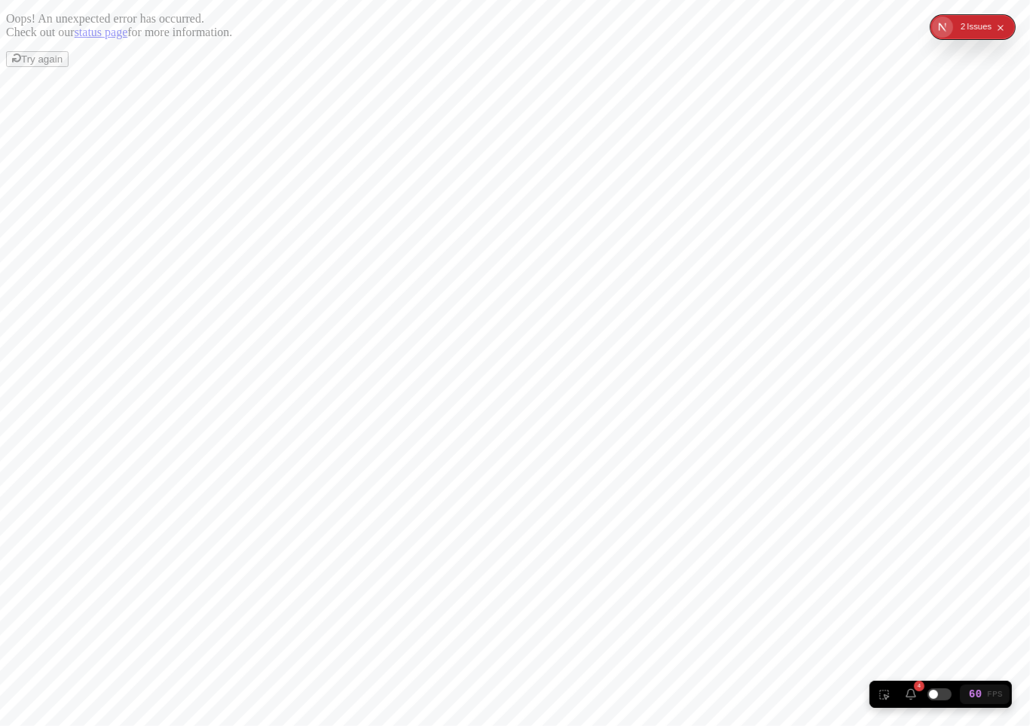
click at [63, 65] on span "Try again" at bounding box center [41, 58] width 41 height 11
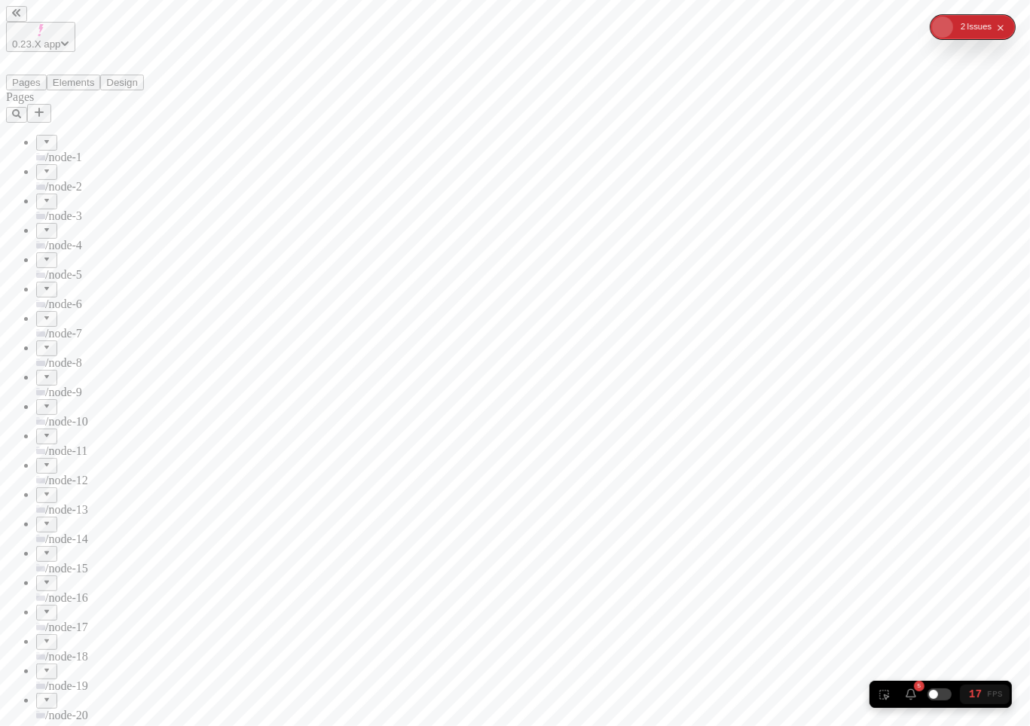
click at [42, 343] on div at bounding box center [46, 343] width 9 height 0
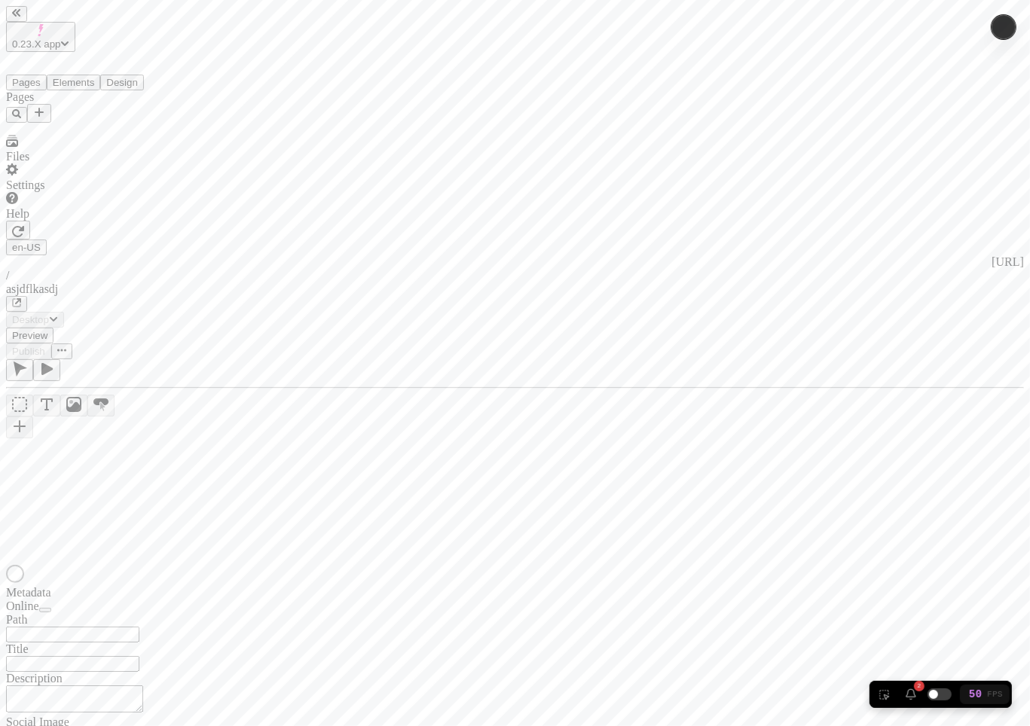
type input "/asjdflkasdj"
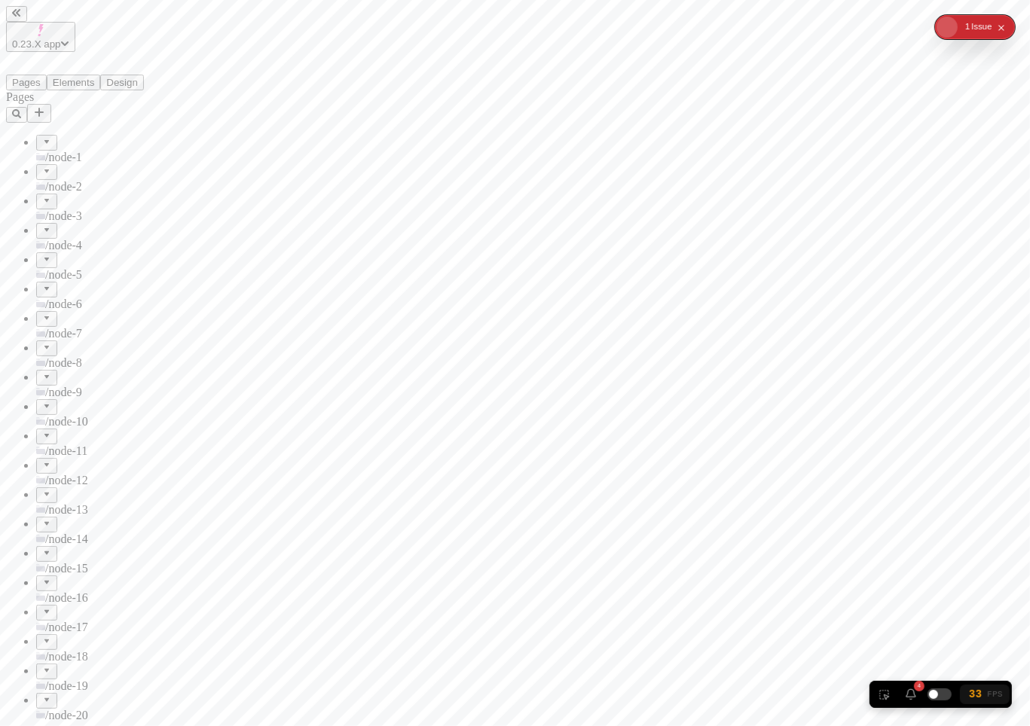
click at [36, 332] on icon at bounding box center [40, 334] width 9 height 5
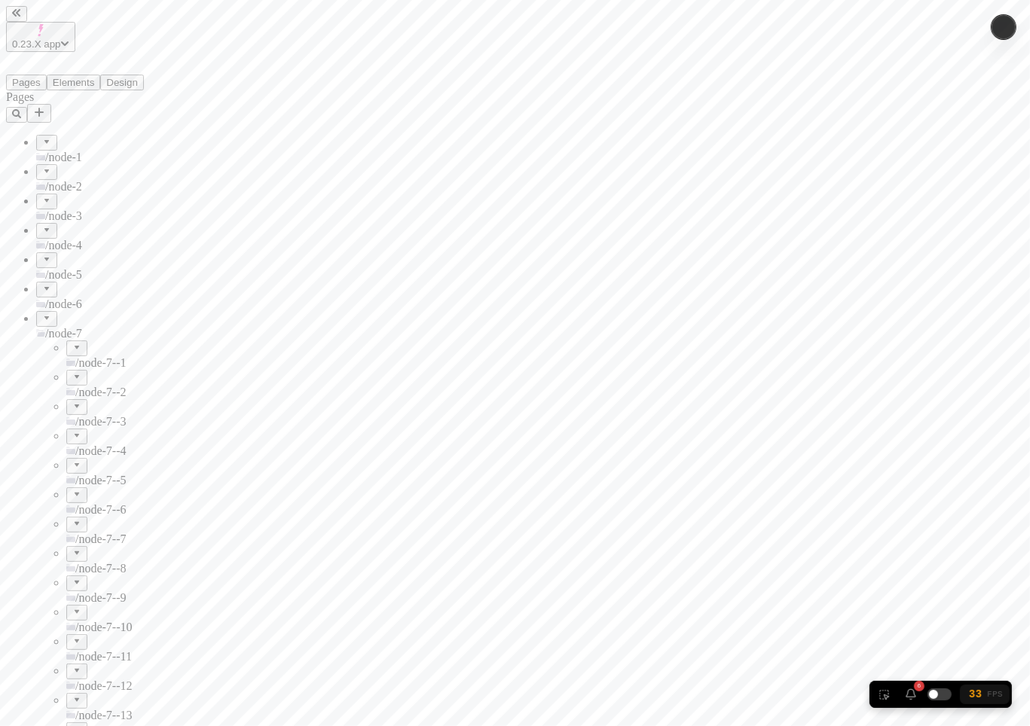
click at [37, 332] on icon at bounding box center [41, 334] width 8 height 5
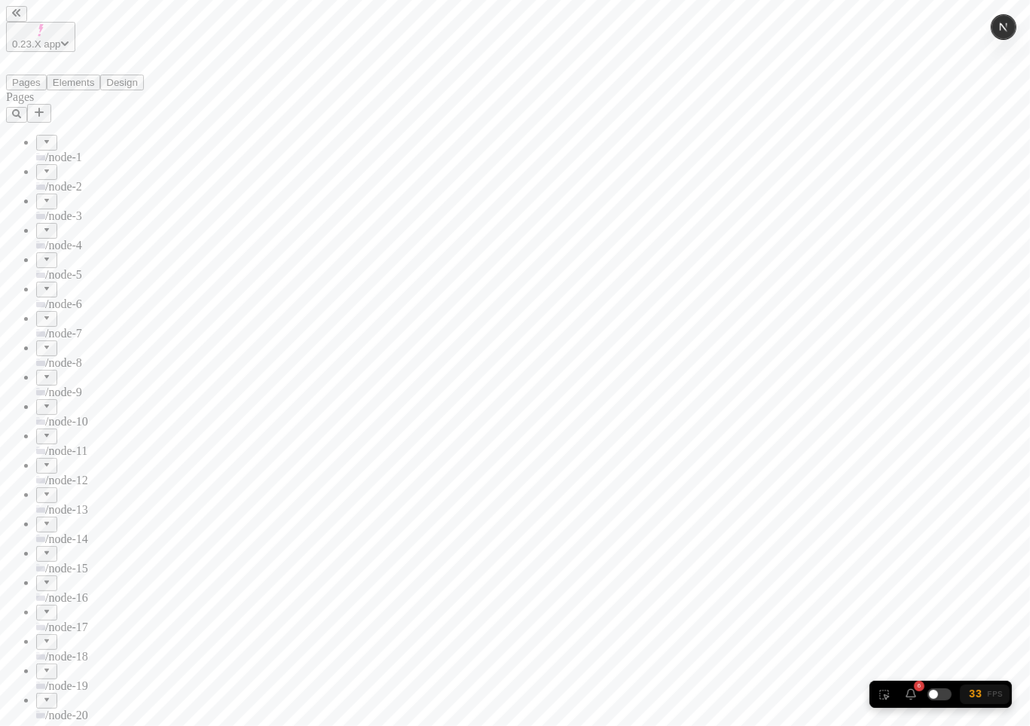
click at [36, 332] on icon at bounding box center [40, 334] width 9 height 5
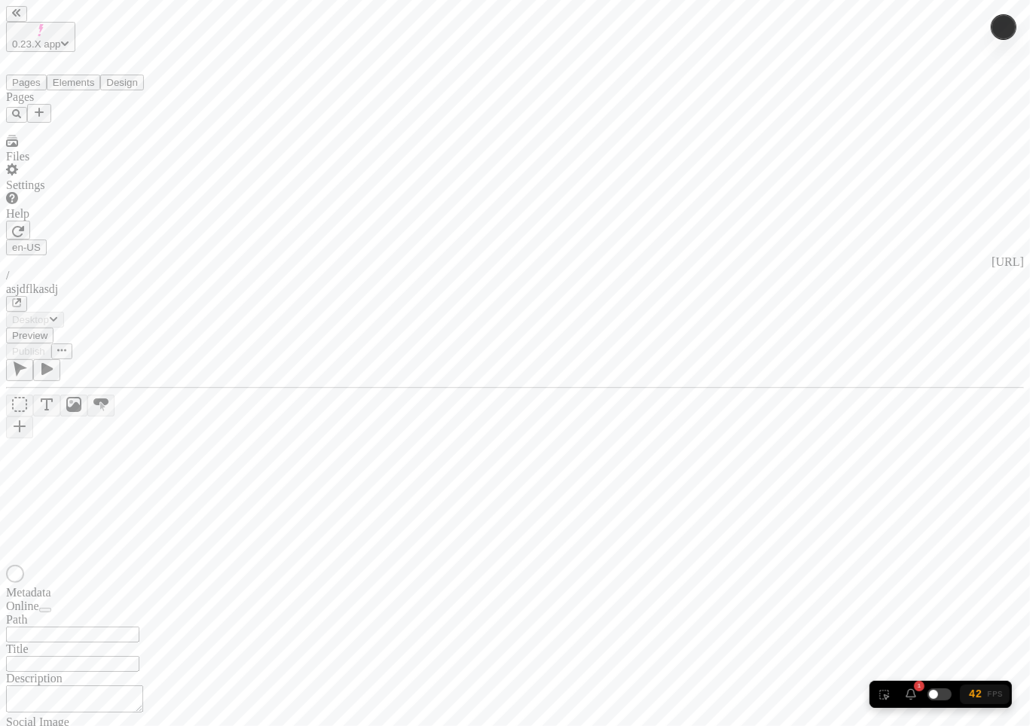
type input "/asjdflkasdj"
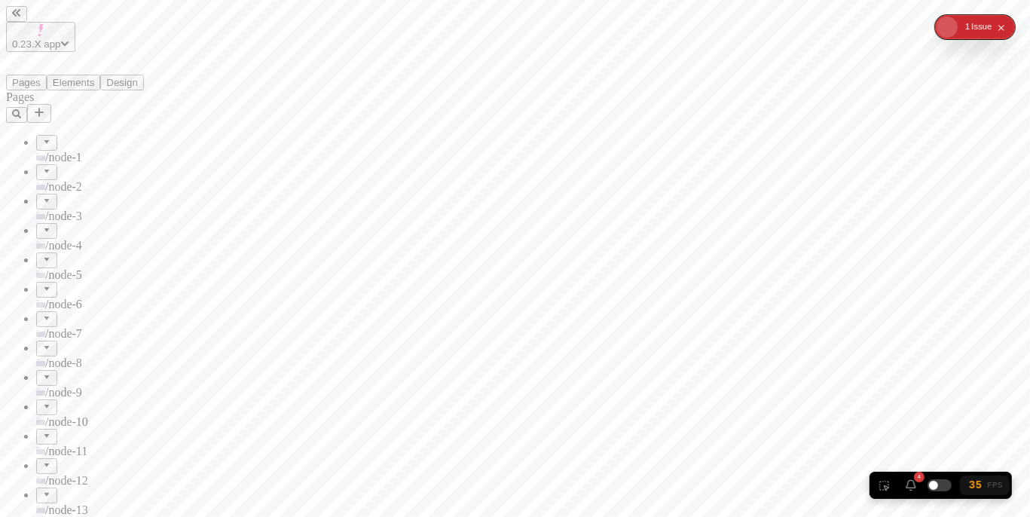
click at [51, 327] on span "/node-7" at bounding box center [63, 333] width 37 height 13
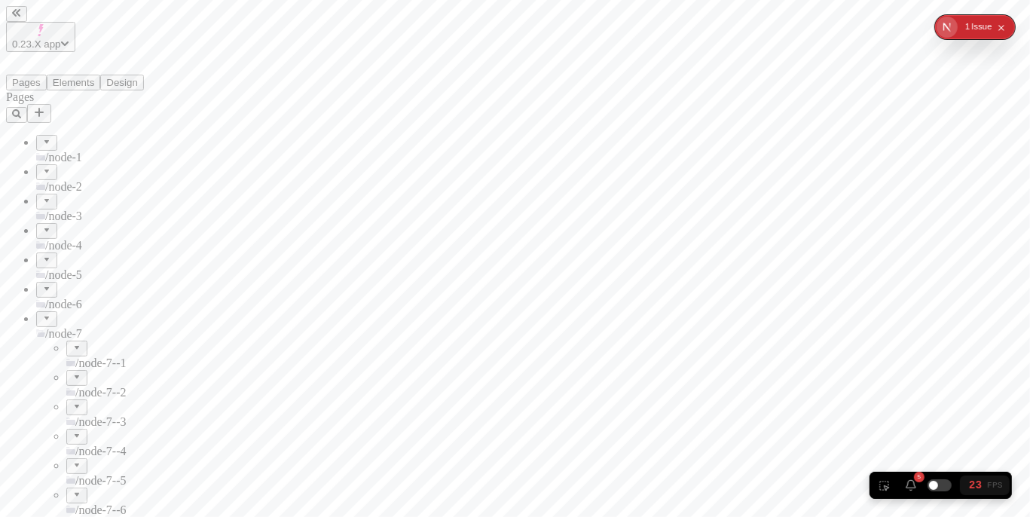
click at [79, 356] on span "/node-7--1" at bounding box center [100, 362] width 51 height 13
click at [76, 356] on span "/node-7--1" at bounding box center [100, 362] width 51 height 13
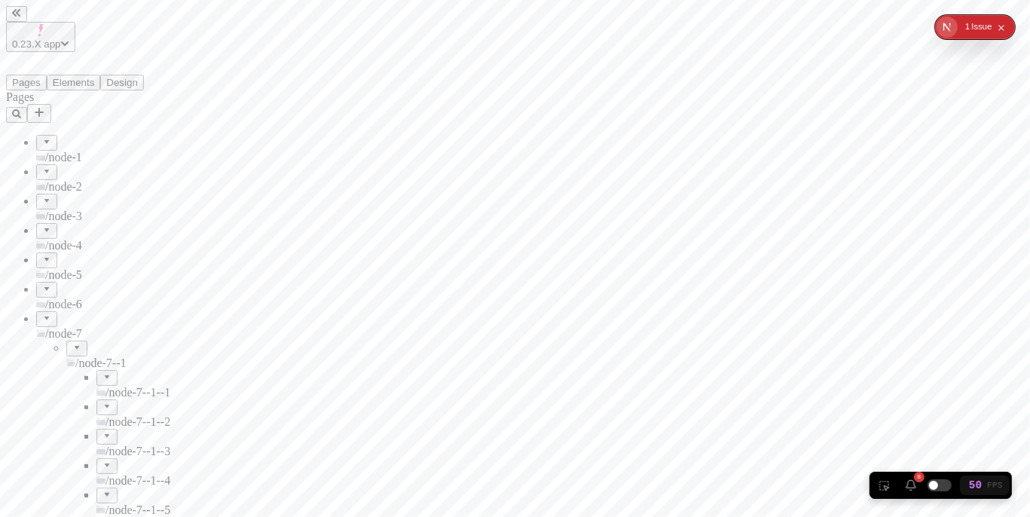
click at [76, 356] on span "/node-7--1" at bounding box center [100, 362] width 51 height 13
click at [105, 386] on span "/node-7--1--1" at bounding box center [137, 392] width 65 height 13
click at [127, 415] on span "/node-7--1--1--1" at bounding box center [152, 428] width 50 height 26
click at [163, 445] on div at bounding box center [167, 445] width 9 height 0
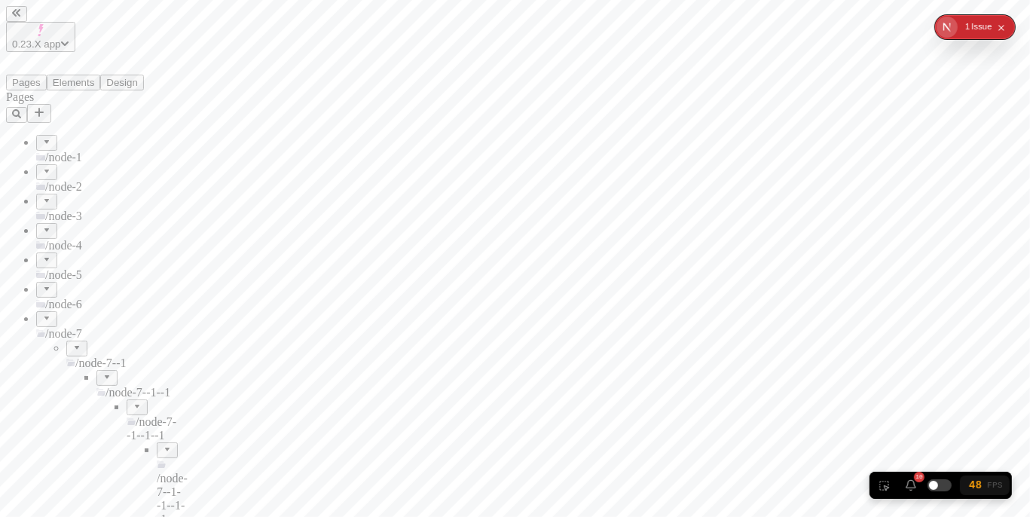
click at [163, 445] on div at bounding box center [167, 445] width 9 height 0
click at [105, 386] on span "/node-7--1--1" at bounding box center [137, 392] width 65 height 13
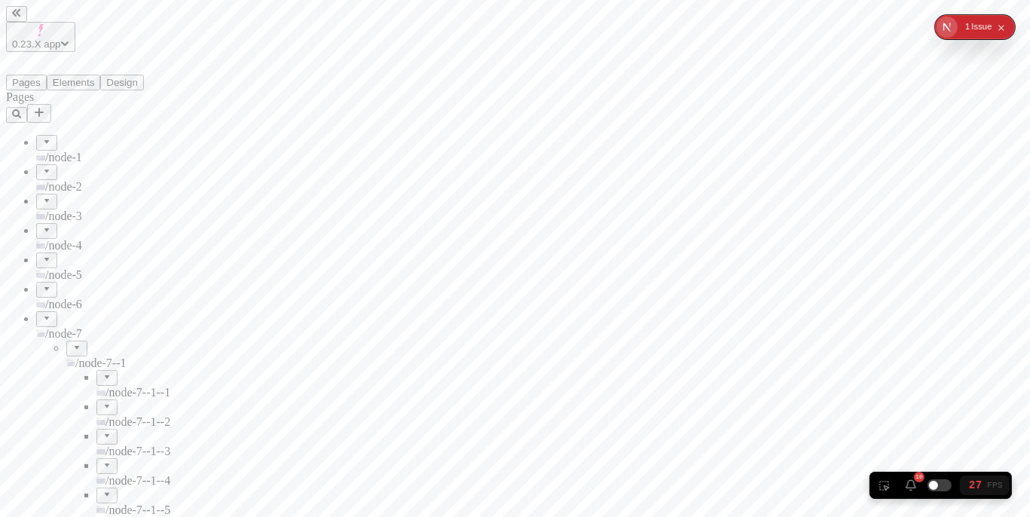
click at [105, 386] on span "/node-7--1--1" at bounding box center [137, 392] width 65 height 13
click at [63, 223] on div "/node-4" at bounding box center [111, 237] width 151 height 29
click at [75, 268] on span "/node-4--1" at bounding box center [100, 274] width 51 height 13
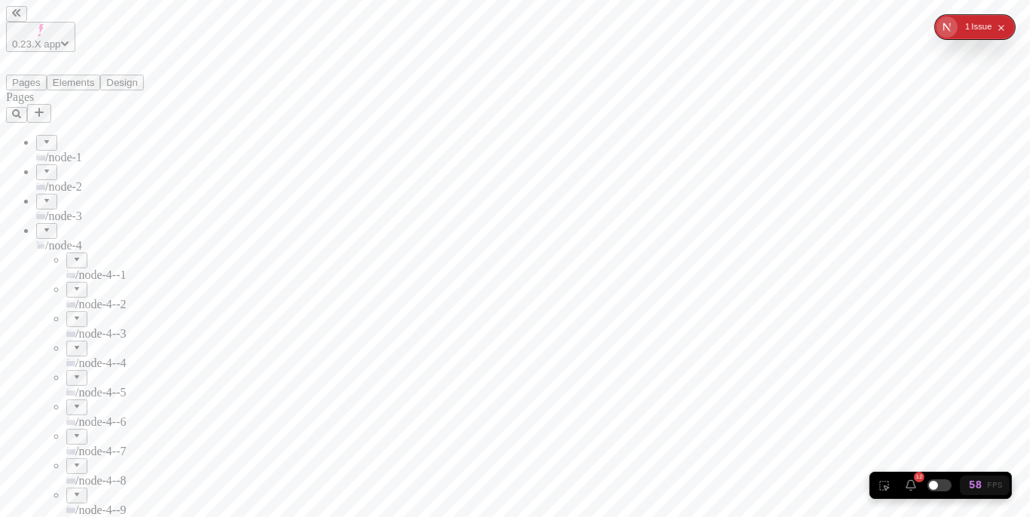
click at [63, 239] on span "/node-4" at bounding box center [63, 245] width 37 height 13
click at [66, 180] on span "/node-2" at bounding box center [63, 186] width 37 height 13
click at [75, 209] on span "/node-2--1" at bounding box center [100, 215] width 51 height 13
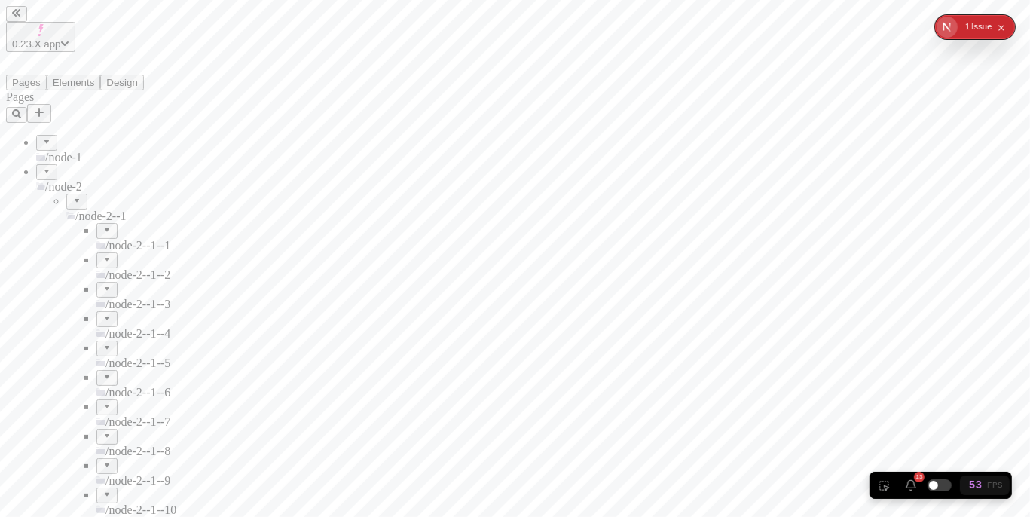
click at [96, 223] on div "/node-2--1--1" at bounding box center [141, 237] width 90 height 29
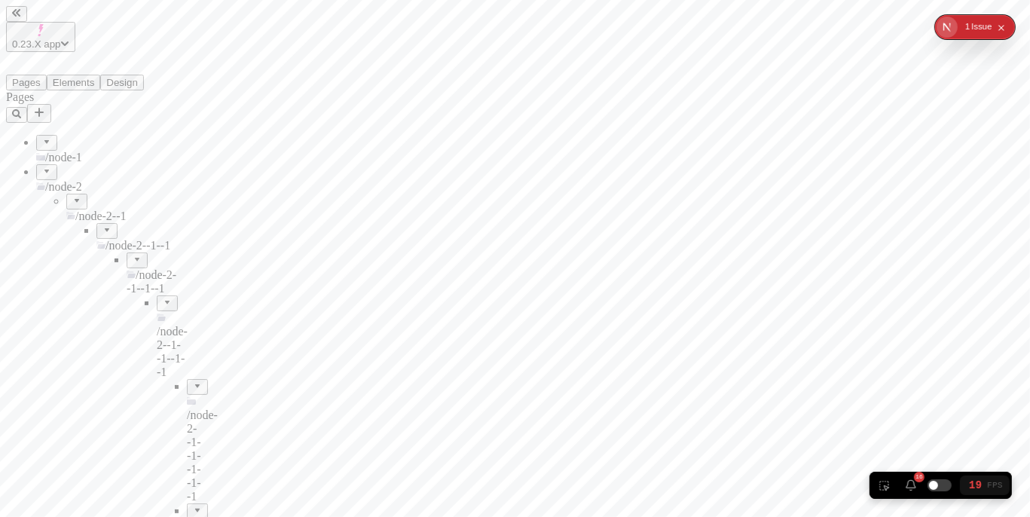
click at [930, 485] on input "checkbox" at bounding box center [940, 485] width 30 height 18
checkbox input "true"
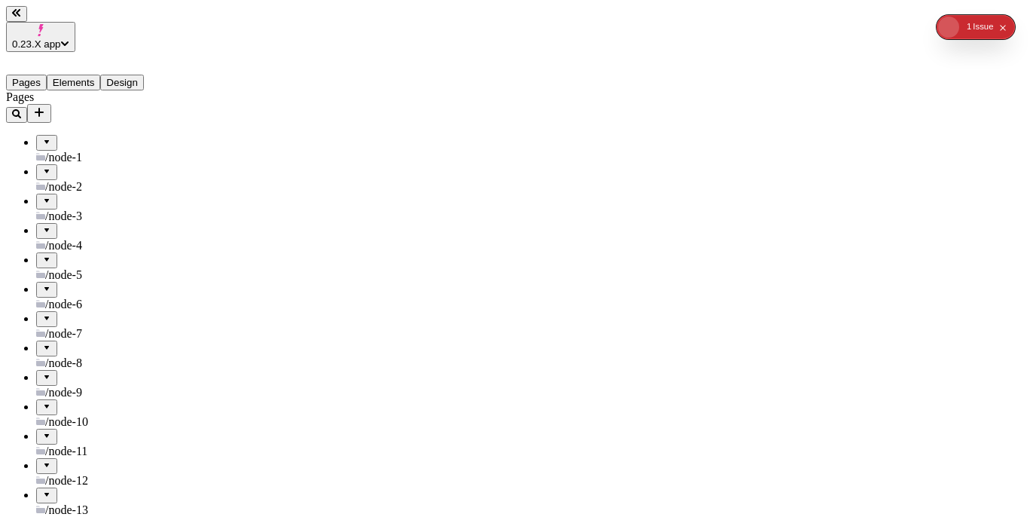
type input "/asjdflkasdj"
